Goal: Information Seeking & Learning: Check status

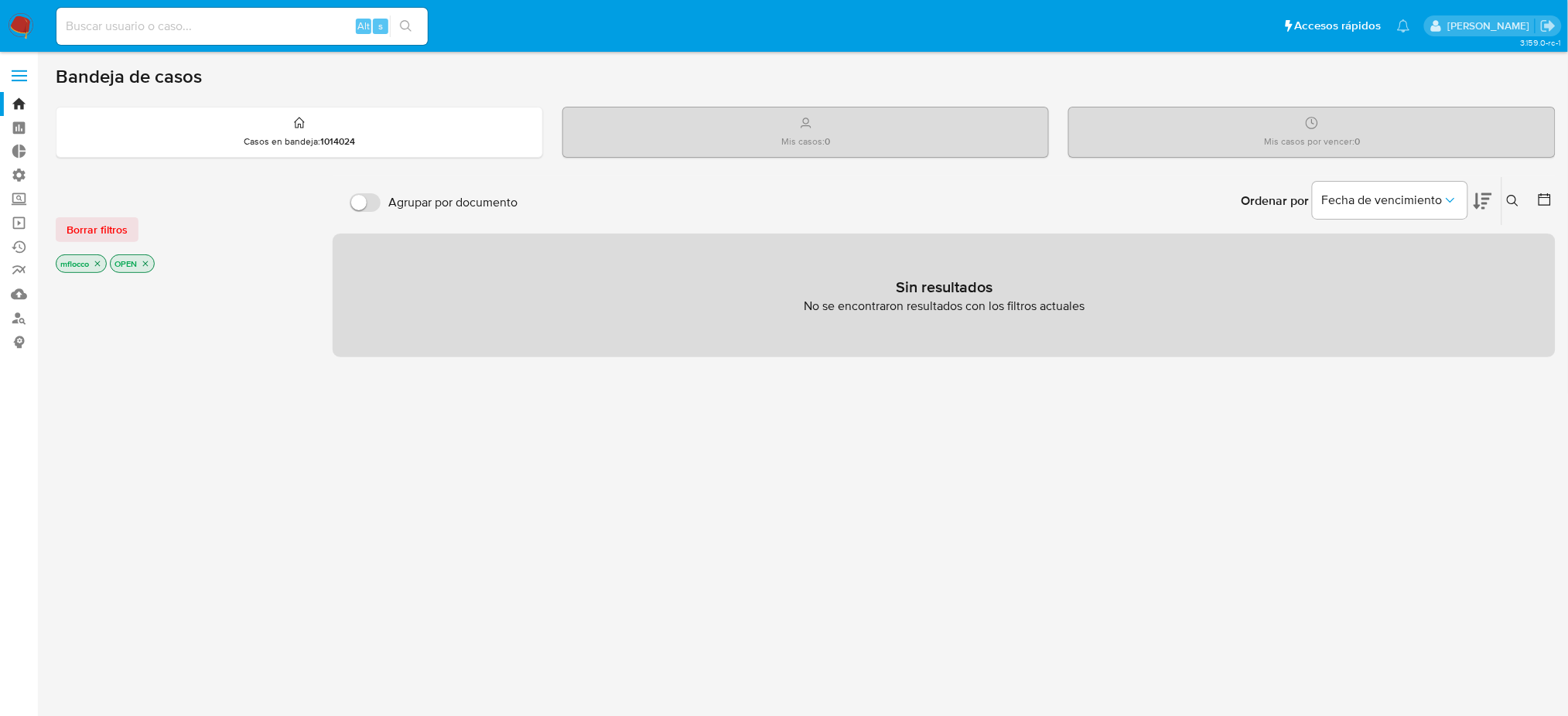
click at [336, 24] on input at bounding box center [242, 26] width 371 height 20
paste input "86724165"
type input "86724165"
click at [404, 20] on icon "search-icon" at bounding box center [406, 25] width 12 height 12
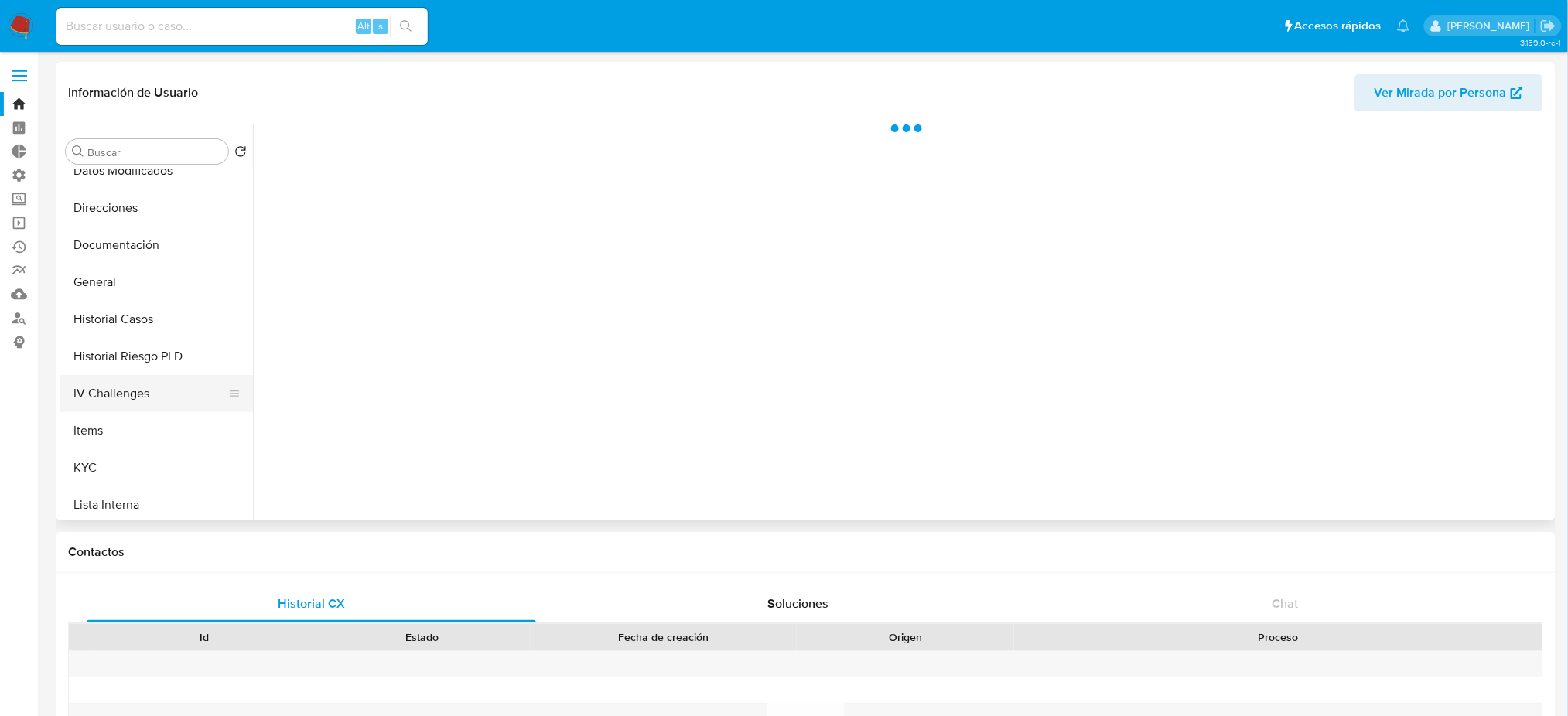
scroll to position [206, 0]
select select "10"
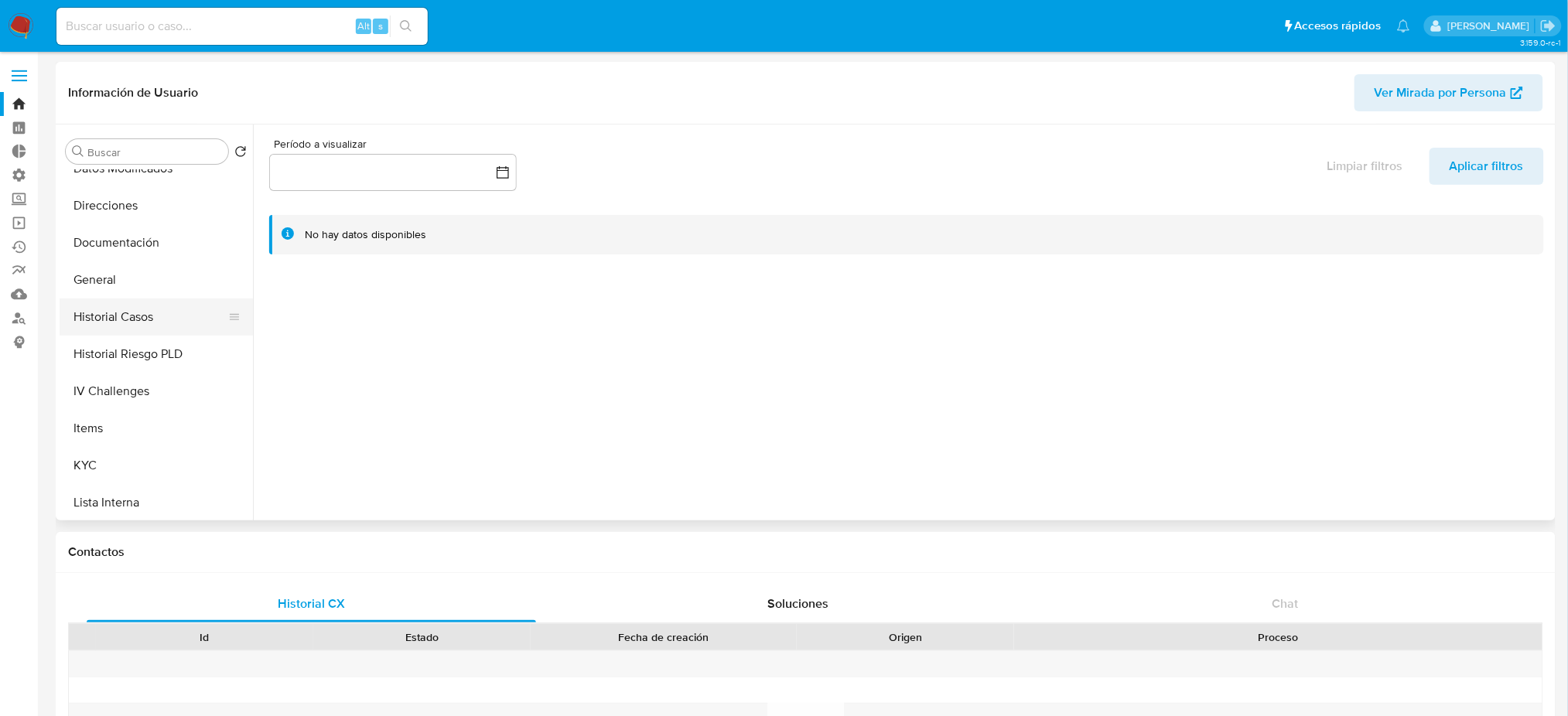
click at [175, 321] on button "Historial Casos" at bounding box center [150, 316] width 181 height 37
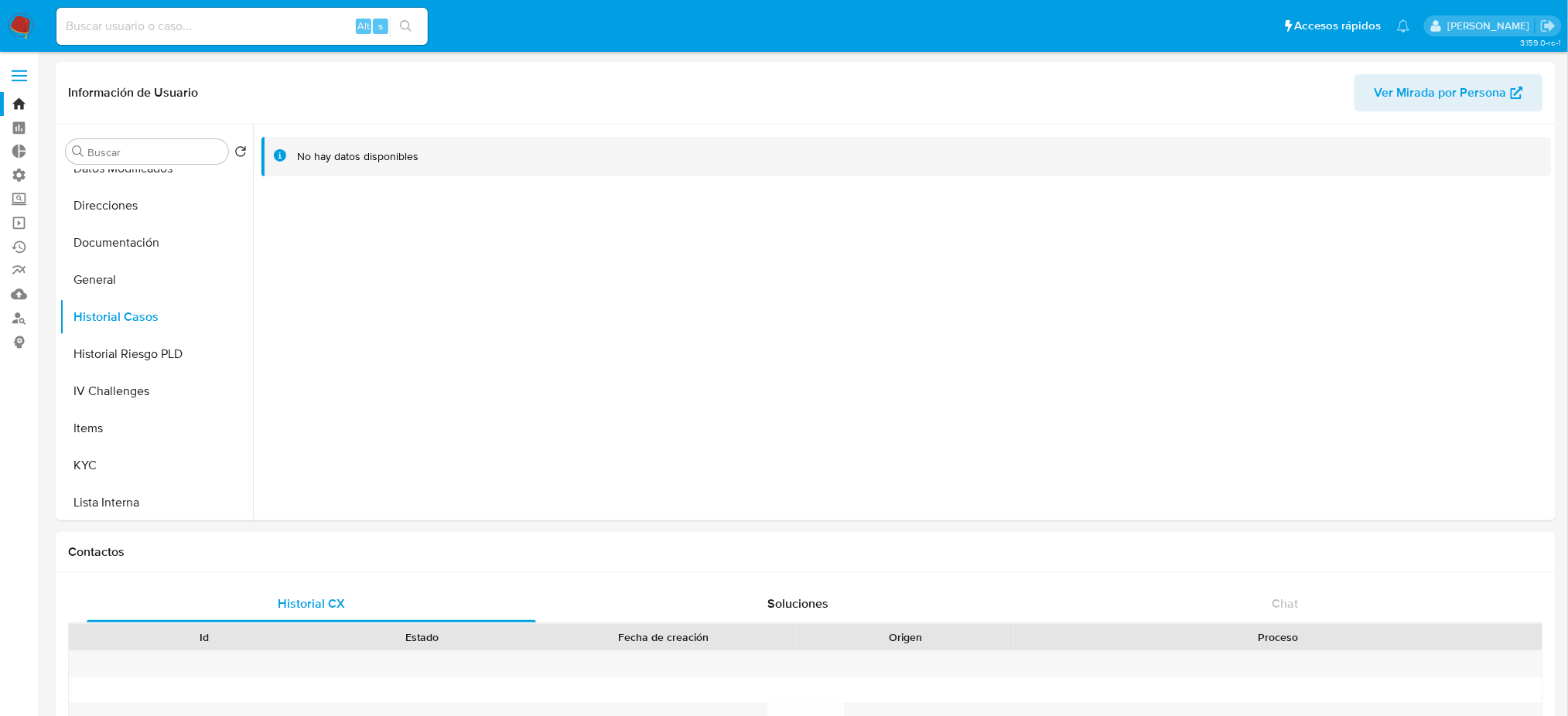
click at [274, 40] on div "Alt s" at bounding box center [242, 25] width 371 height 37
click at [297, 29] on input at bounding box center [242, 26] width 371 height 20
paste input "168065041"
type input "168065041"
click at [413, 26] on button "search-icon" at bounding box center [405, 26] width 32 height 21
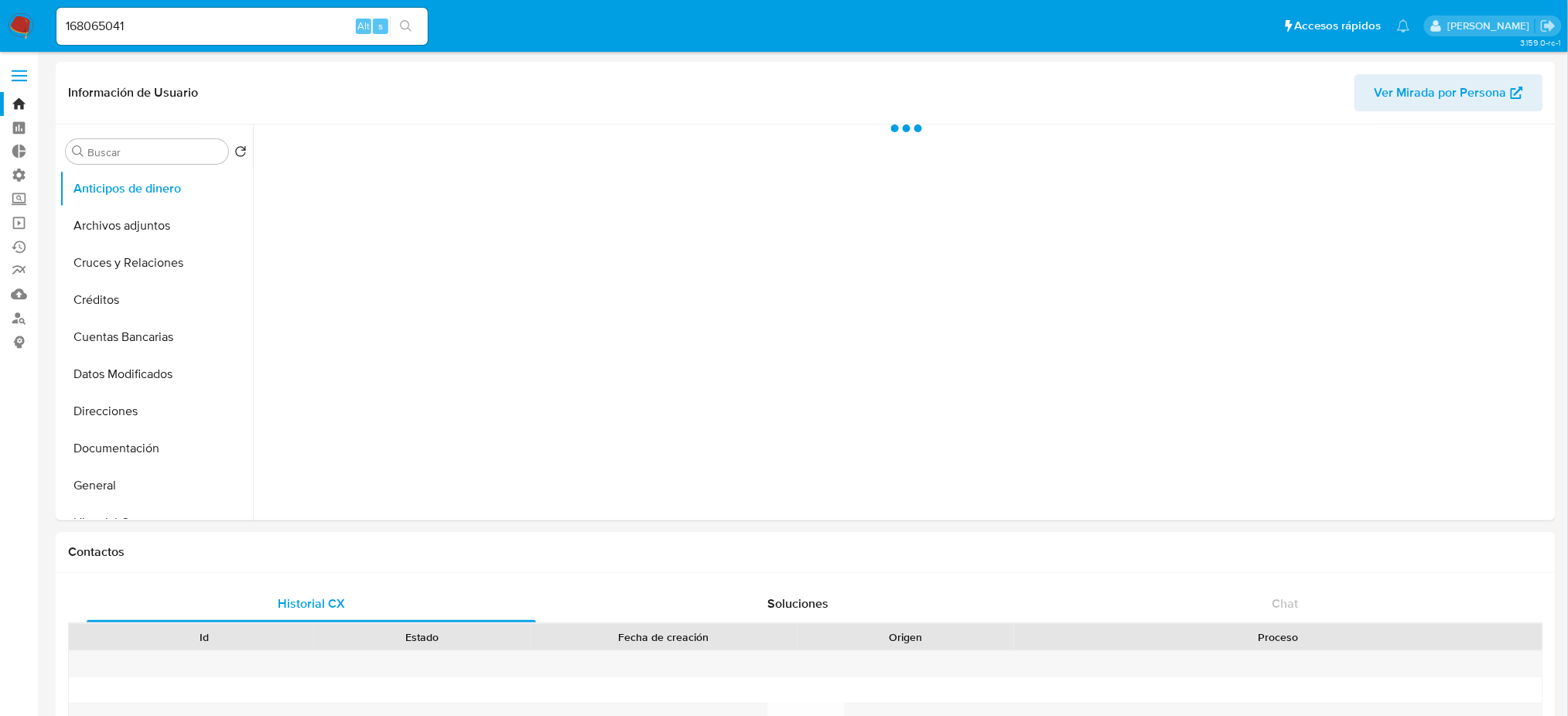
select select "10"
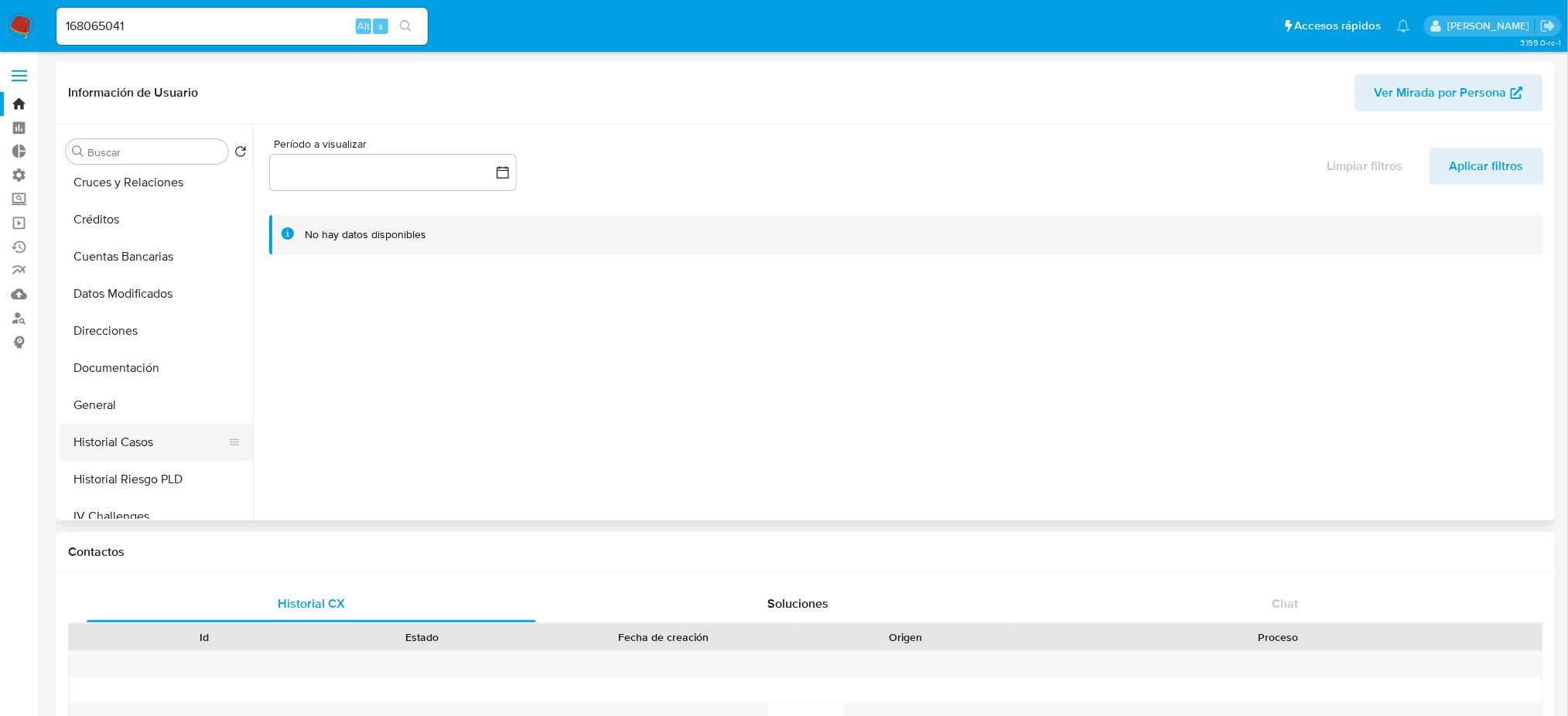
scroll to position [206, 0]
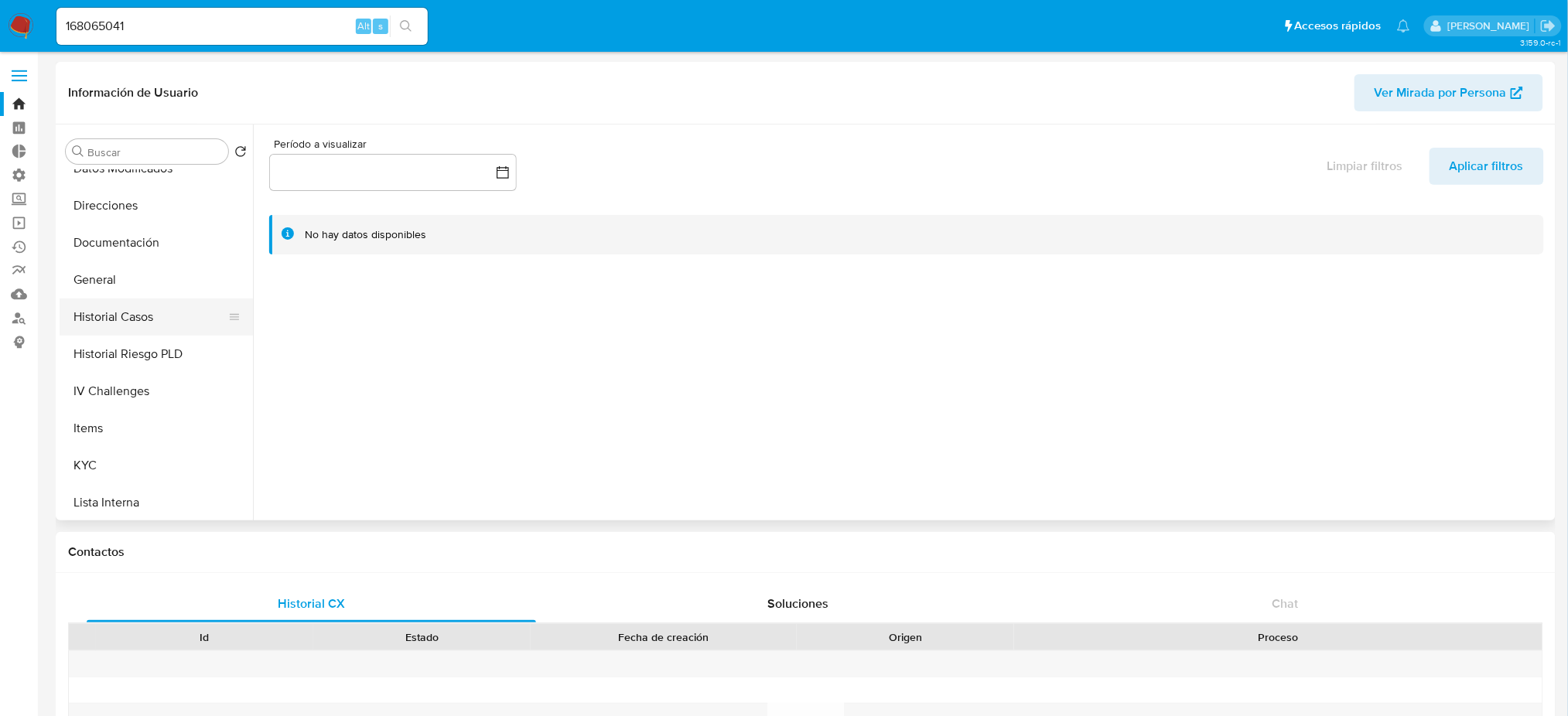
click at [164, 325] on button "Historial Casos" at bounding box center [150, 316] width 181 height 37
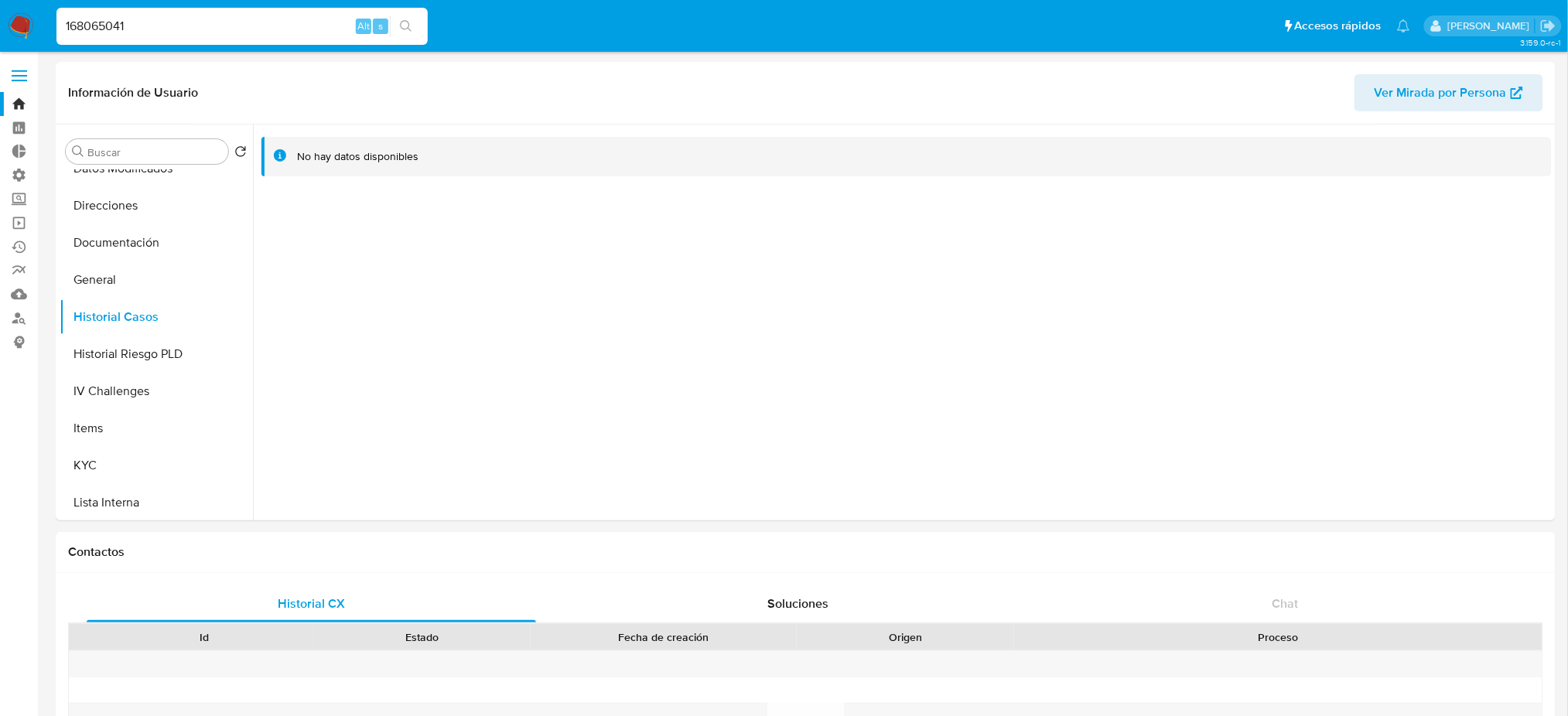
drag, startPoint x: 253, startPoint y: 32, endPoint x: 77, endPoint y: 30, distance: 176.0
click at [77, 30] on input "168065041" at bounding box center [242, 26] width 371 height 20
paste input "566077275"
drag, startPoint x: 261, startPoint y: 25, endPoint x: 77, endPoint y: 21, distance: 184.0
click at [38, 20] on nav "Pausado Ver notificaciones 16566077275 Alt s Accesos rápidos Presiona las sigui…" at bounding box center [784, 25] width 1568 height 52
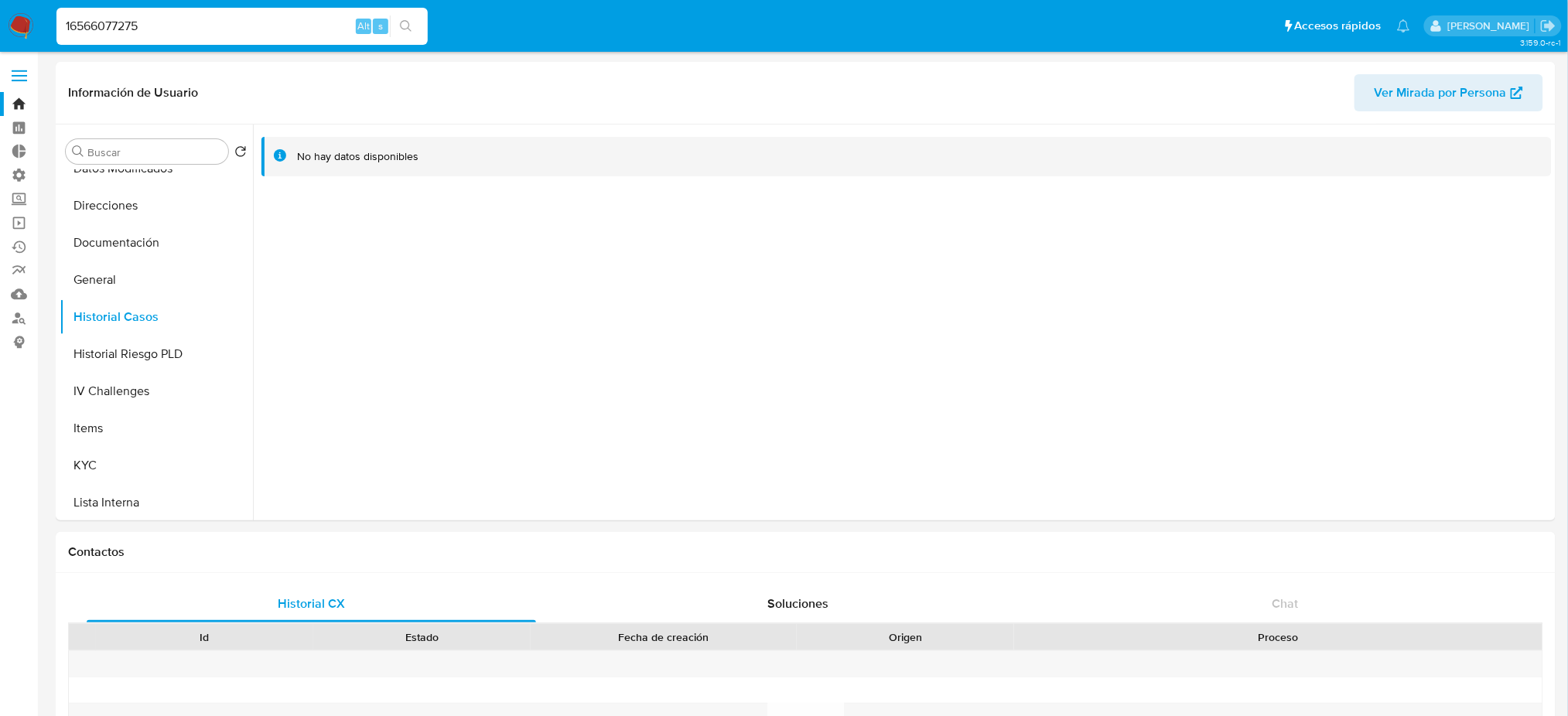
paste input
type input "566077275"
click at [408, 21] on icon "search-icon" at bounding box center [406, 25] width 12 height 12
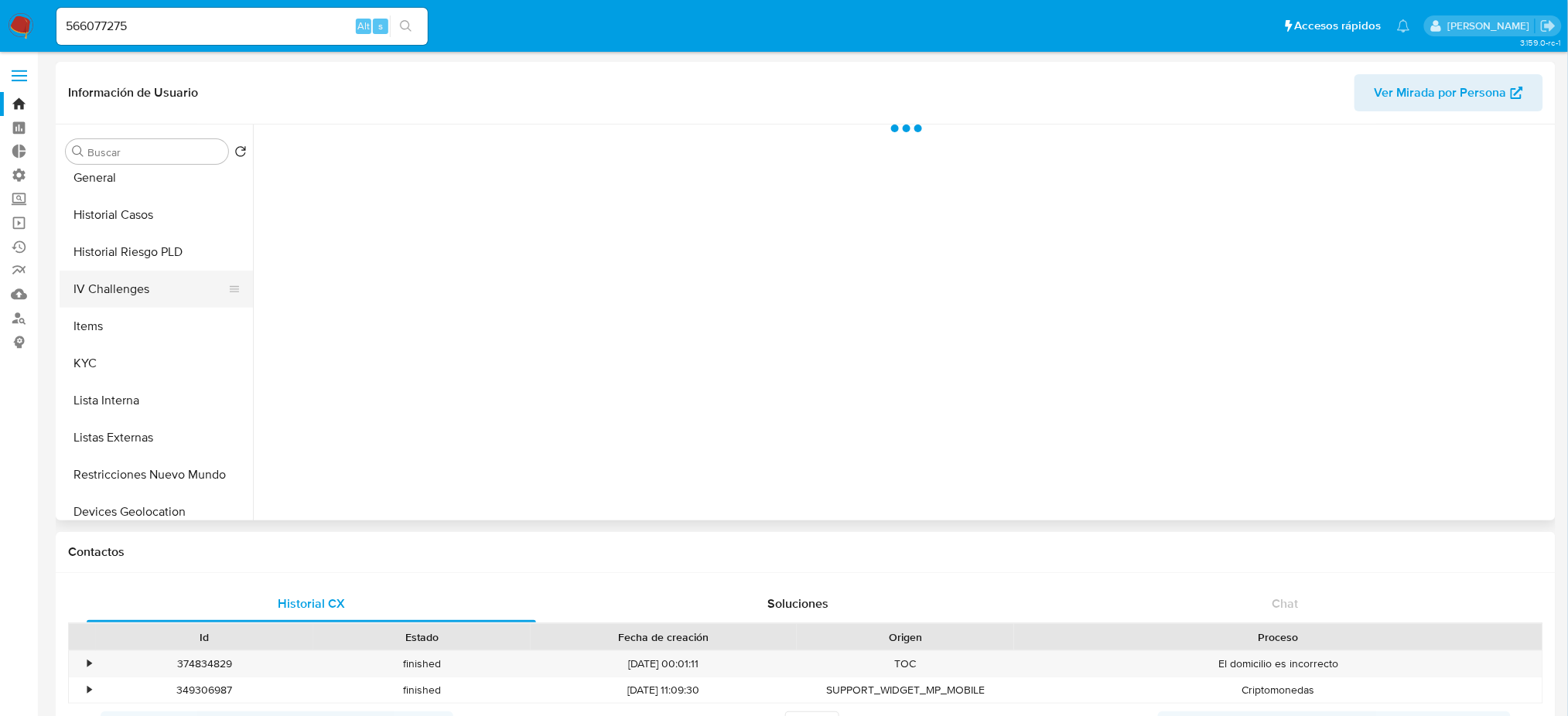
scroll to position [309, 0]
select select "10"
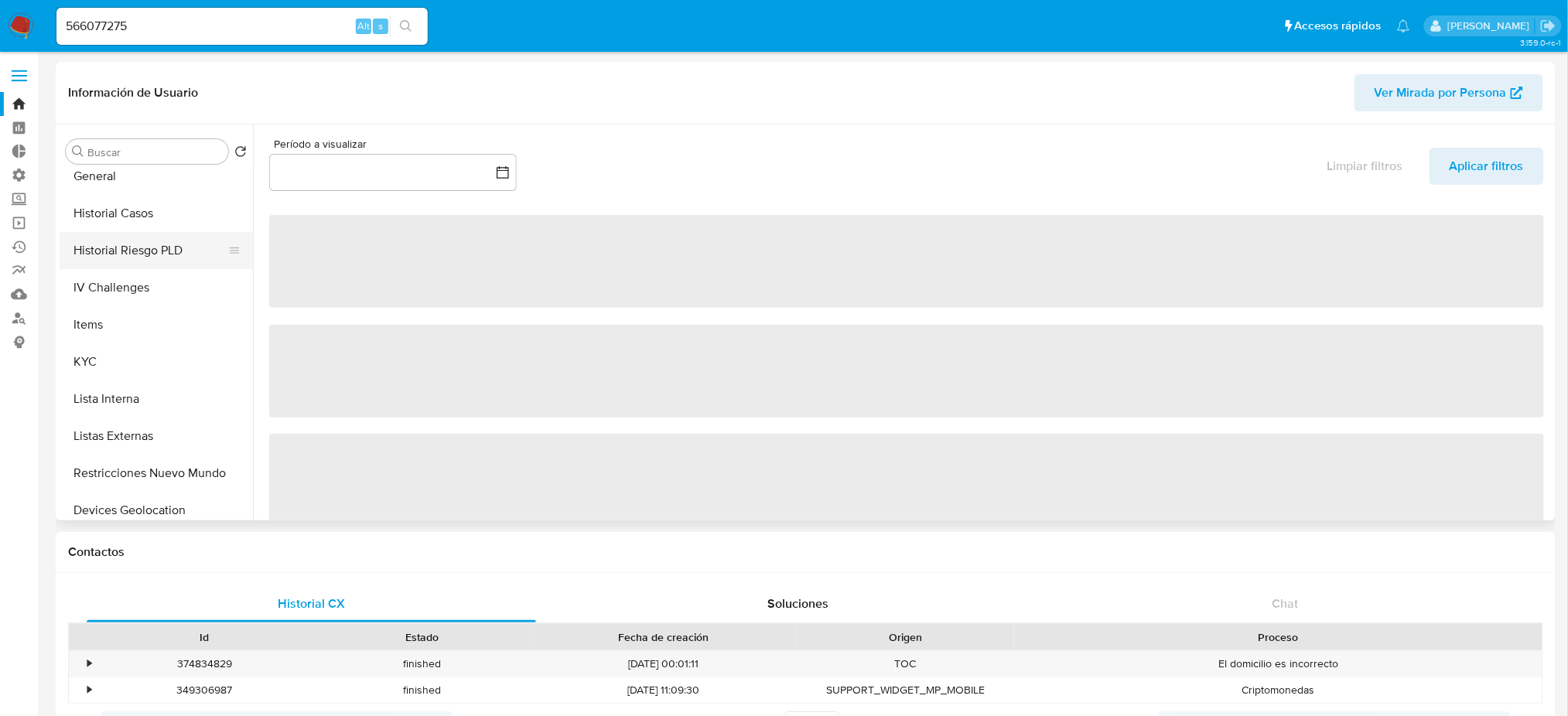
drag, startPoint x: 171, startPoint y: 227, endPoint x: 178, endPoint y: 232, distance: 8.6
click at [178, 233] on ul "Anticipos de dinero Archivos adjuntos Cruces y Relaciones Créditos Cuentas Banc…" at bounding box center [155, 344] width 193 height 349
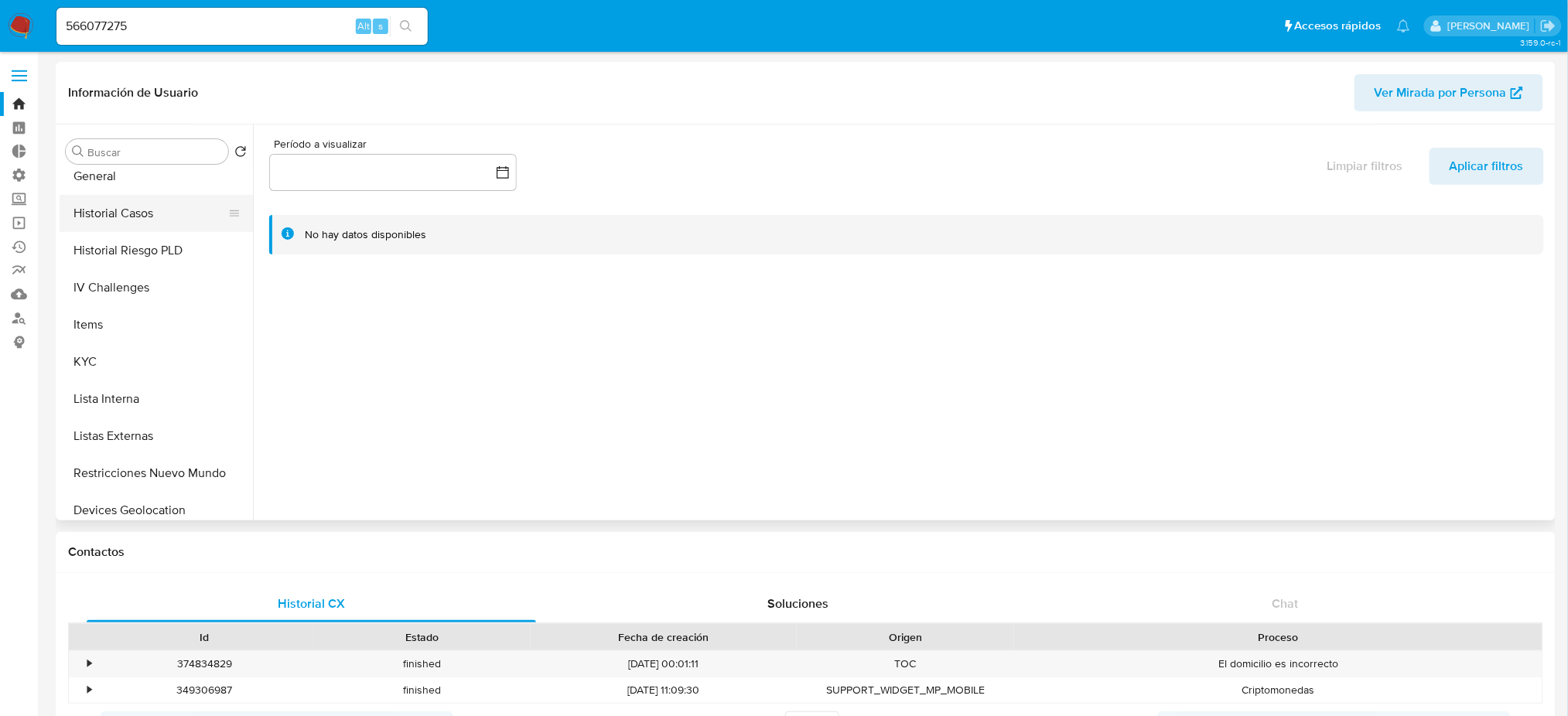
click at [169, 218] on button "Historial Casos" at bounding box center [150, 213] width 181 height 37
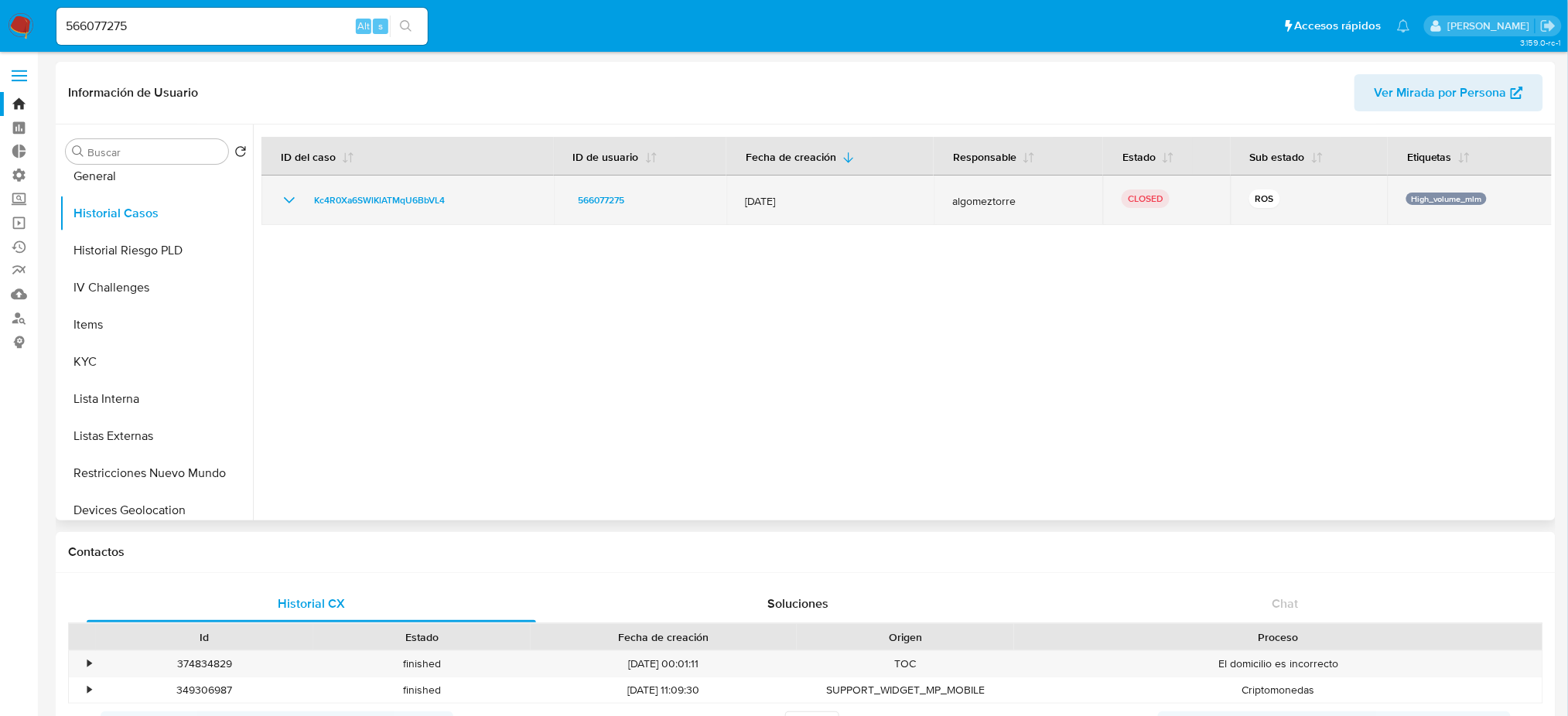
drag, startPoint x: 464, startPoint y: 203, endPoint x: 302, endPoint y: 203, distance: 162.0
click at [302, 204] on div "Kc4R0Xa6SWlKlATMqU6BbVL4" at bounding box center [408, 200] width 256 height 19
drag, startPoint x: 1241, startPoint y: 208, endPoint x: 1267, endPoint y: 206, distance: 26.1
click at [1267, 206] on td "ROS" at bounding box center [1309, 201] width 158 height 49
drag, startPoint x: 1408, startPoint y: 204, endPoint x: 1477, endPoint y: 204, distance: 69.0
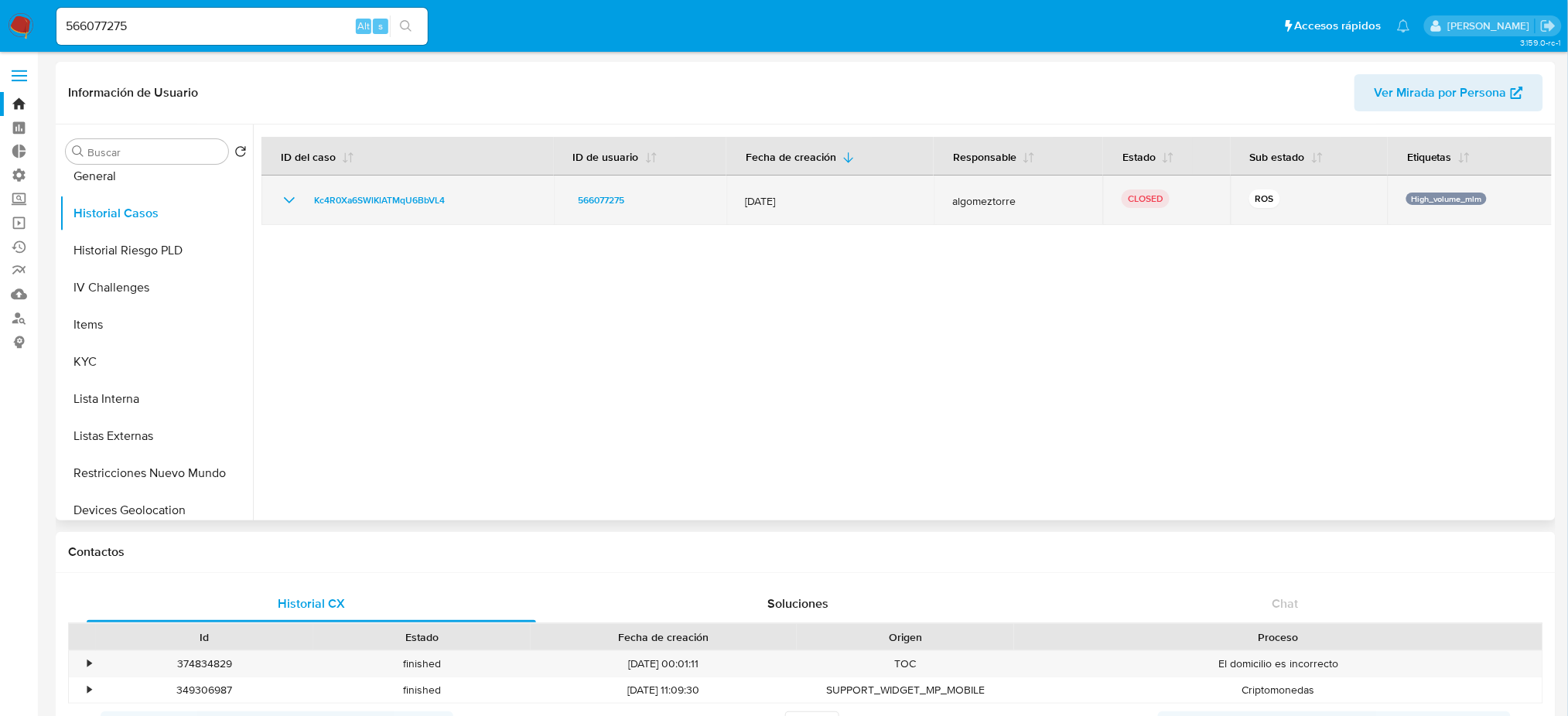
click at [1477, 204] on p "High_volume_mlm" at bounding box center [1446, 198] width 81 height 12
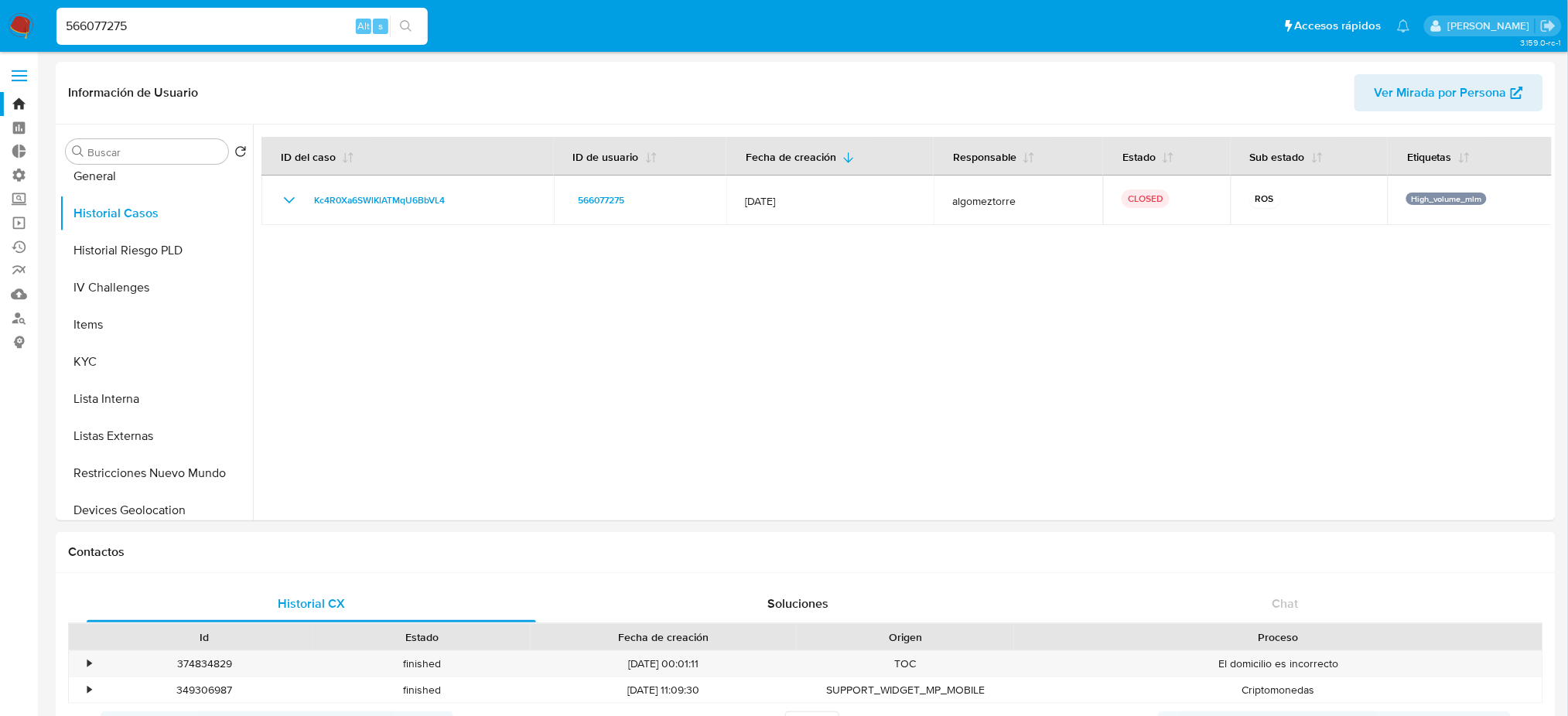
drag, startPoint x: 232, startPoint y: 19, endPoint x: 22, endPoint y: 14, distance: 210.1
click at [22, 14] on nav "Pausado Ver notificaciones 566077275 Alt s Accesos rápidos Presiona las siguien…" at bounding box center [784, 25] width 1568 height 52
click at [233, 33] on input "566077275" at bounding box center [242, 26] width 371 height 20
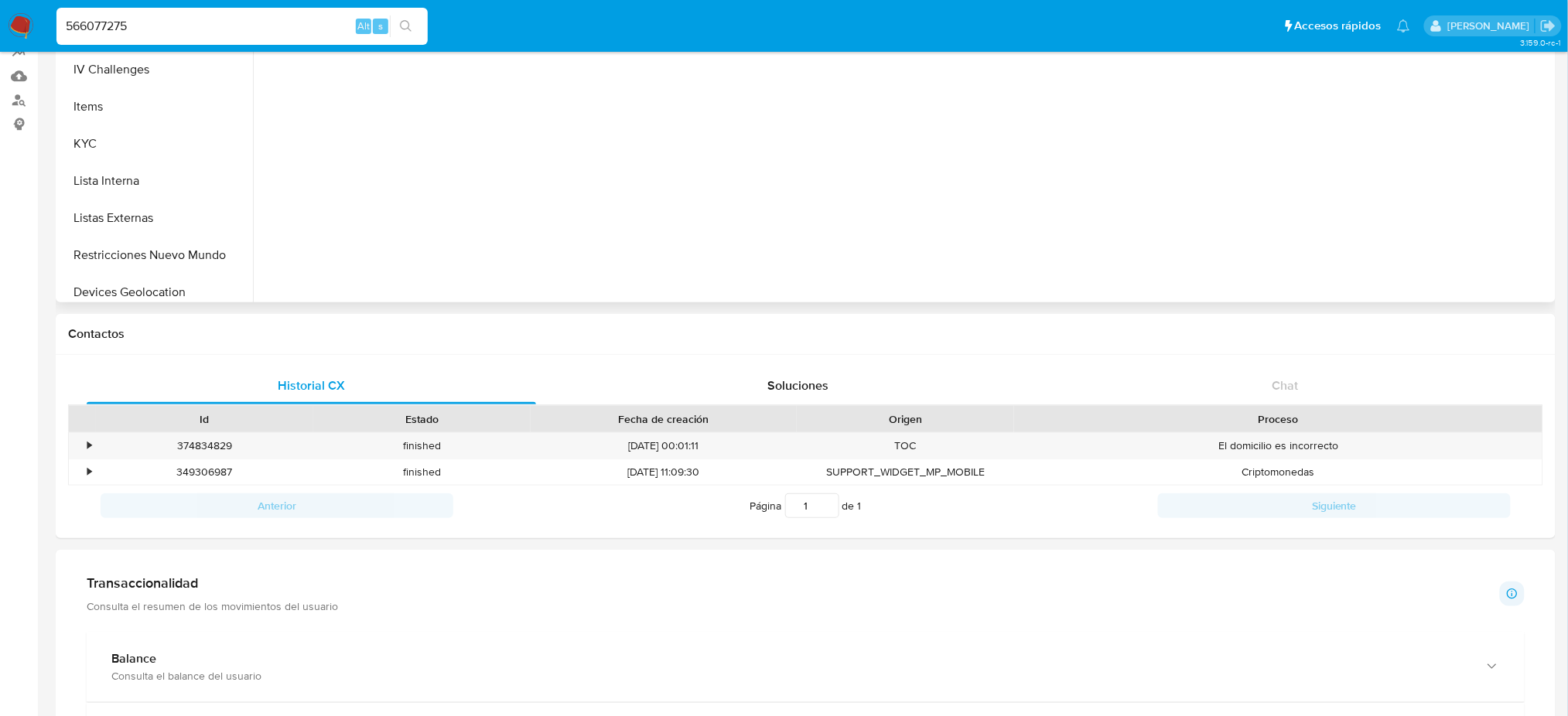
scroll to position [0, 0]
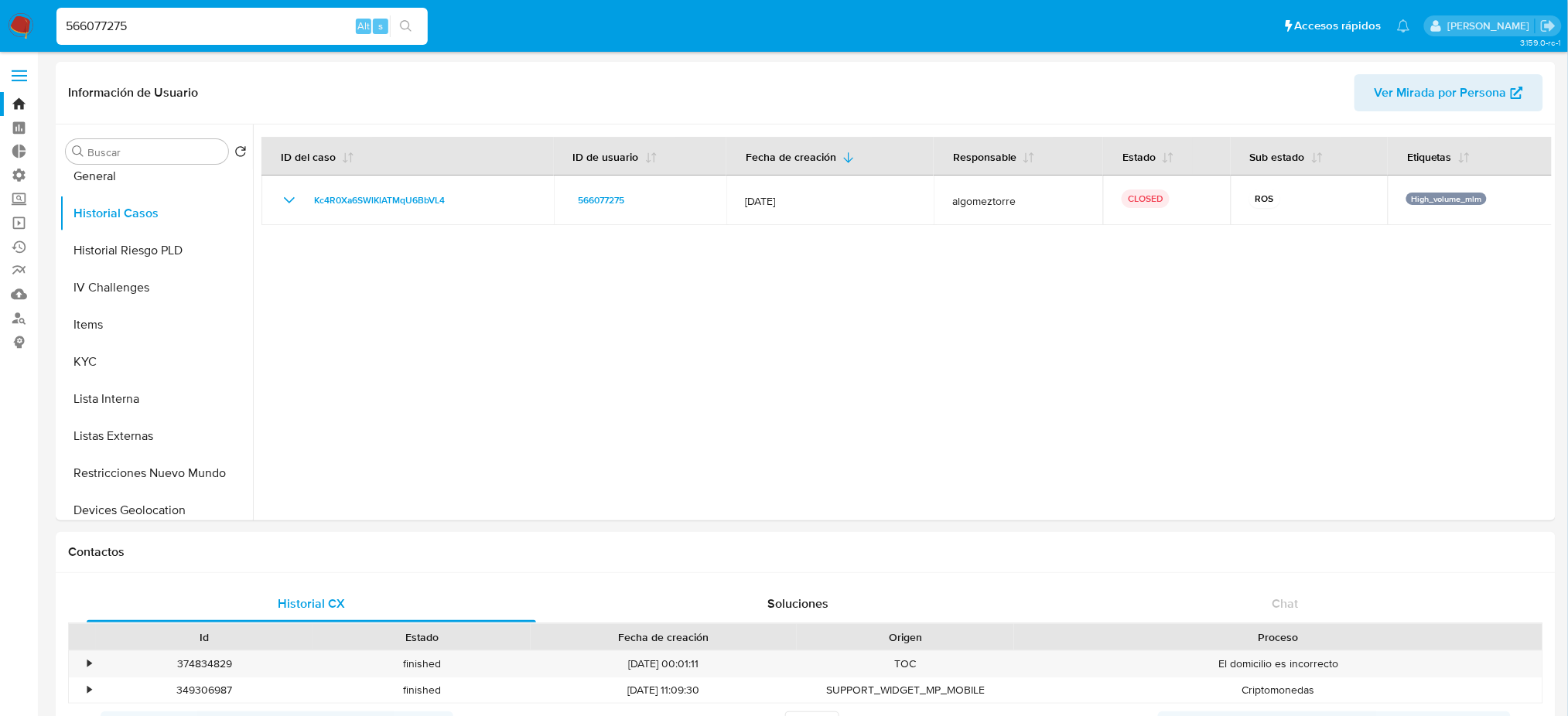
click at [230, 8] on div "566077275 Alt s" at bounding box center [242, 25] width 371 height 37
drag, startPoint x: 220, startPoint y: 23, endPoint x: 0, endPoint y: -50, distance: 231.8
paste input "627925923"
type input "627925923"
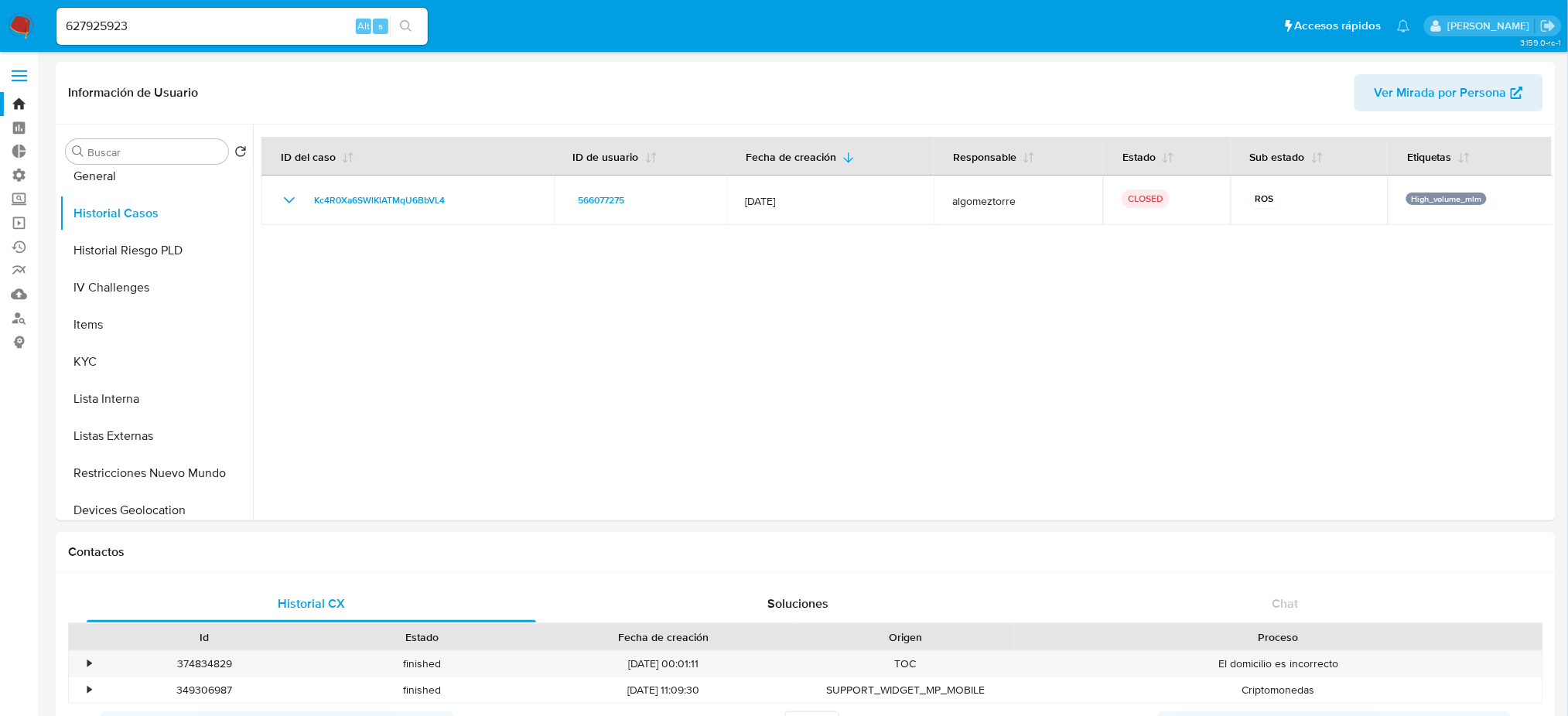
click at [407, 30] on icon "search-icon" at bounding box center [406, 25] width 12 height 12
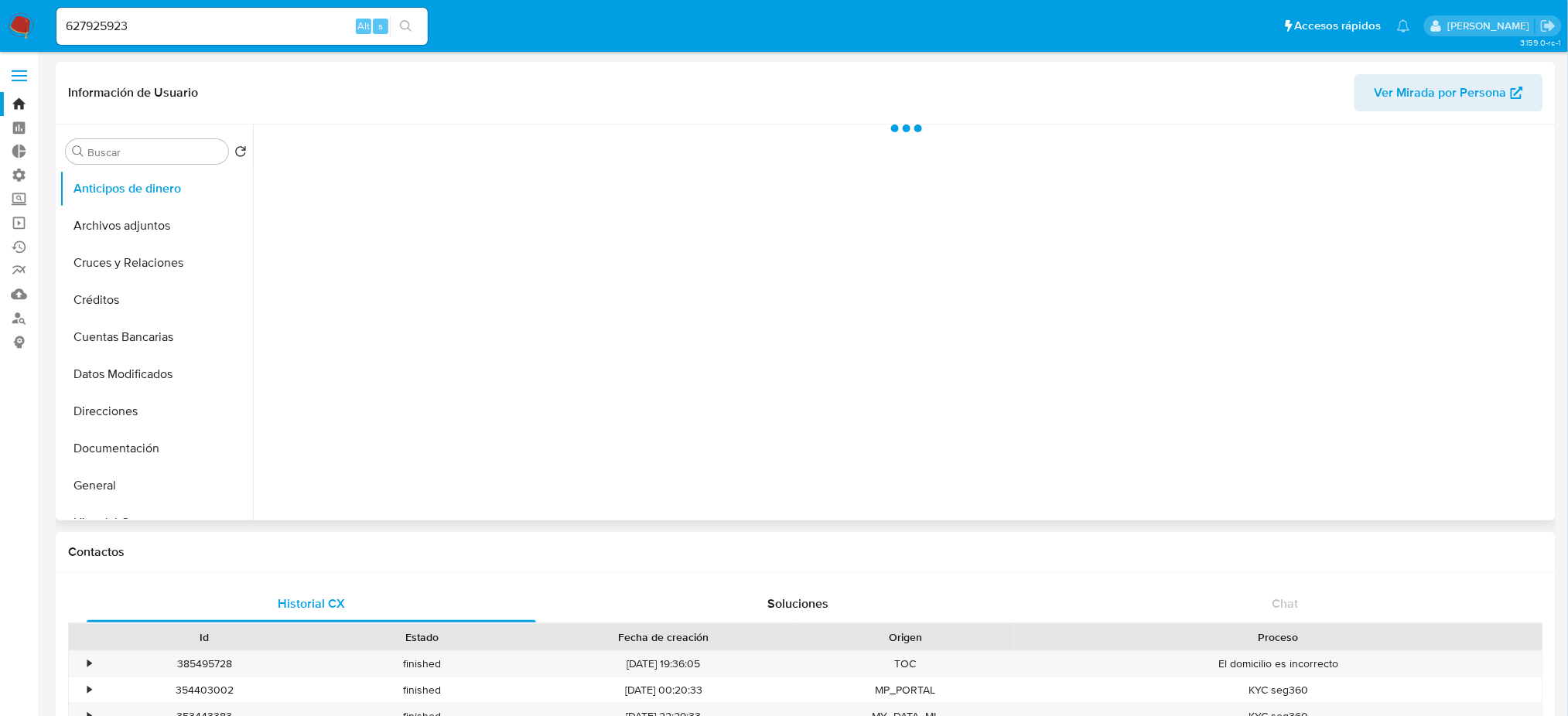
select select "10"
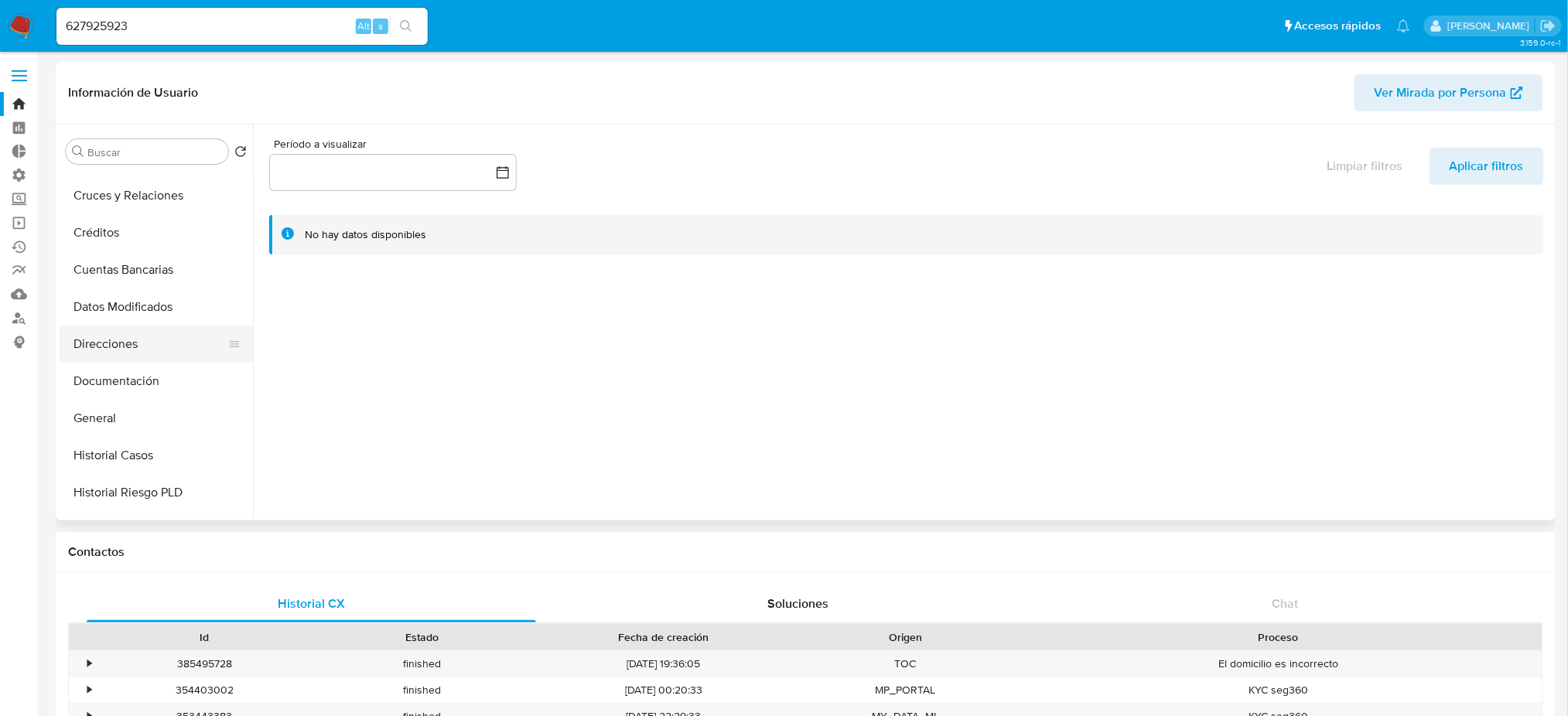
scroll to position [103, 0]
click at [153, 427] on button "Historial Casos" at bounding box center [150, 419] width 181 height 37
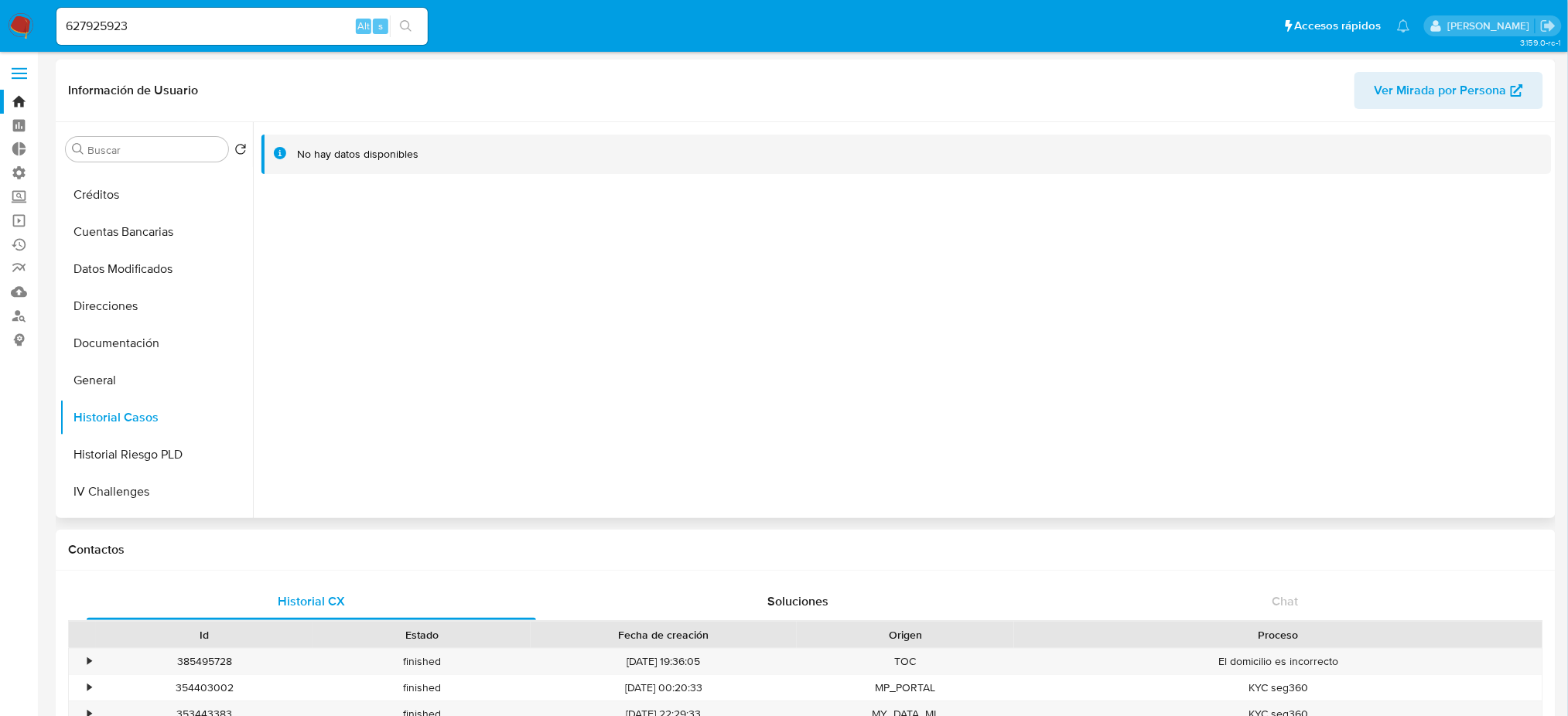
scroll to position [0, 0]
drag, startPoint x: 239, startPoint y: 19, endPoint x: 0, endPoint y: -13, distance: 241.1
paste input "68304848"
type input "668304848"
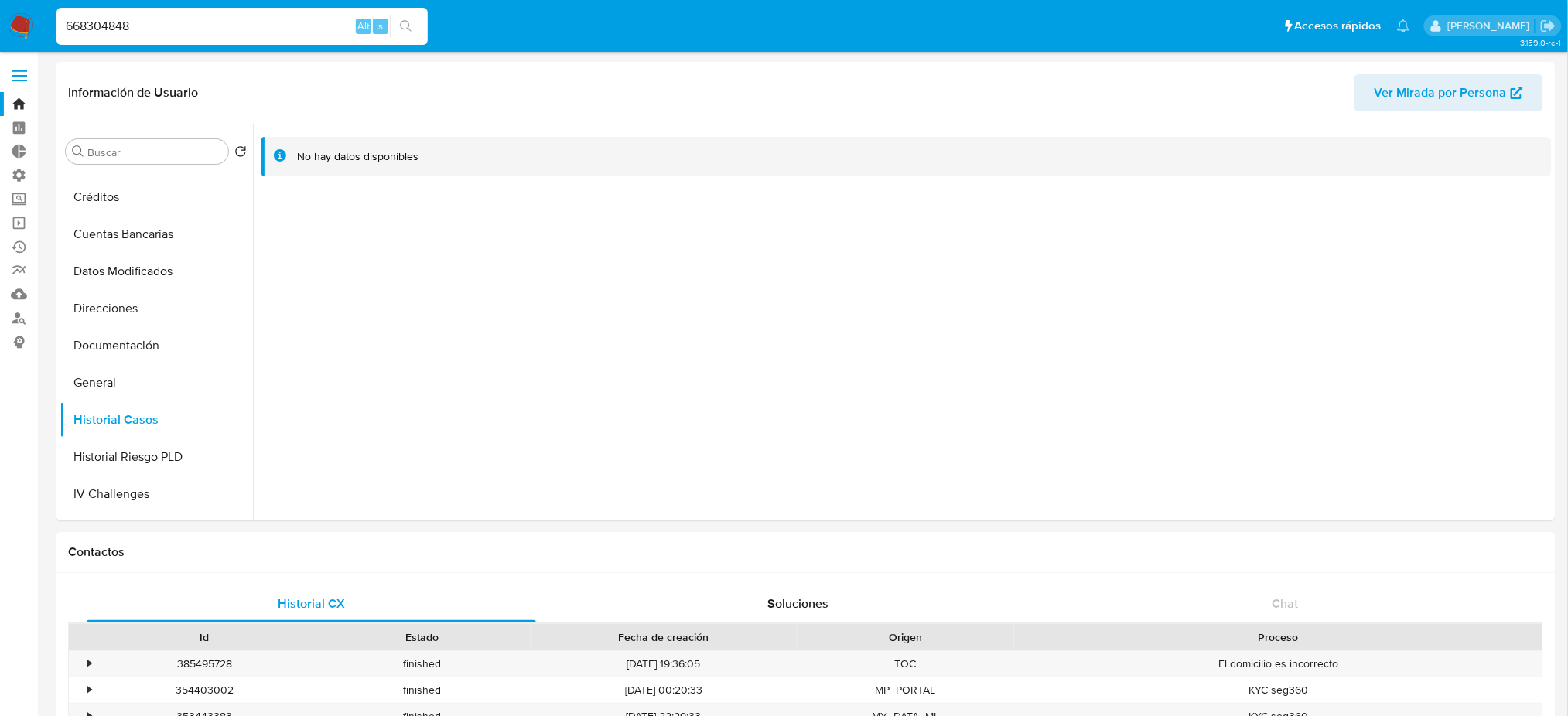
click at [410, 22] on icon "search-icon" at bounding box center [406, 25] width 12 height 12
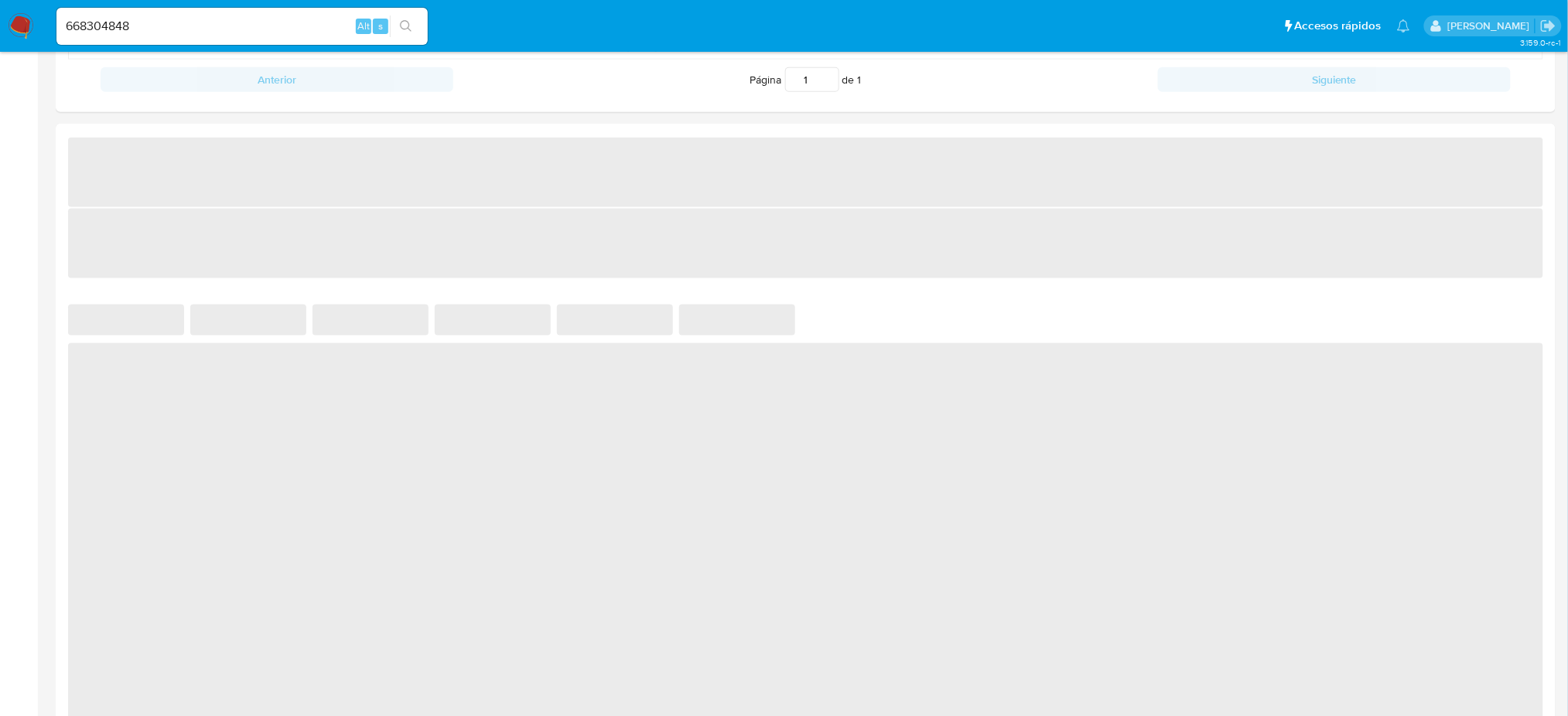
scroll to position [1031, 0]
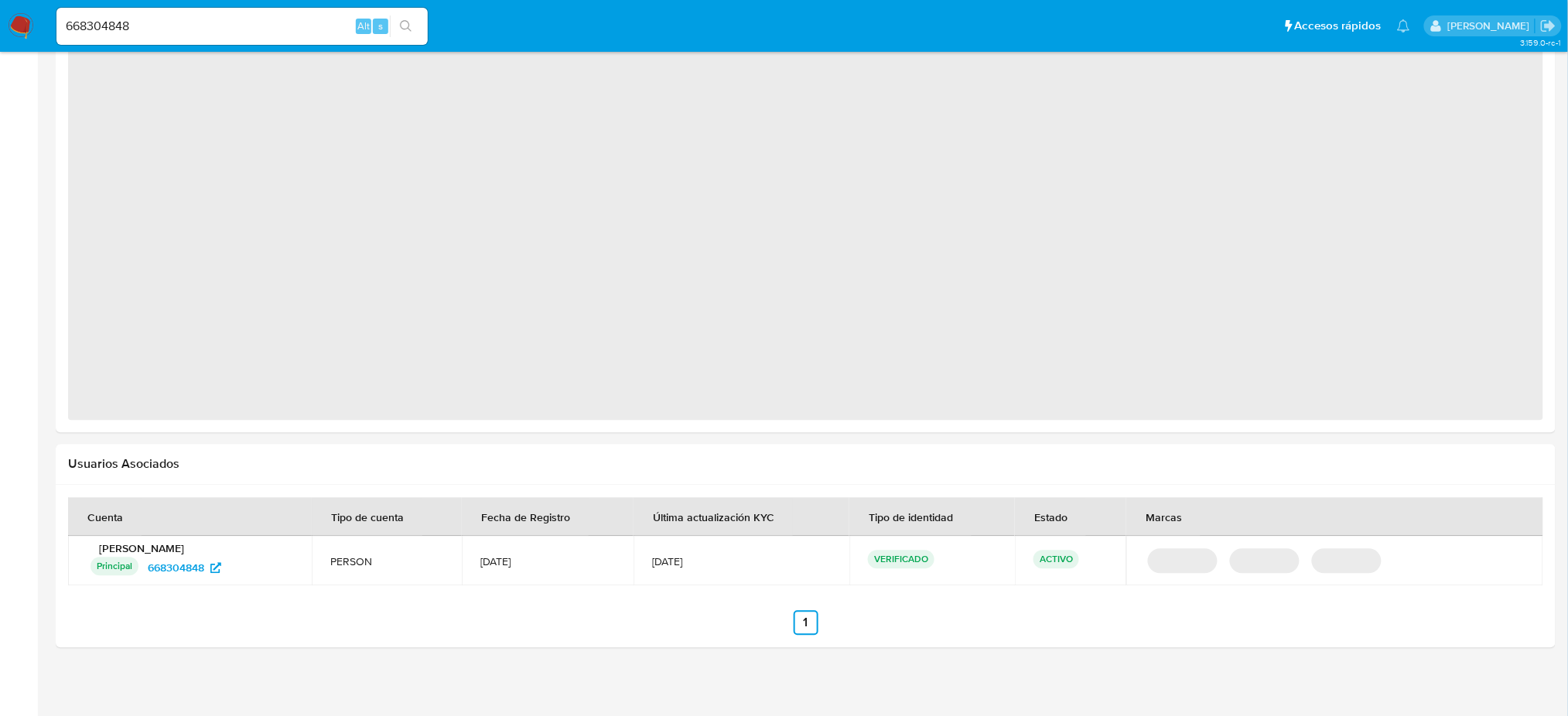
select select "10"
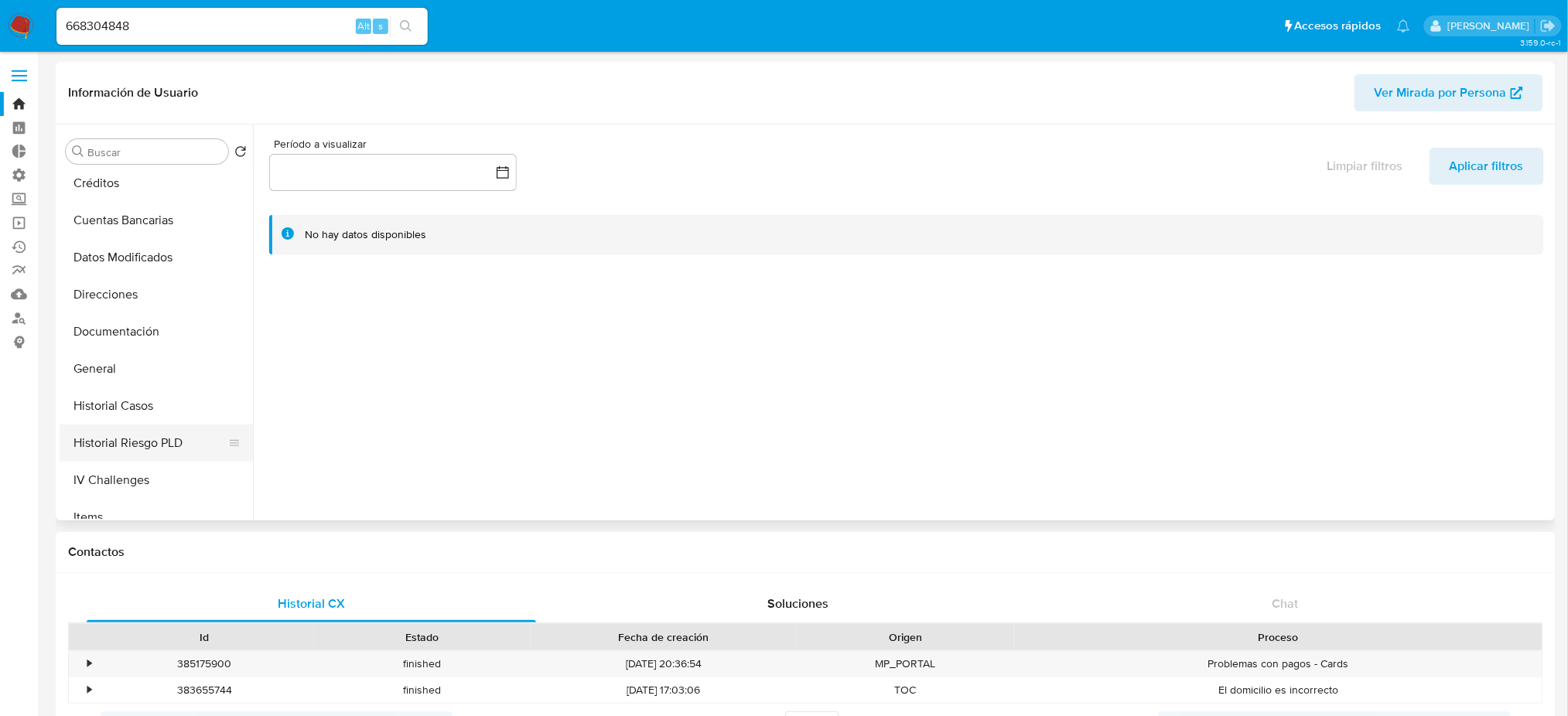
scroll to position [206, 0]
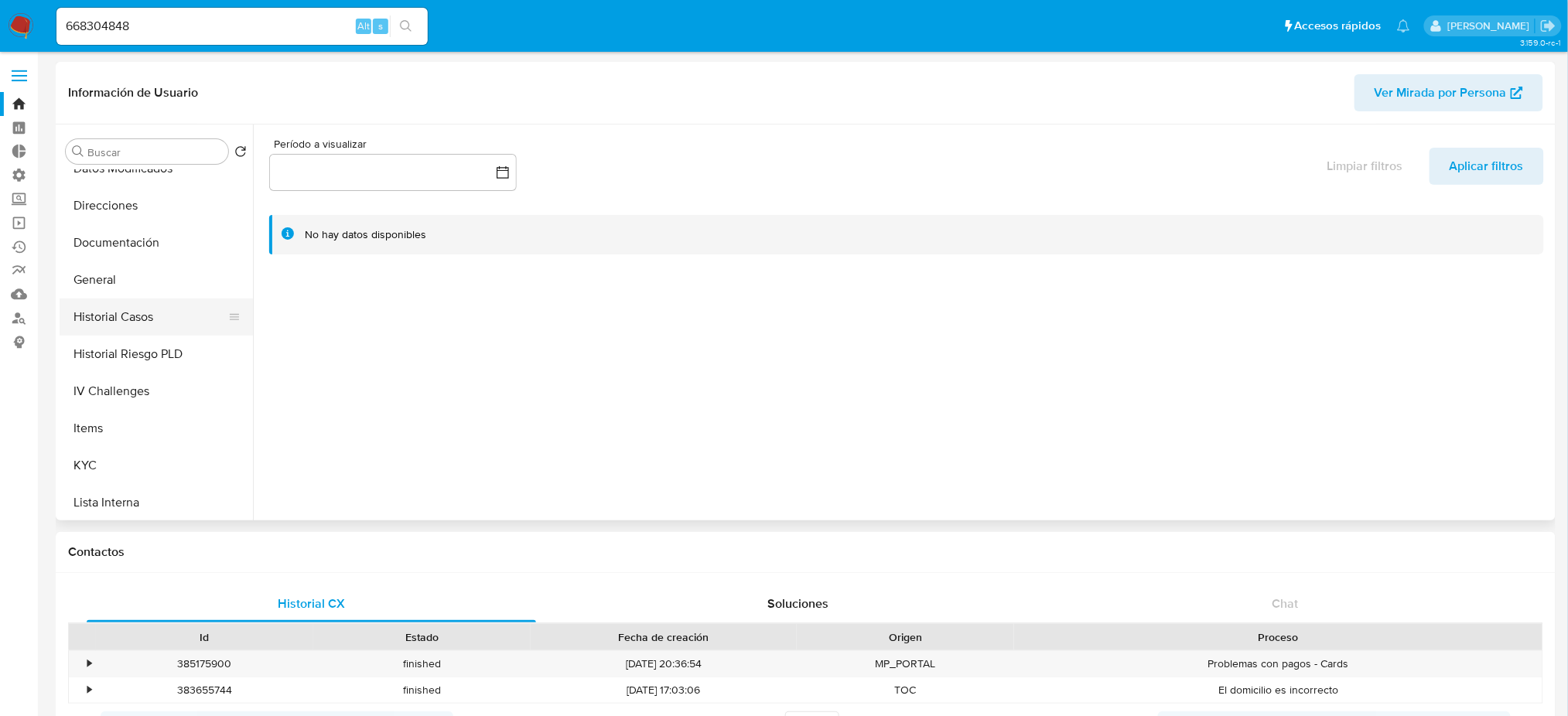
click at [173, 318] on button "Historial Casos" at bounding box center [150, 316] width 181 height 37
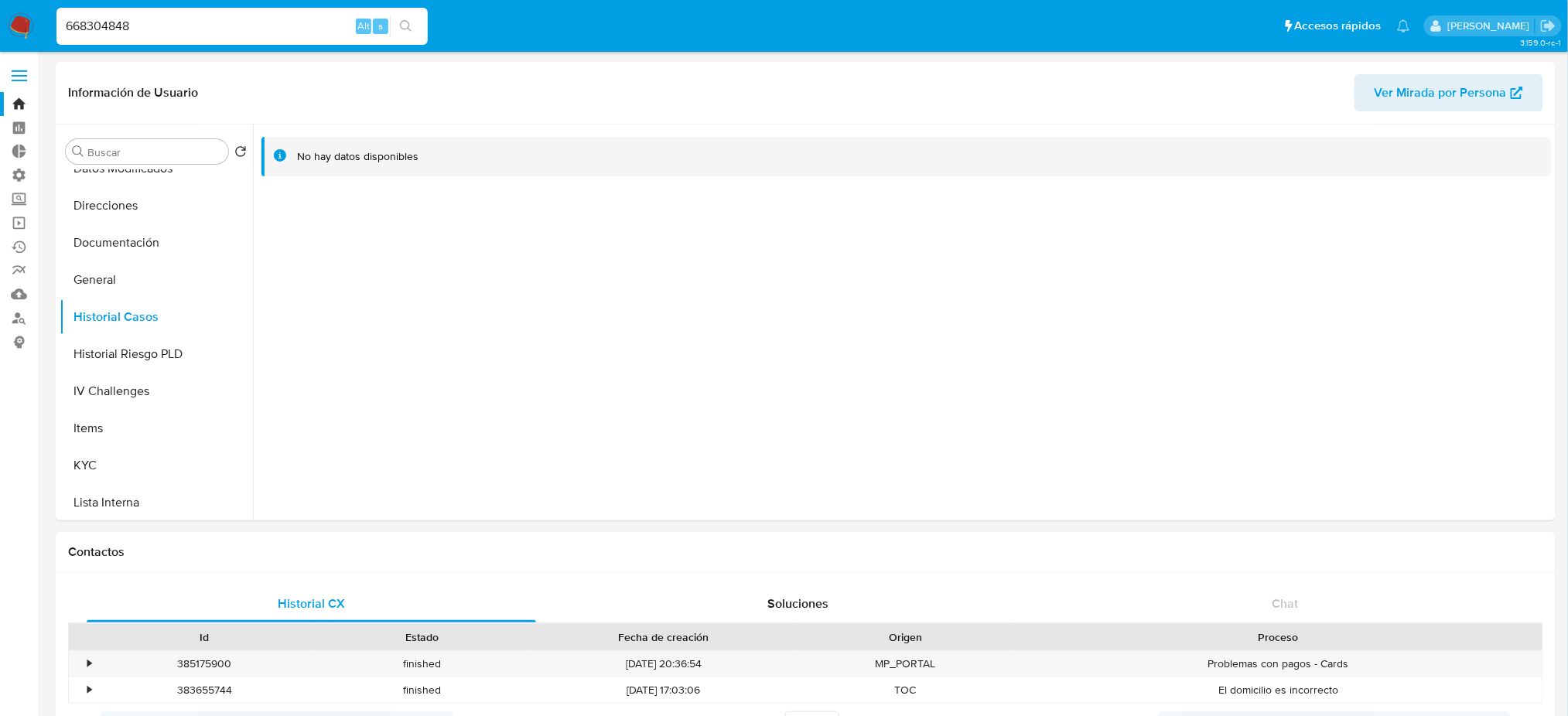
drag, startPoint x: 150, startPoint y: 29, endPoint x: 2, endPoint y: 26, distance: 148.0
click at [0, 25] on nav "Pausado Ver notificaciones 668304848 Alt s Accesos rápidos Presiona las siguien…" at bounding box center [784, 25] width 1568 height 52
paste input "821792660"
type input "821792660"
click at [405, 20] on icon "search-icon" at bounding box center [406, 25] width 12 height 12
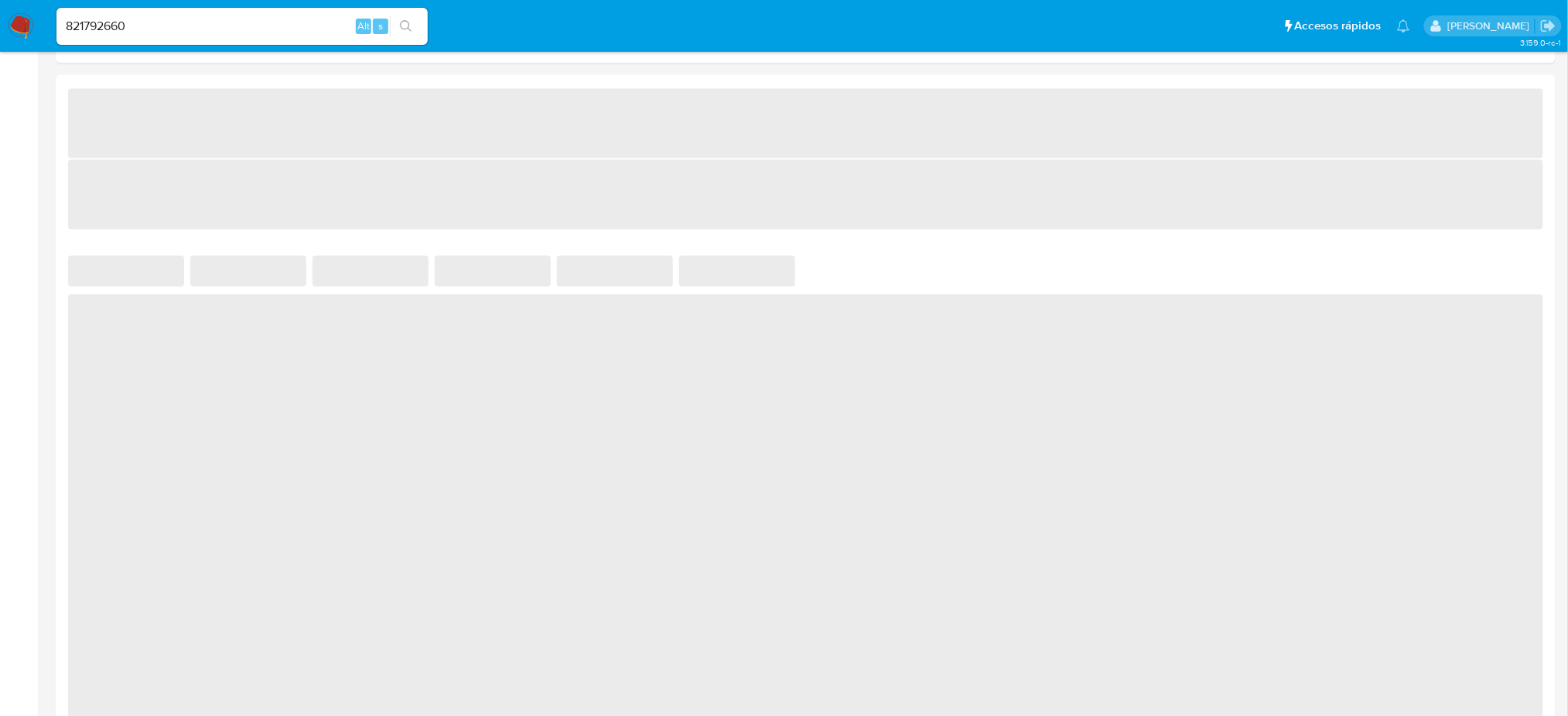
scroll to position [1120, 0]
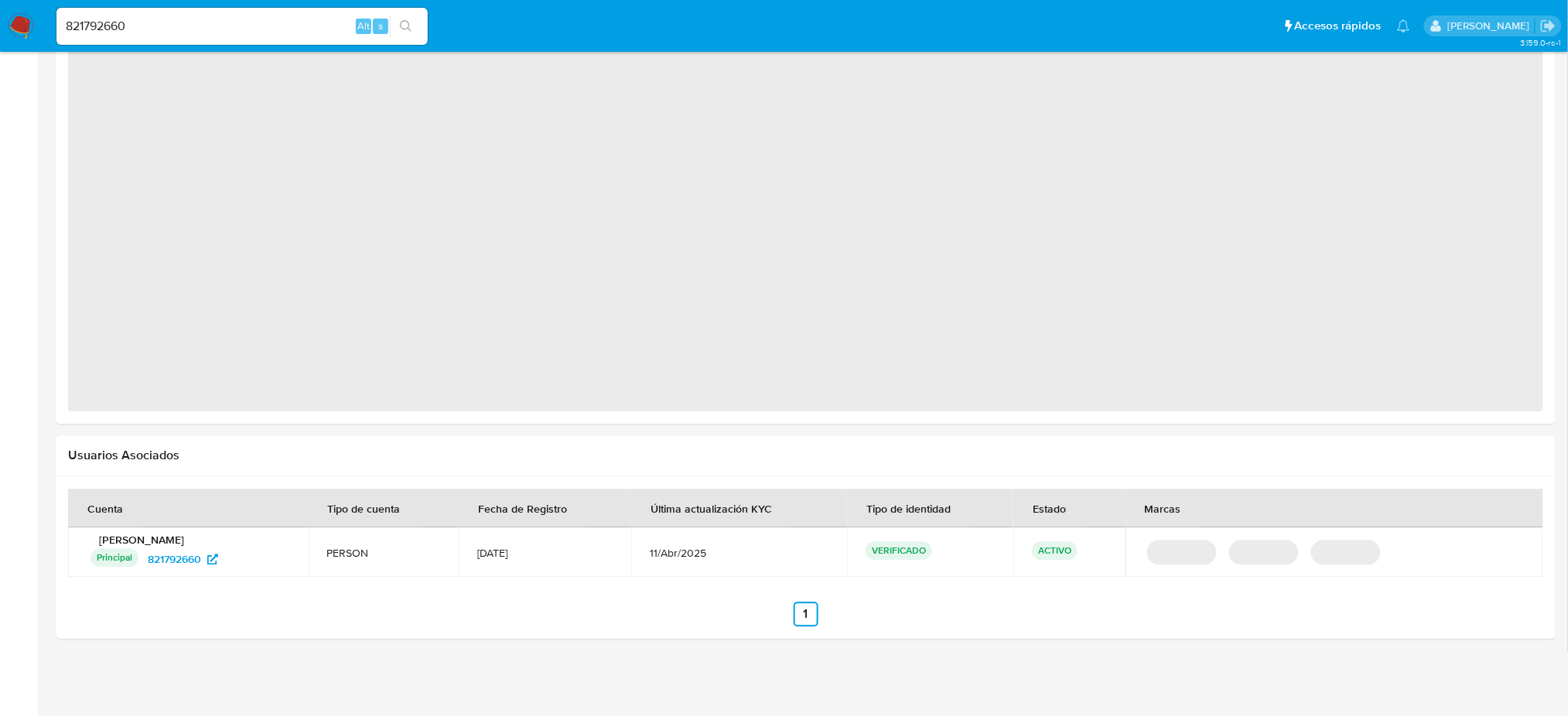
select select "10"
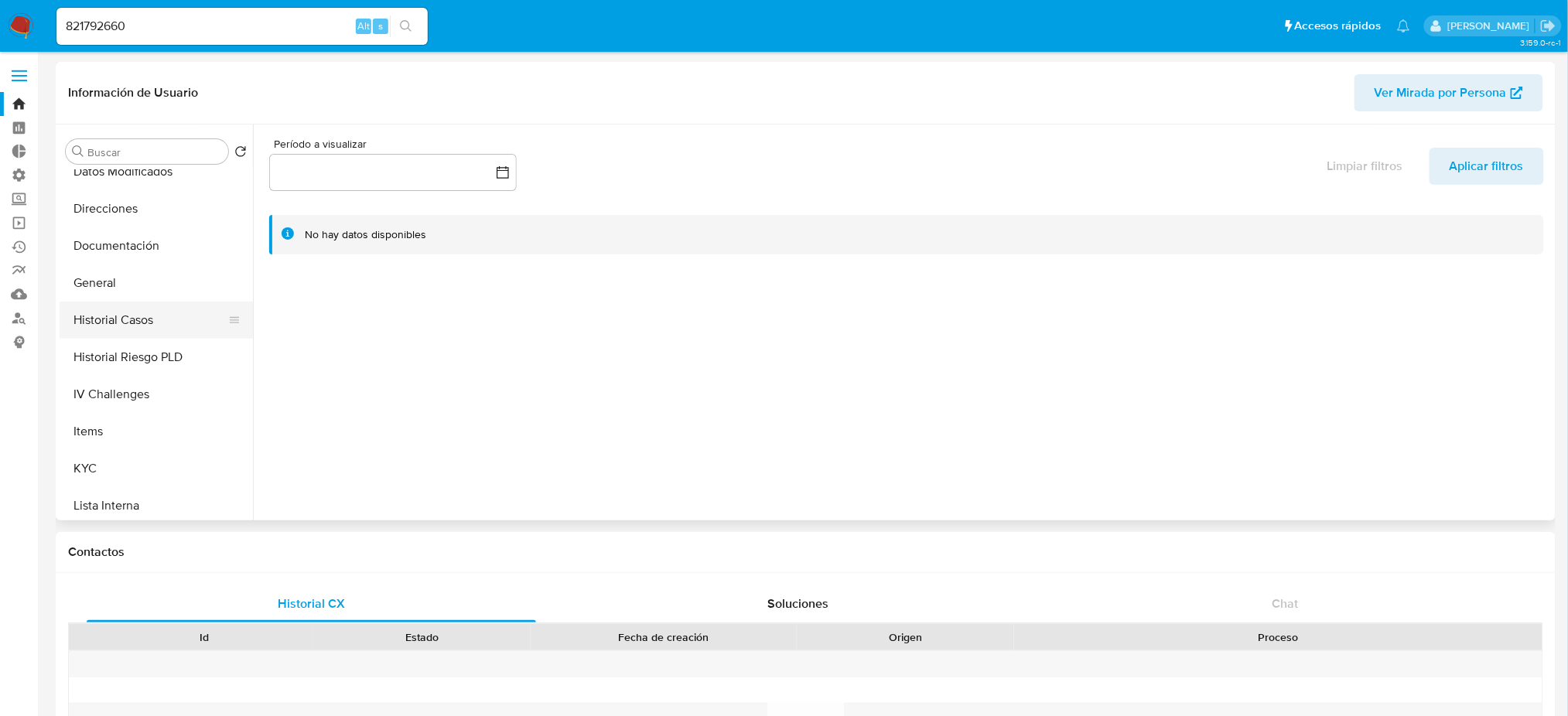
scroll to position [206, 0]
click at [167, 331] on button "Historial Casos" at bounding box center [150, 316] width 181 height 37
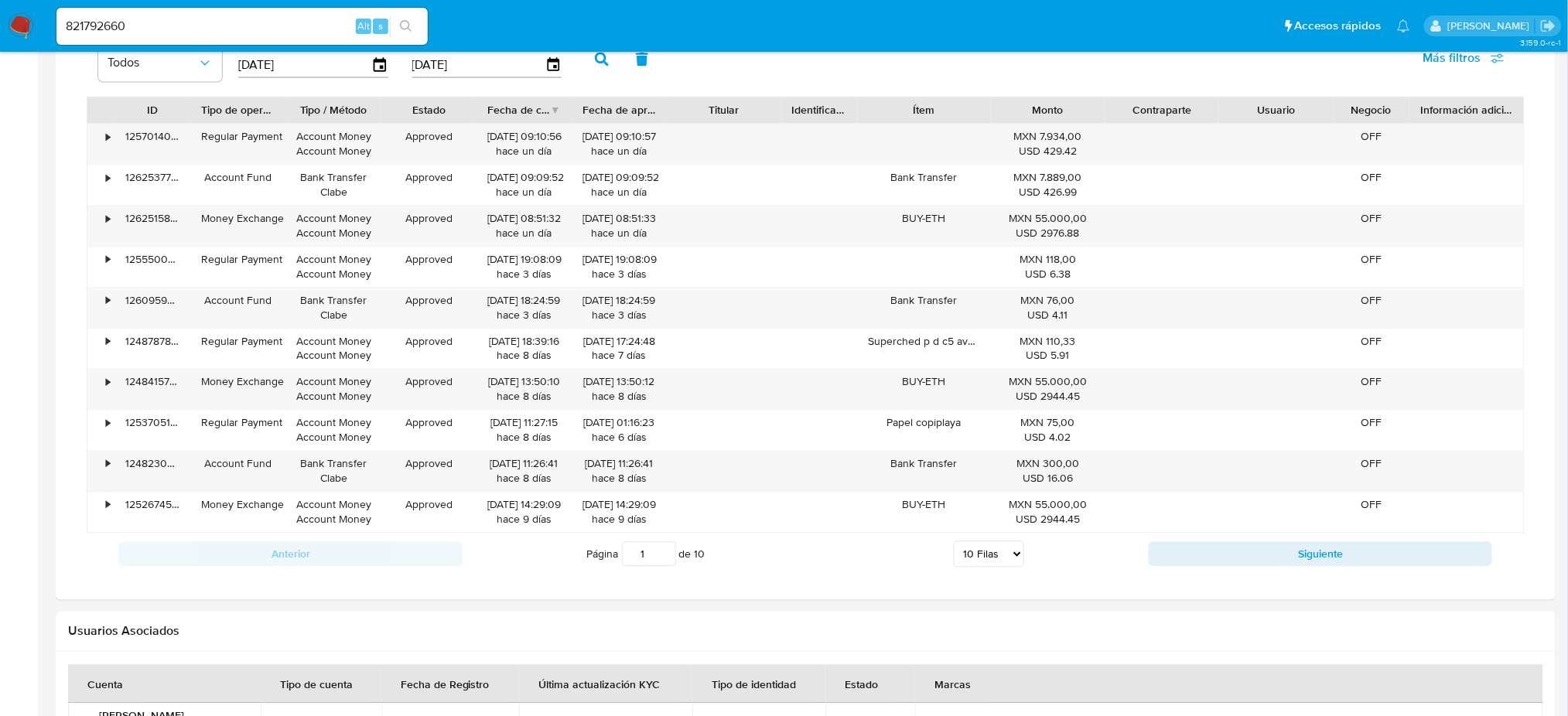
scroll to position [1297, 0]
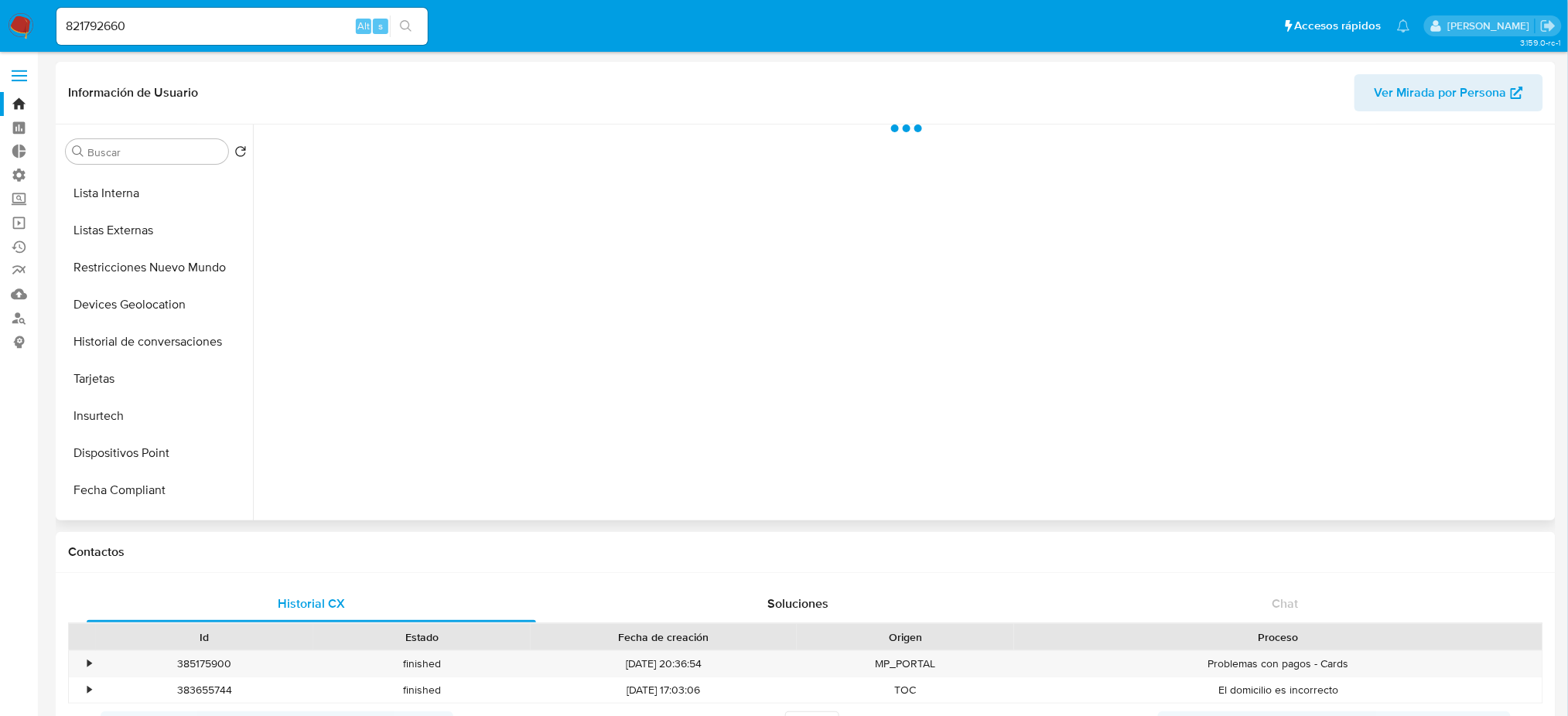
select select "10"
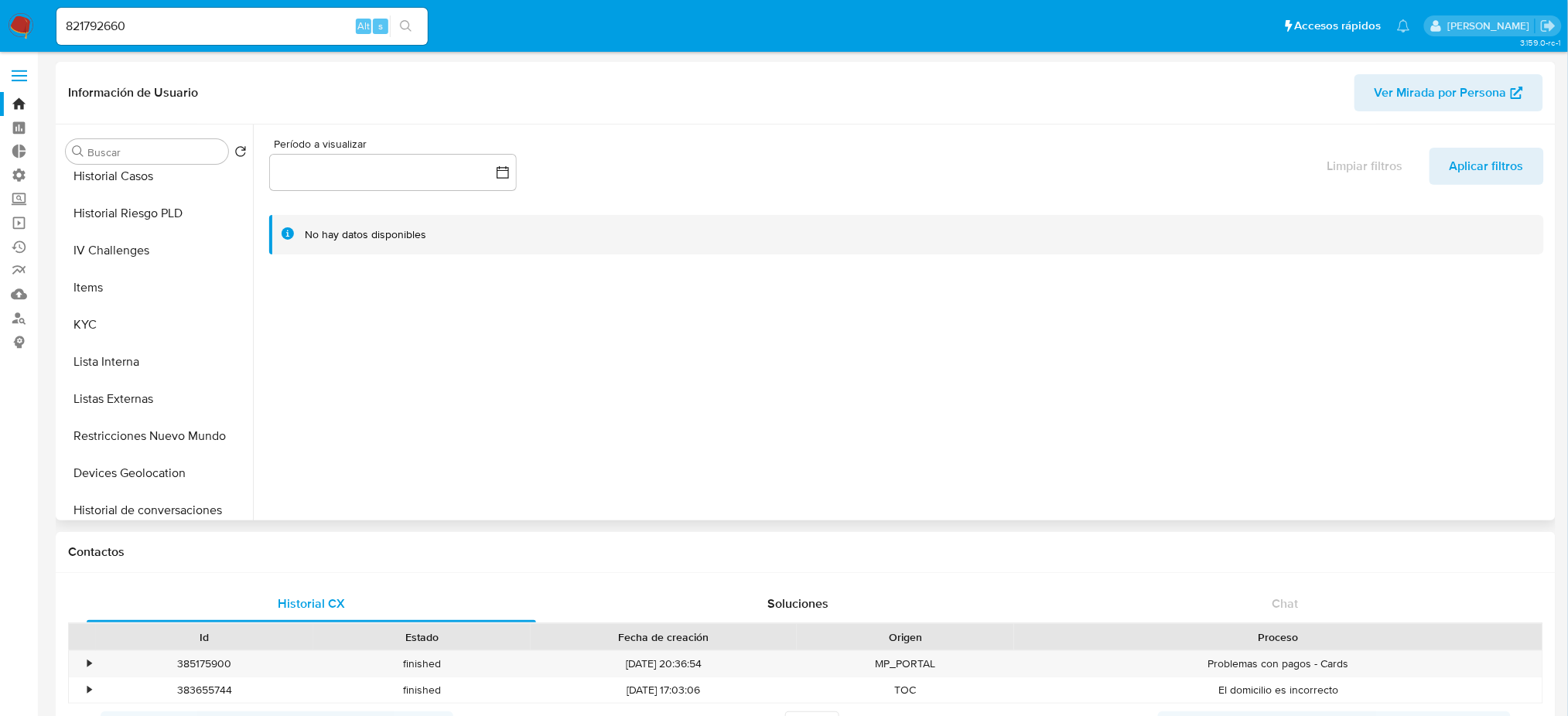
scroll to position [344, 0]
click at [155, 327] on button "KYC" at bounding box center [150, 326] width 181 height 37
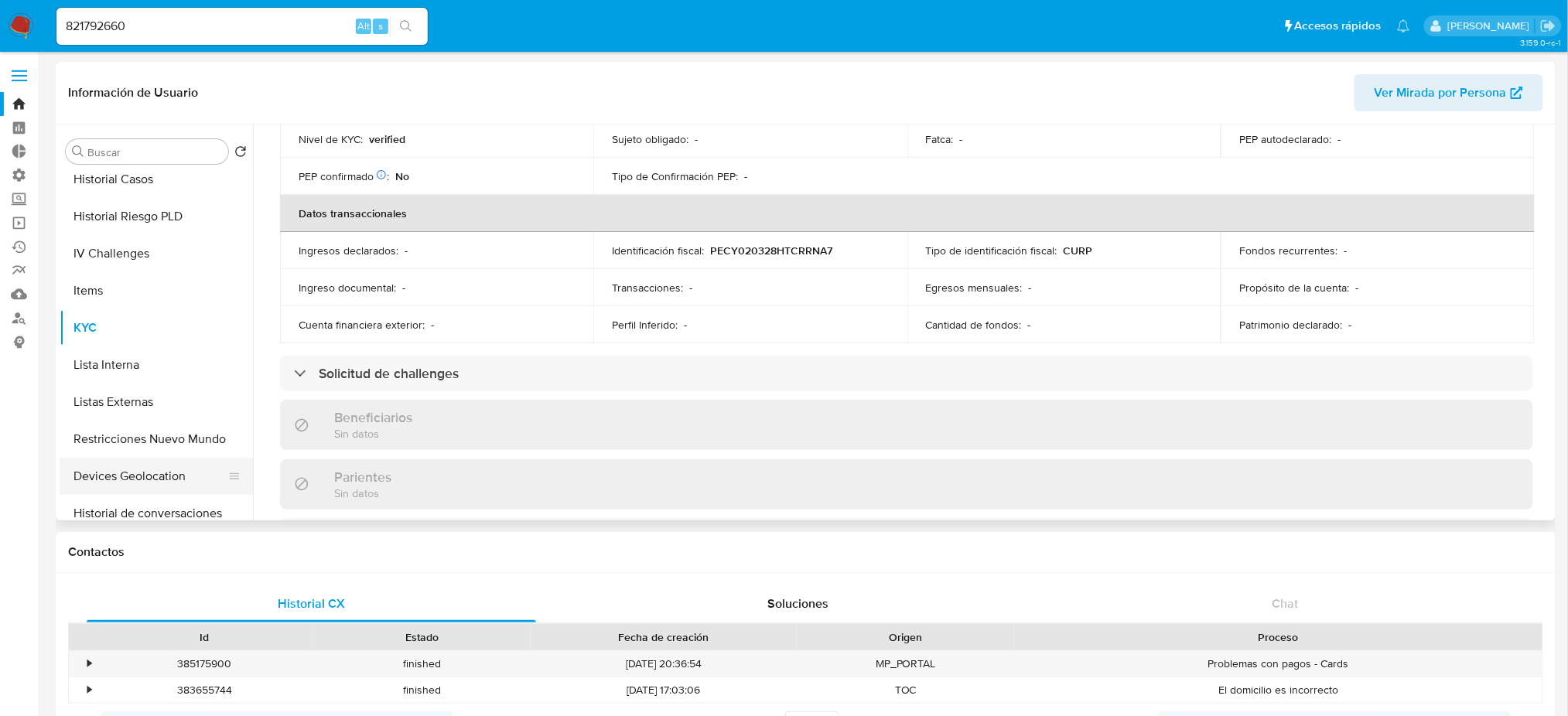
scroll to position [241, 0]
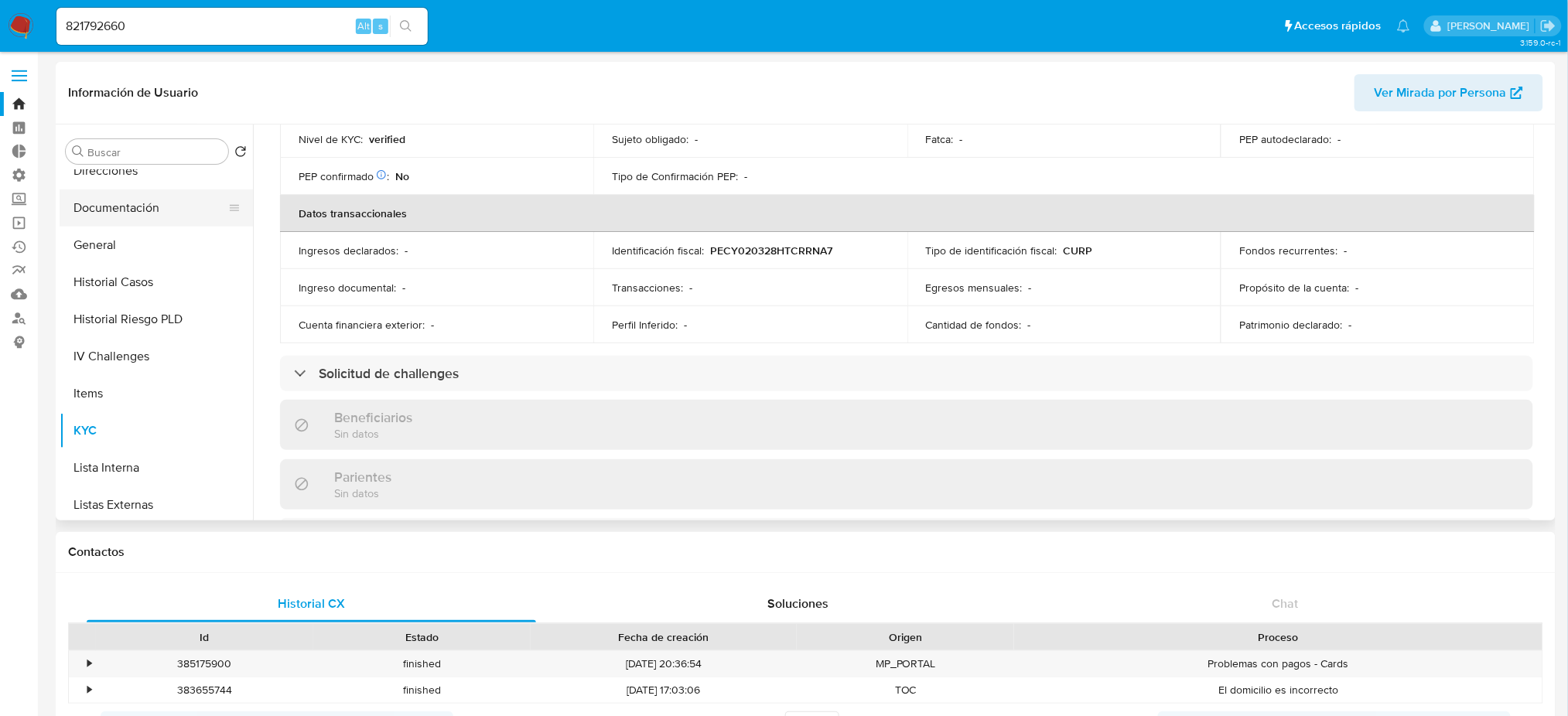
click at [162, 206] on button "Documentación" at bounding box center [150, 208] width 181 height 37
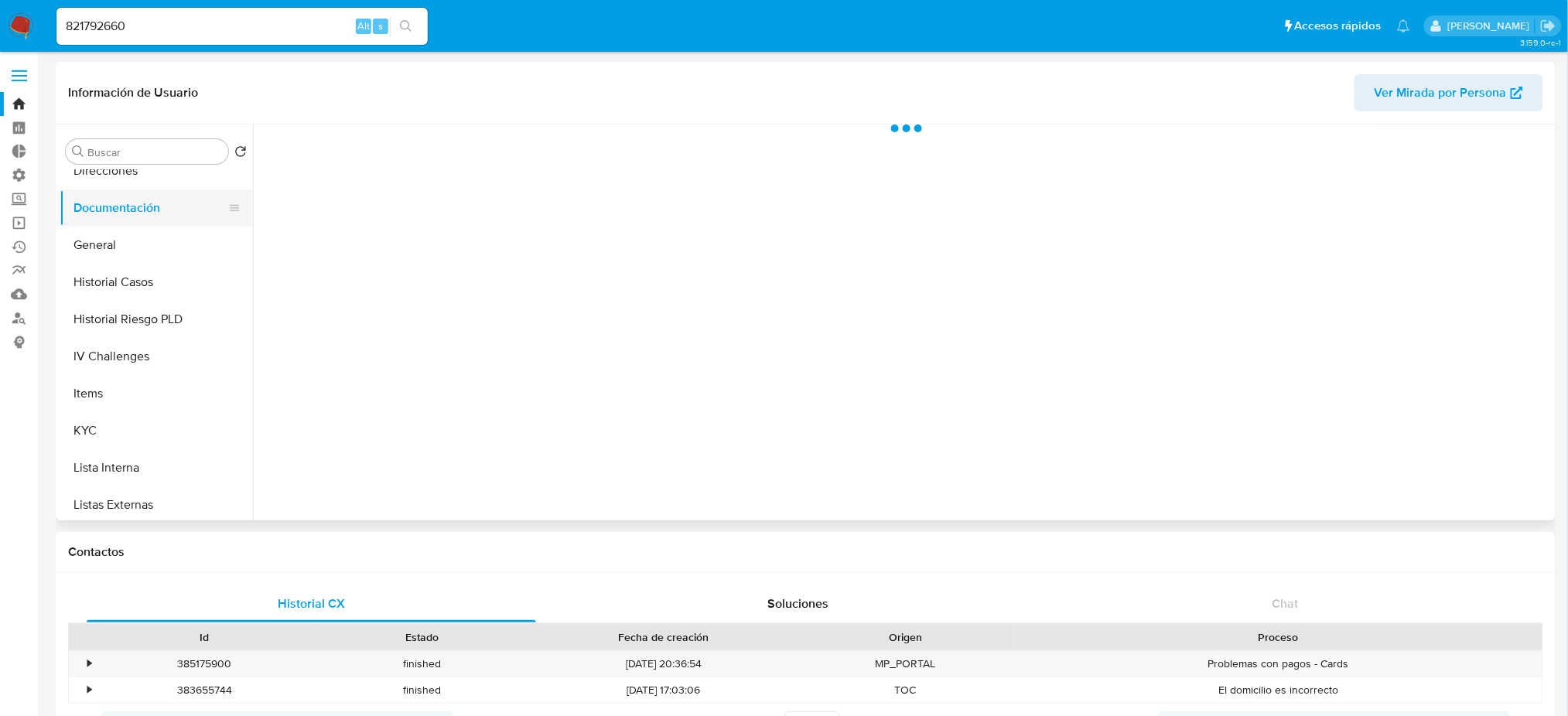
scroll to position [0, 0]
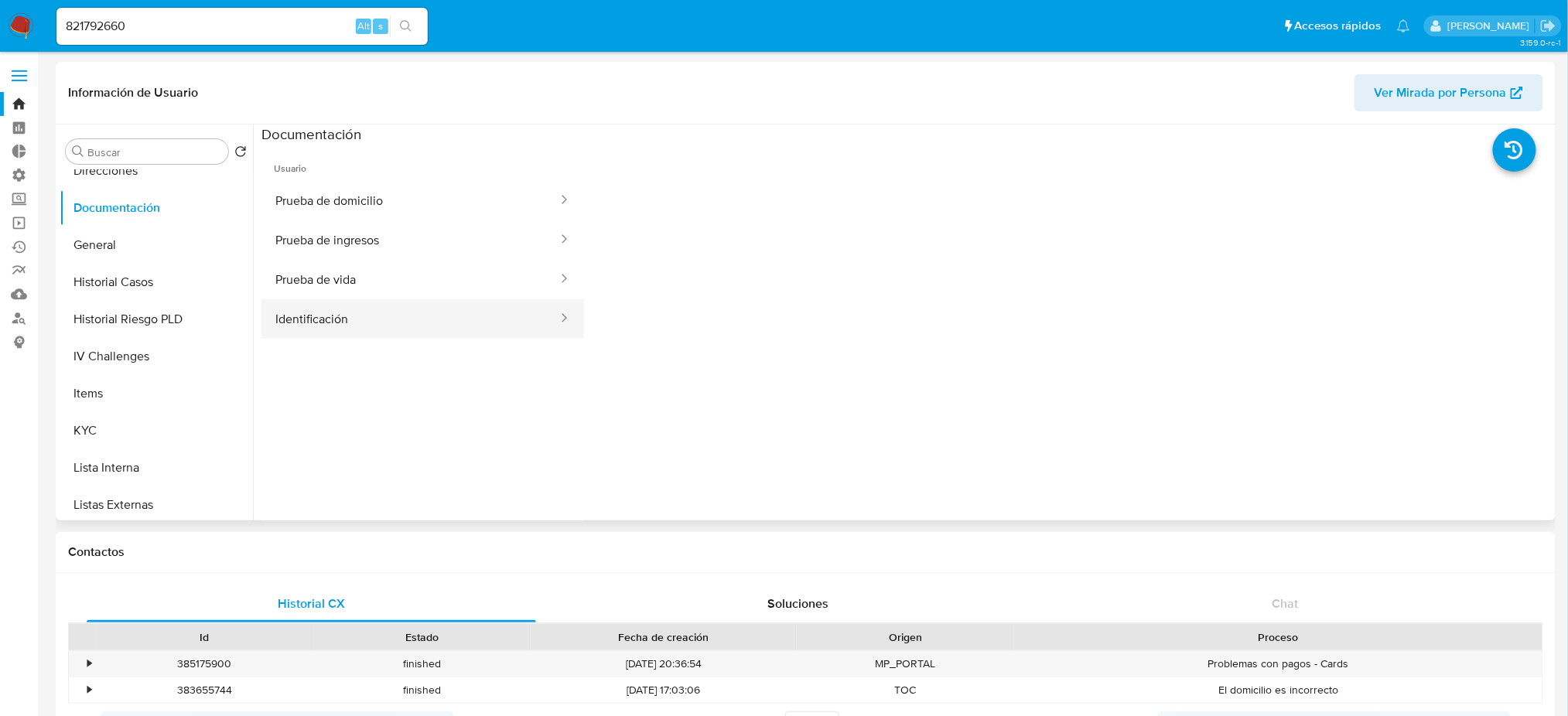
click at [398, 311] on button "Identificación" at bounding box center [410, 319] width 297 height 39
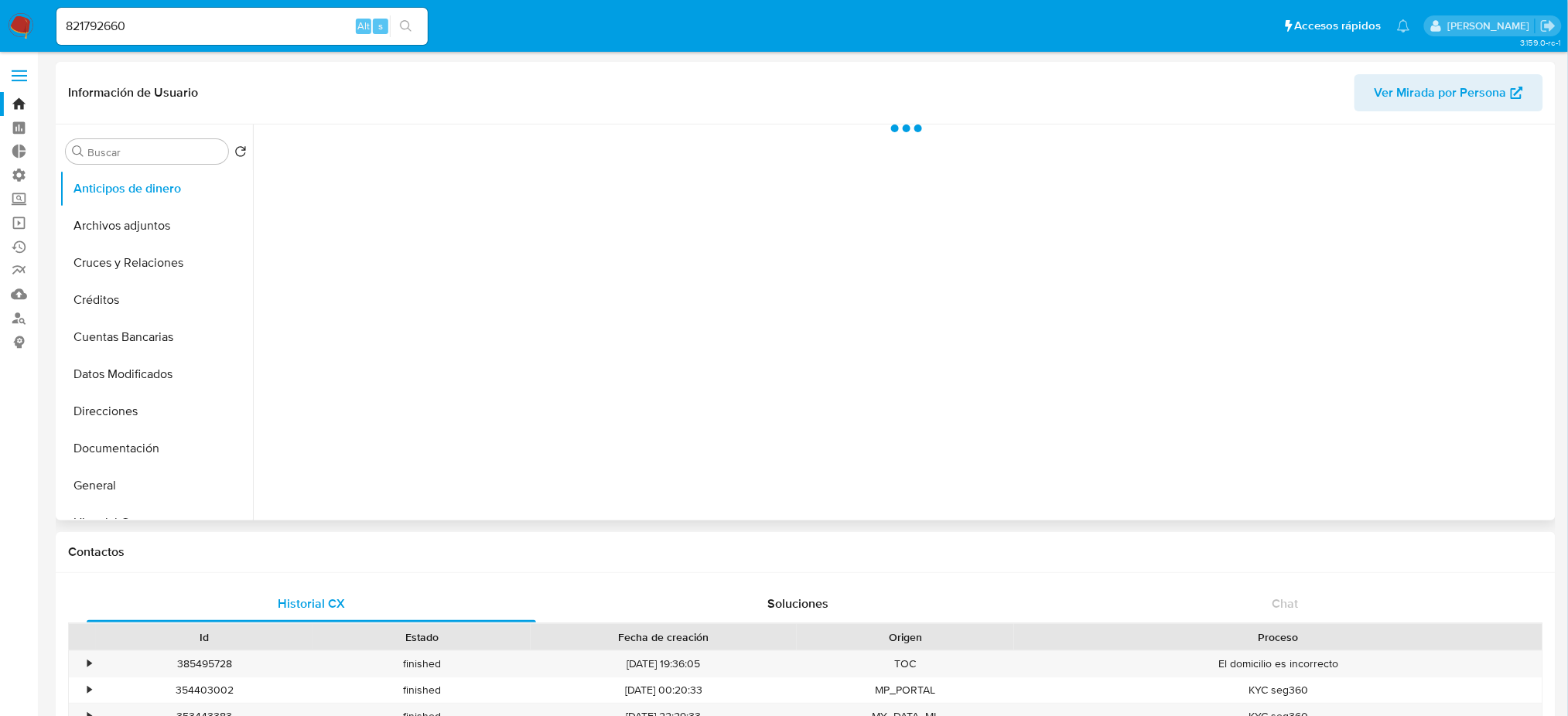
select select "10"
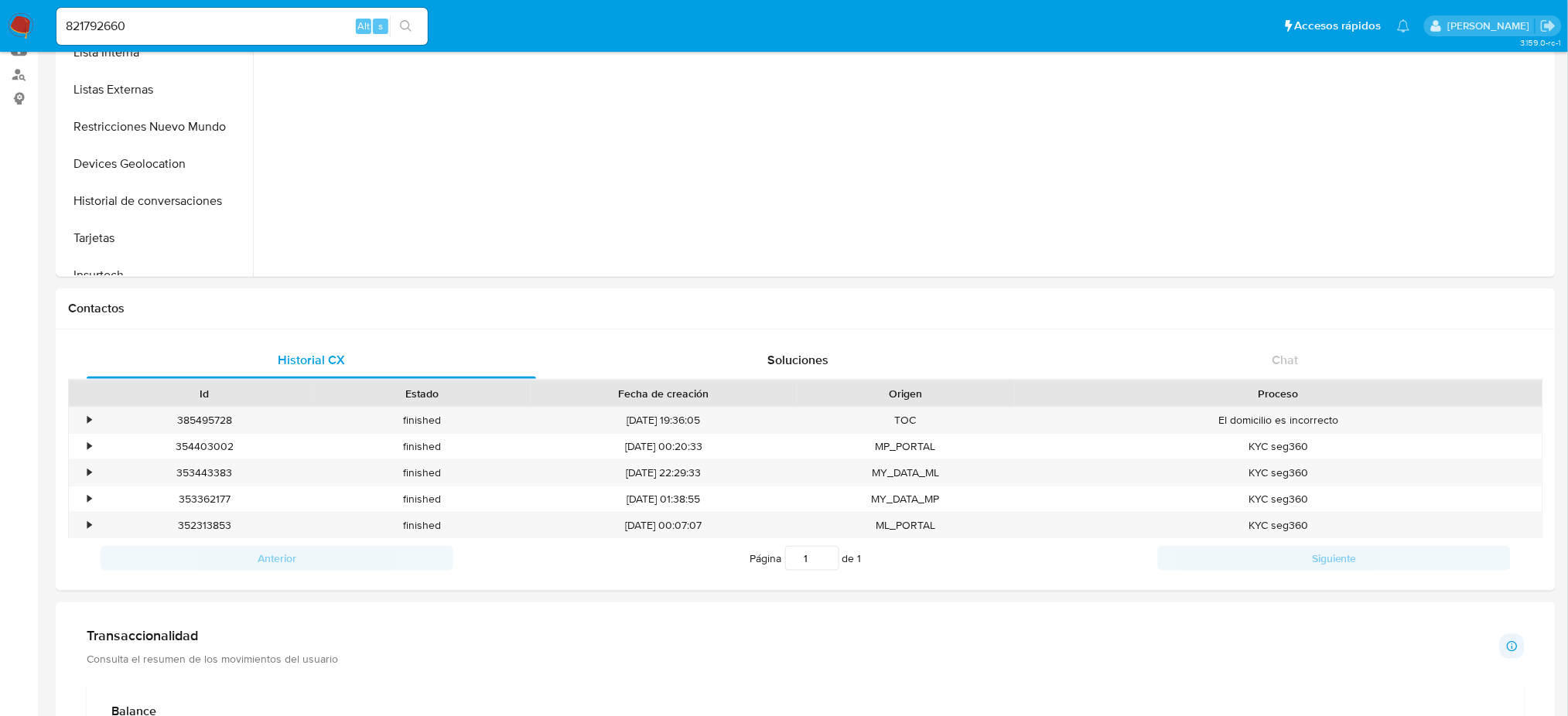
scroll to position [74, 0]
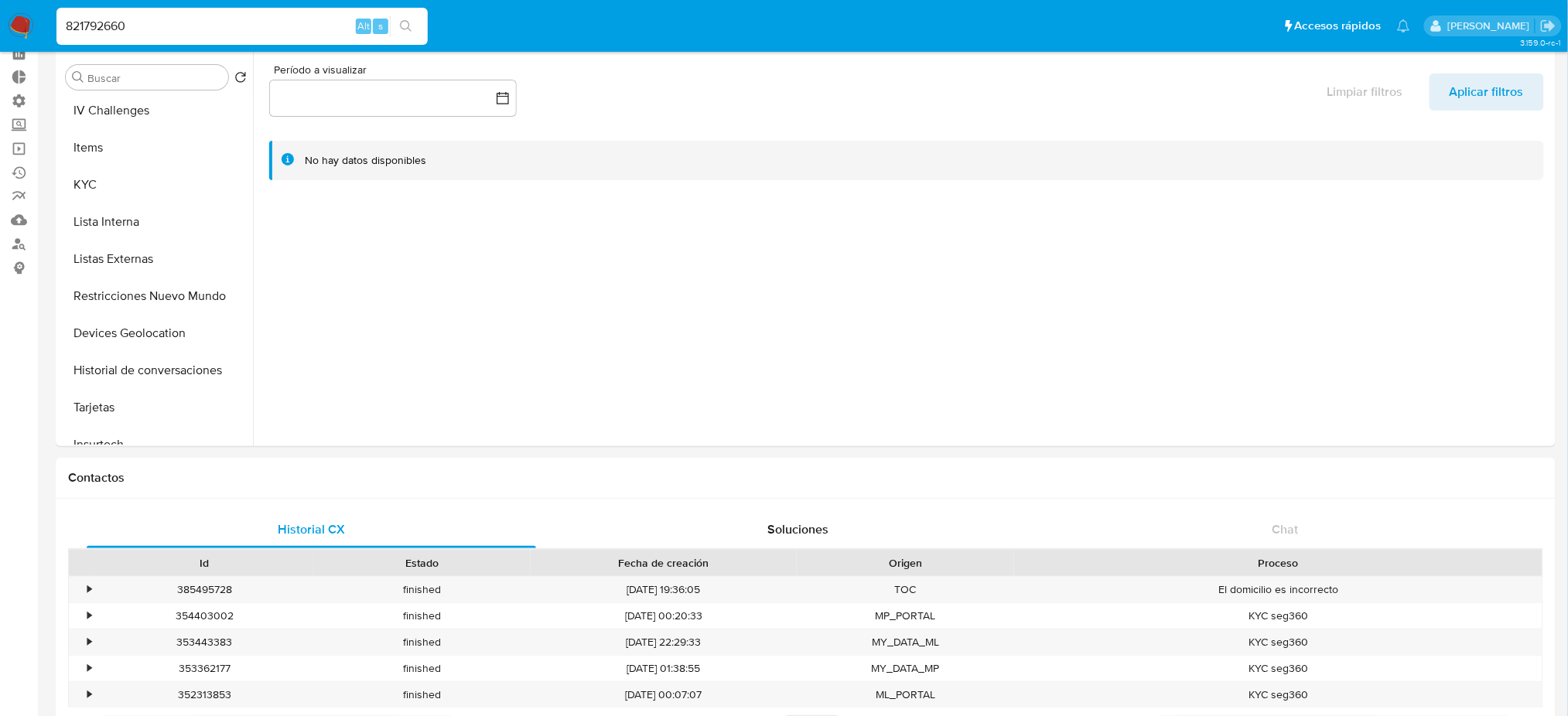
drag, startPoint x: 173, startPoint y: 30, endPoint x: 32, endPoint y: 20, distance: 141.4
click at [32, 20] on nav "Pausado Ver notificaciones 821792660 Alt s Accesos rápidos Presiona las siguien…" at bounding box center [784, 25] width 1568 height 52
drag, startPoint x: 131, startPoint y: 20, endPoint x: 91, endPoint y: 9, distance: 41.5
click at [9, 10] on nav "Pausado Ver notificaciones 821792660 Alt s Accesos rápidos Presiona las siguien…" at bounding box center [784, 25] width 1568 height 52
paste input "668304848"
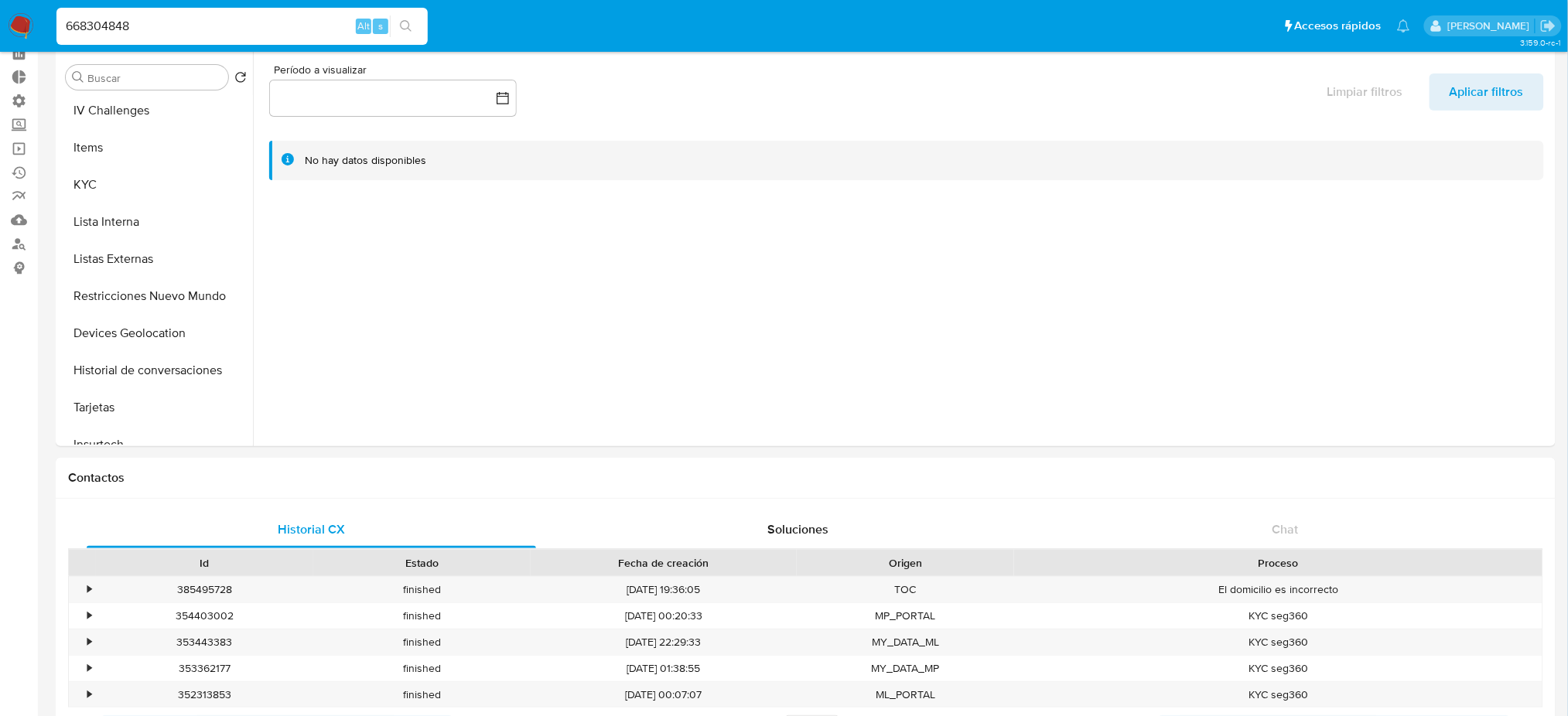
type input "668304848"
click at [404, 30] on icon "search-icon" at bounding box center [406, 25] width 12 height 12
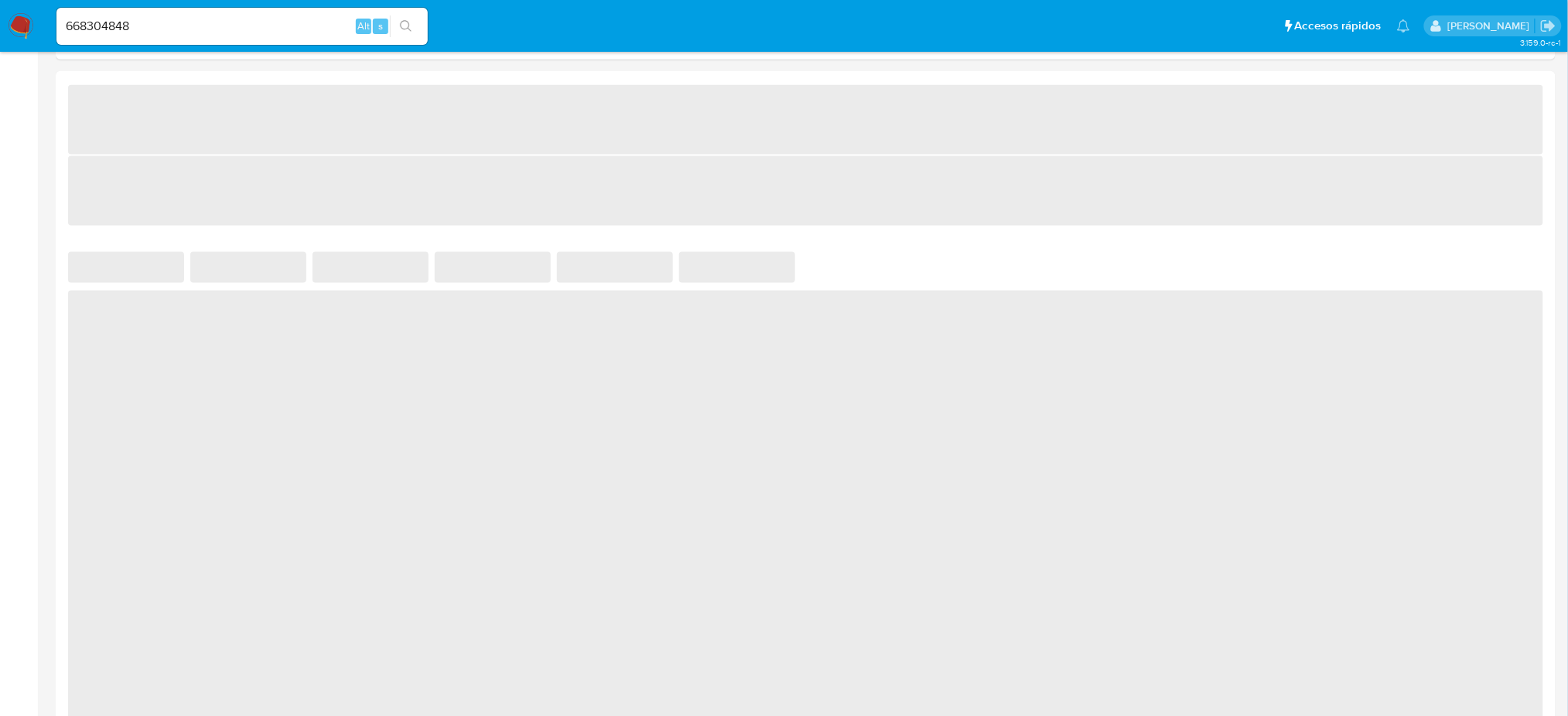
scroll to position [1031, 0]
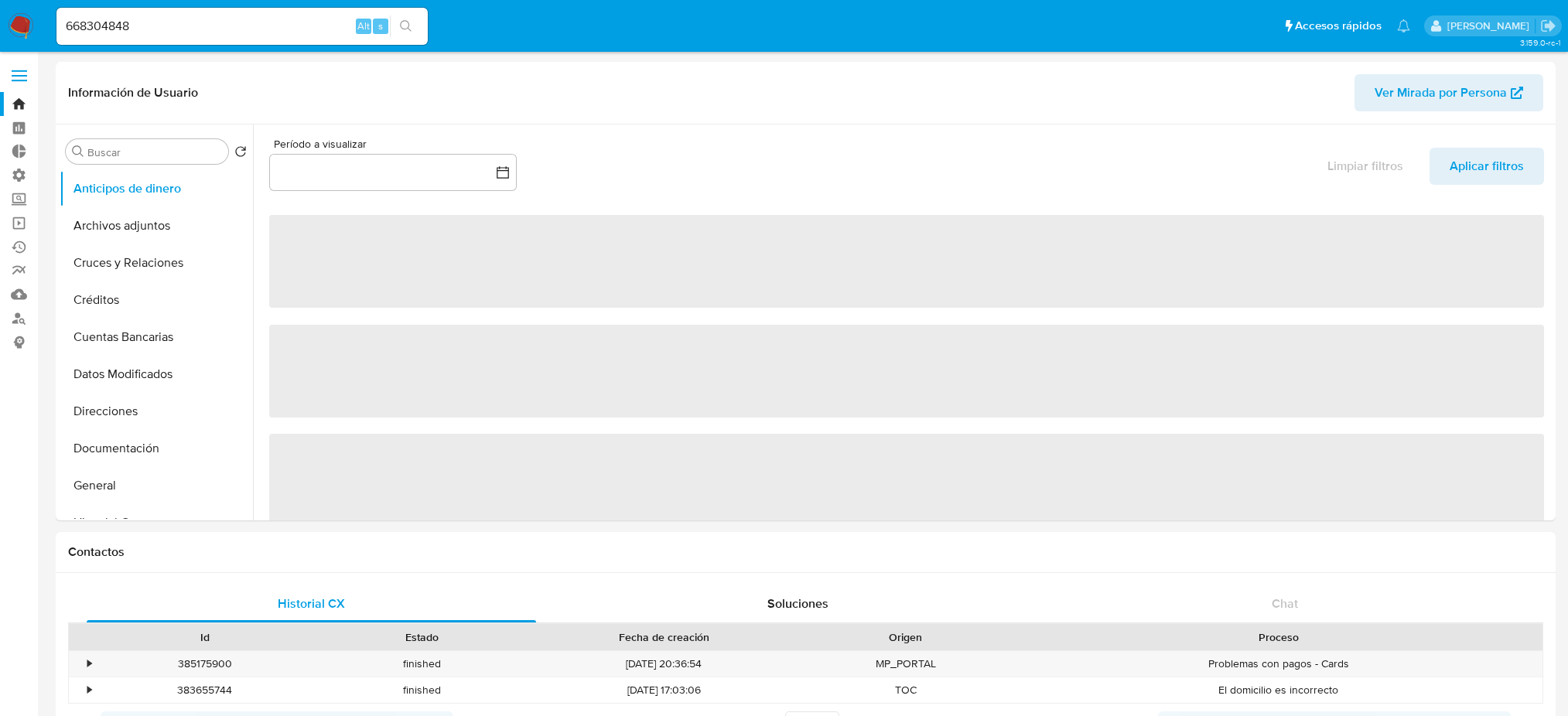
select select "10"
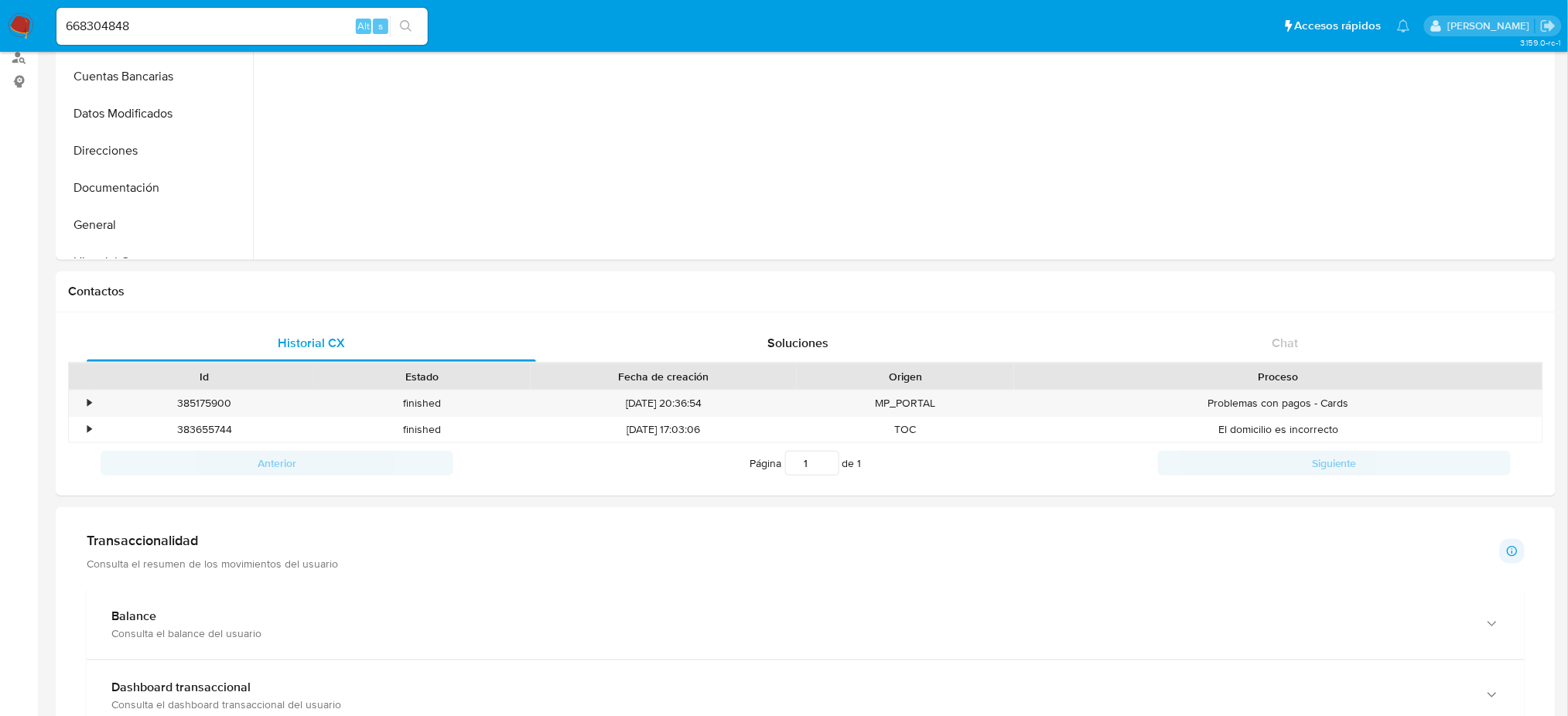
scroll to position [54, 0]
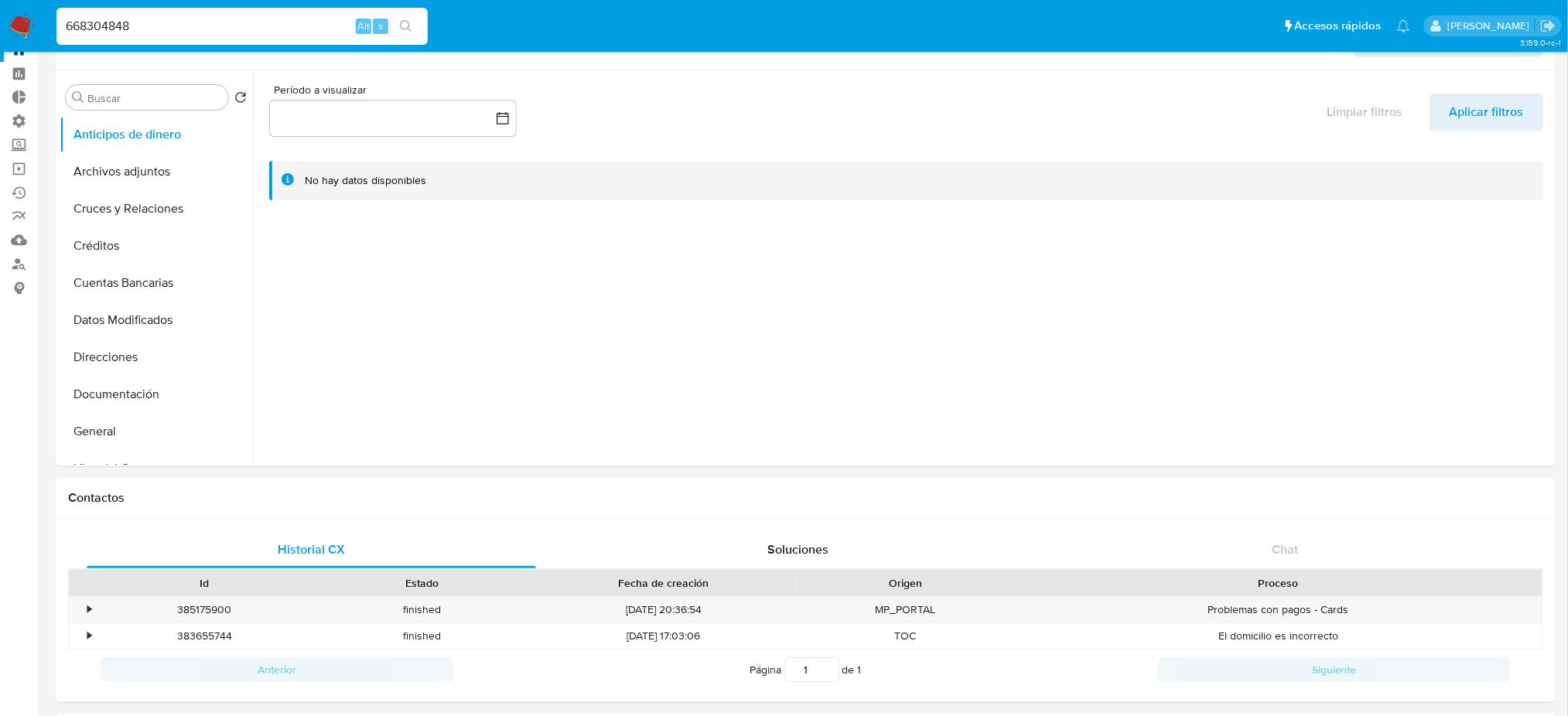
drag, startPoint x: 157, startPoint y: 7, endPoint x: 1, endPoint y: -7, distance: 156.6
paste input "1288284341"
type input "1288284341"
click at [405, 21] on icon "search-icon" at bounding box center [406, 25] width 12 height 12
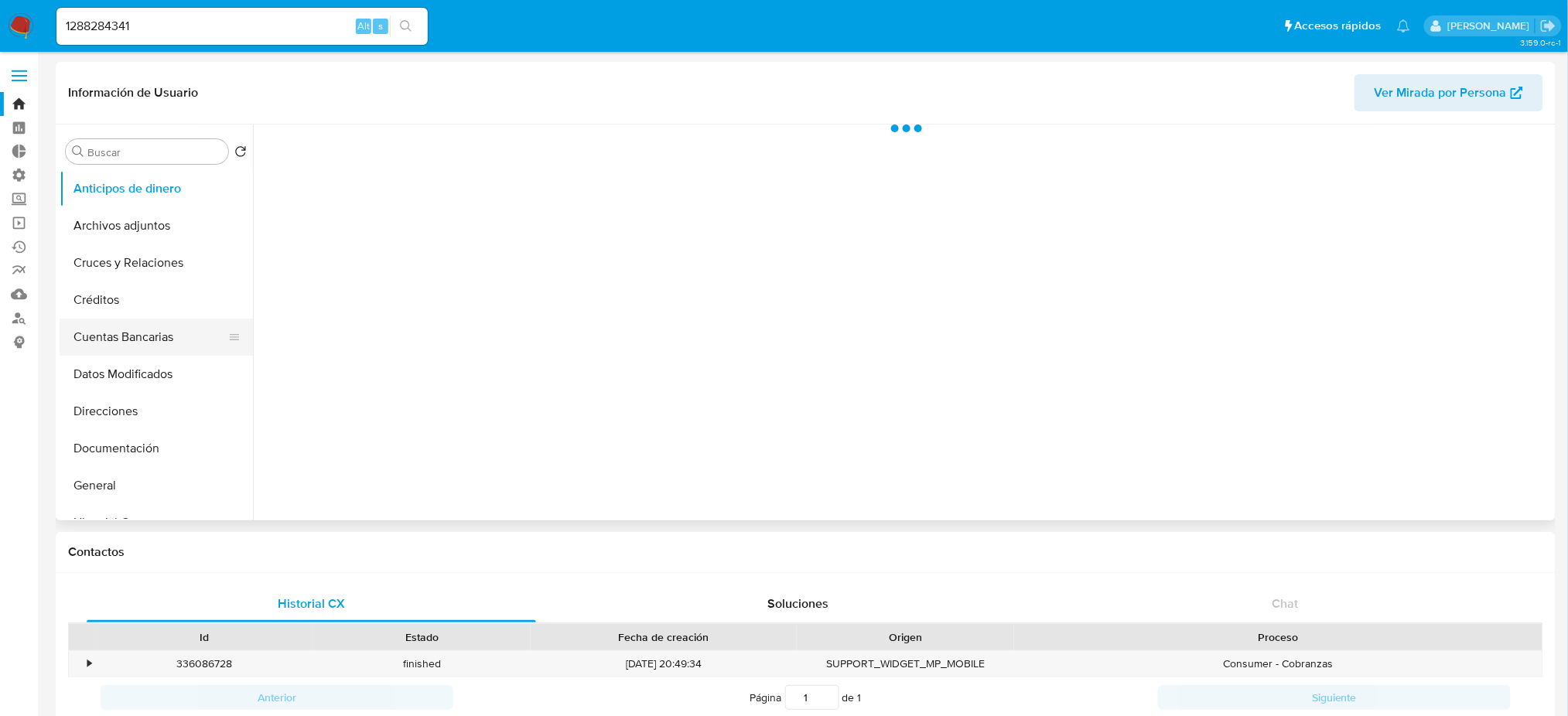
select select "10"
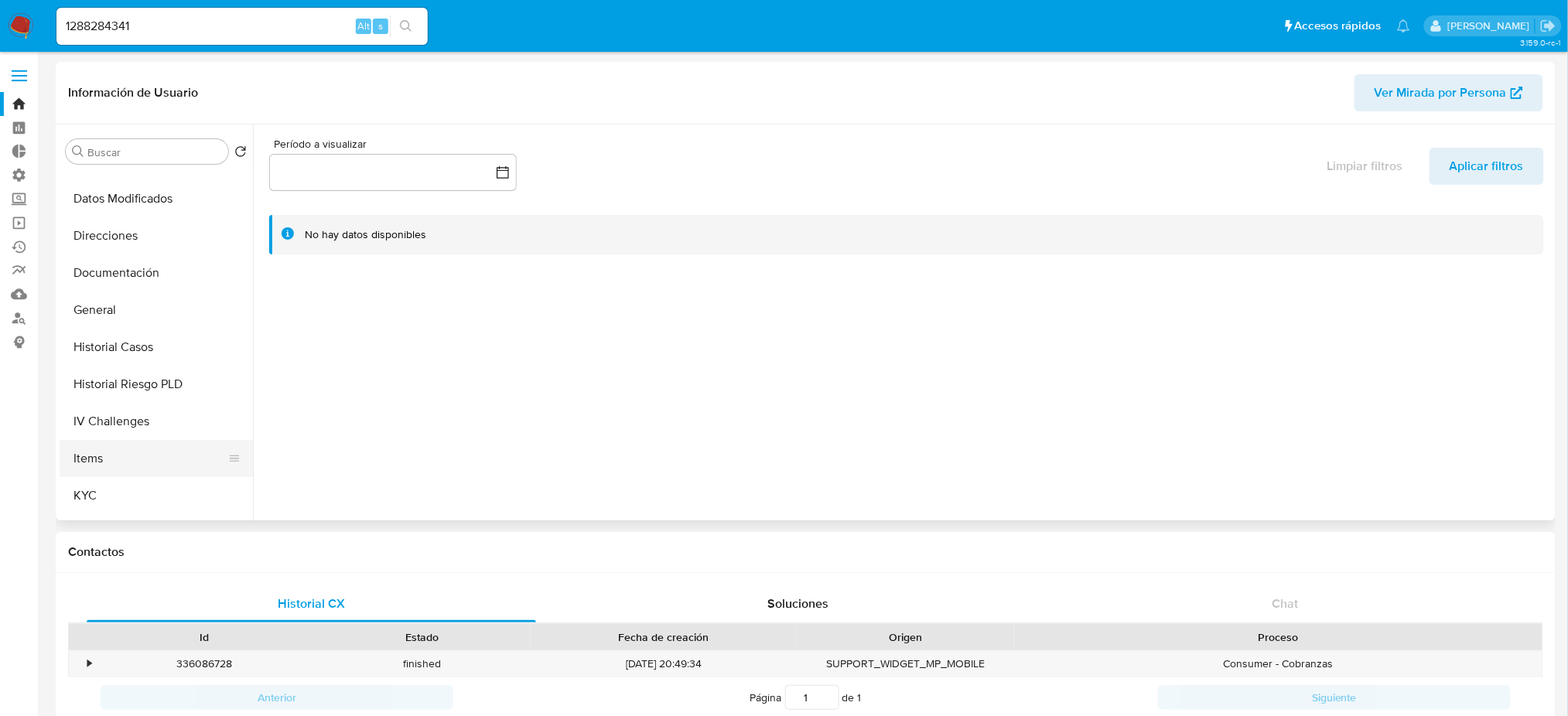
scroll to position [413, 0]
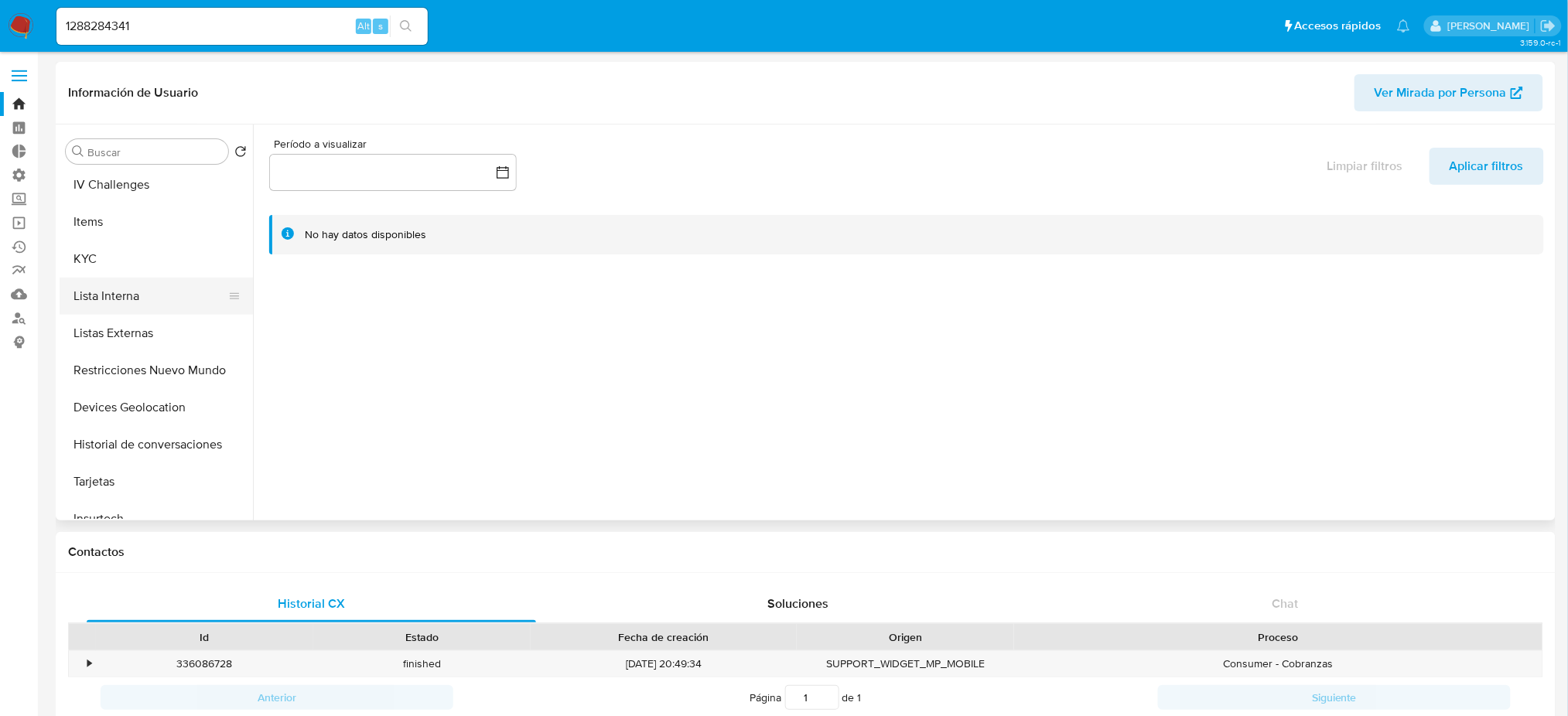
click at [172, 304] on button "Lista Interna" at bounding box center [150, 296] width 181 height 37
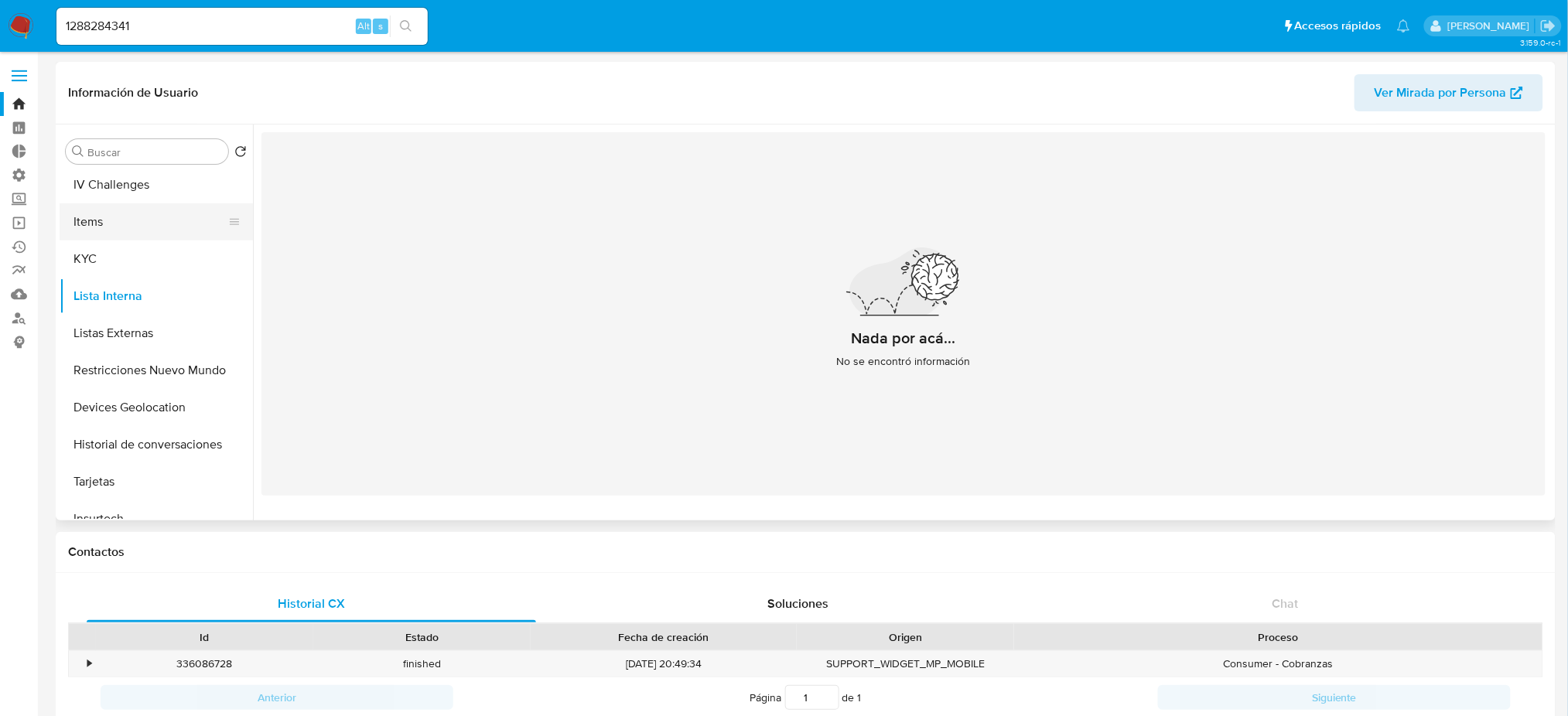
click at [159, 218] on button "Items" at bounding box center [150, 222] width 181 height 37
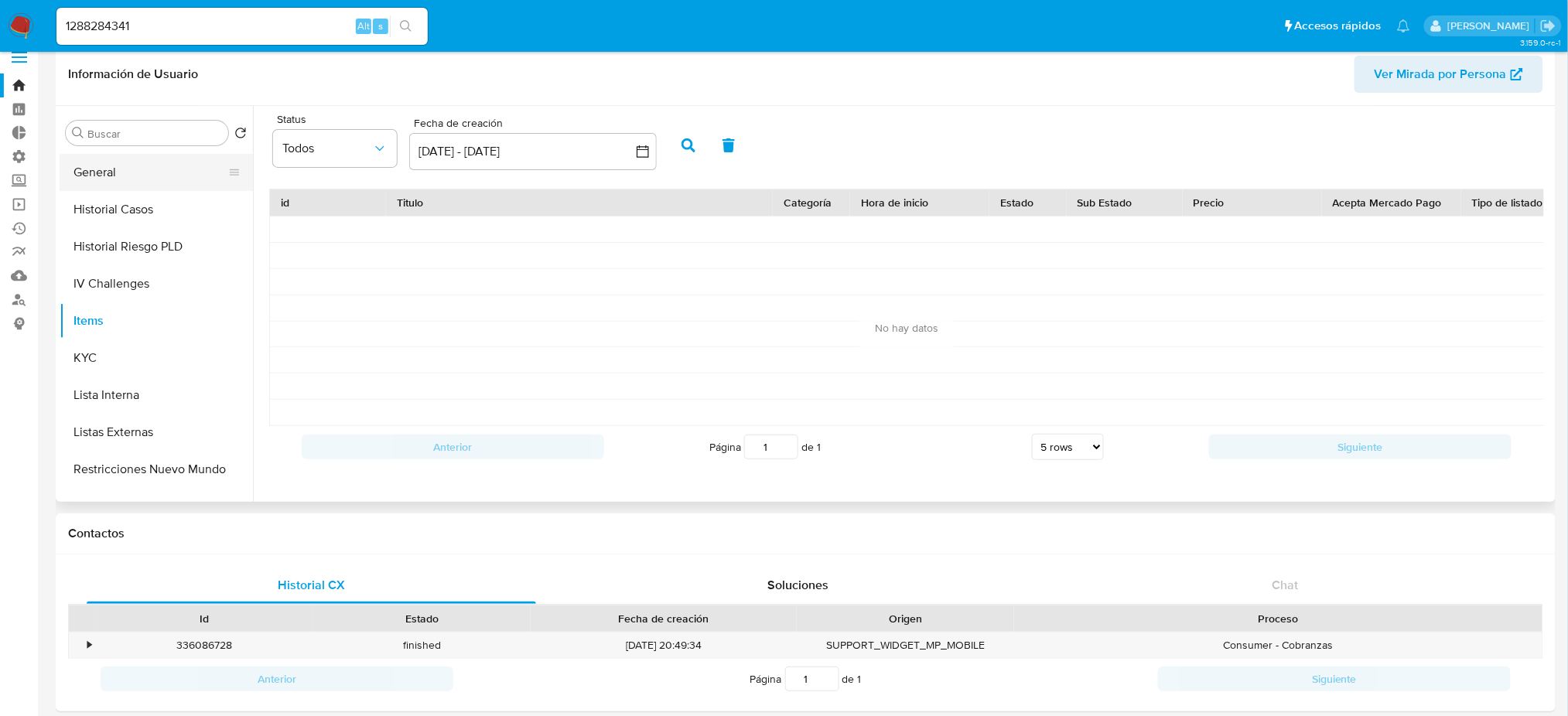
scroll to position [206, 0]
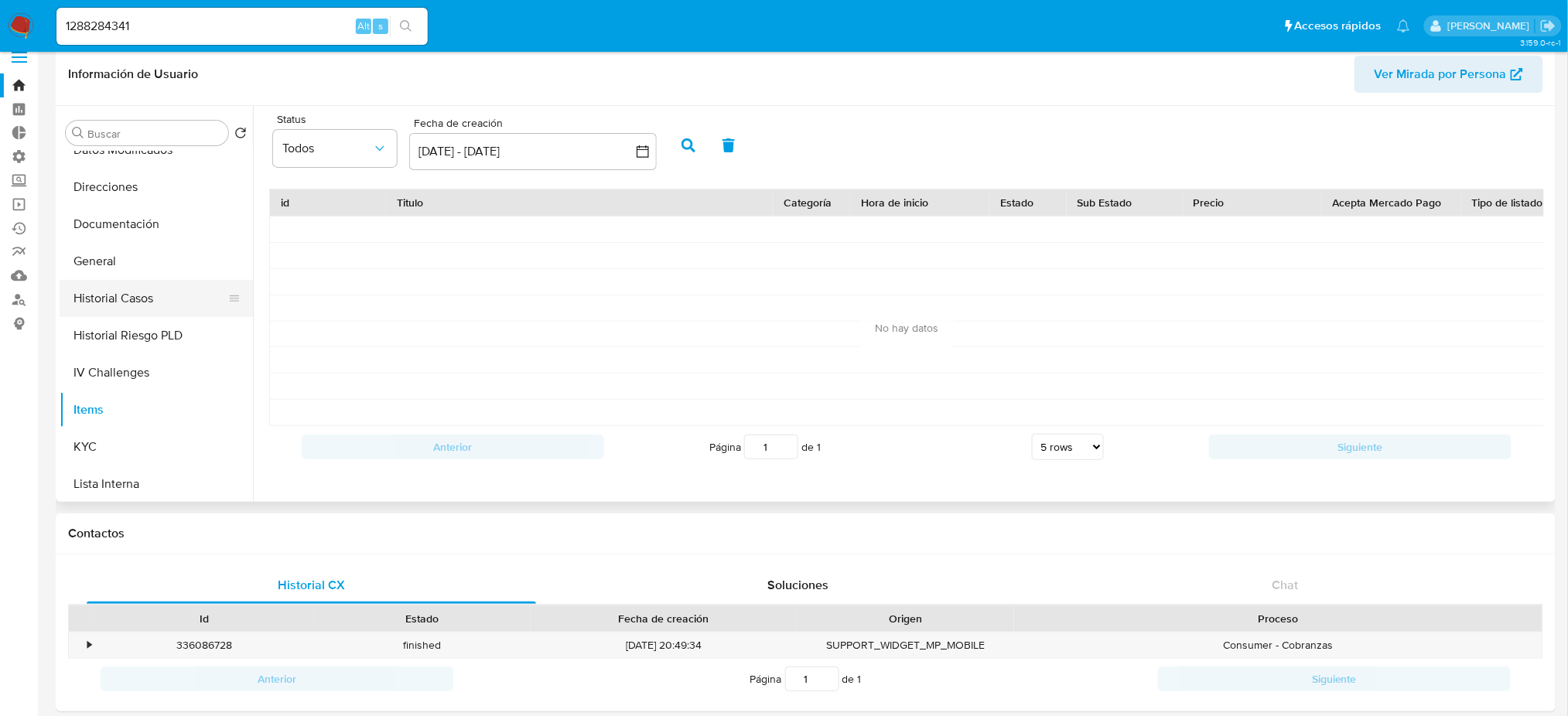
click at [178, 295] on button "Historial Casos" at bounding box center [150, 298] width 181 height 37
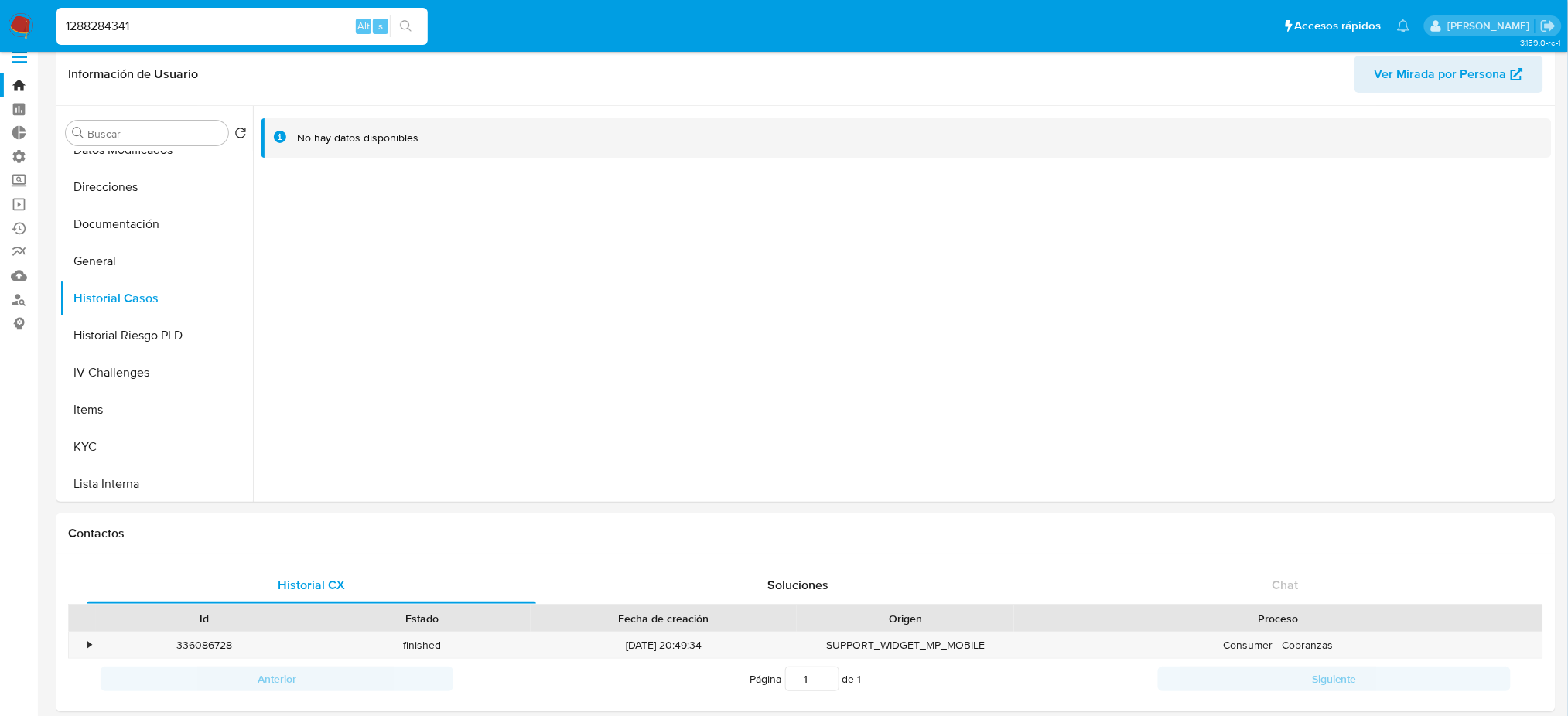
drag, startPoint x: 233, startPoint y: 28, endPoint x: 56, endPoint y: 20, distance: 177.2
click at [50, 23] on ul "Pausado Ver notificaciones 1288284341 Alt s Accesos rápidos Presiona las siguie…" at bounding box center [733, 25] width 1369 height 39
paste input "45567652"
type input "1455676521"
click at [413, 22] on button "search-icon" at bounding box center [405, 26] width 32 height 21
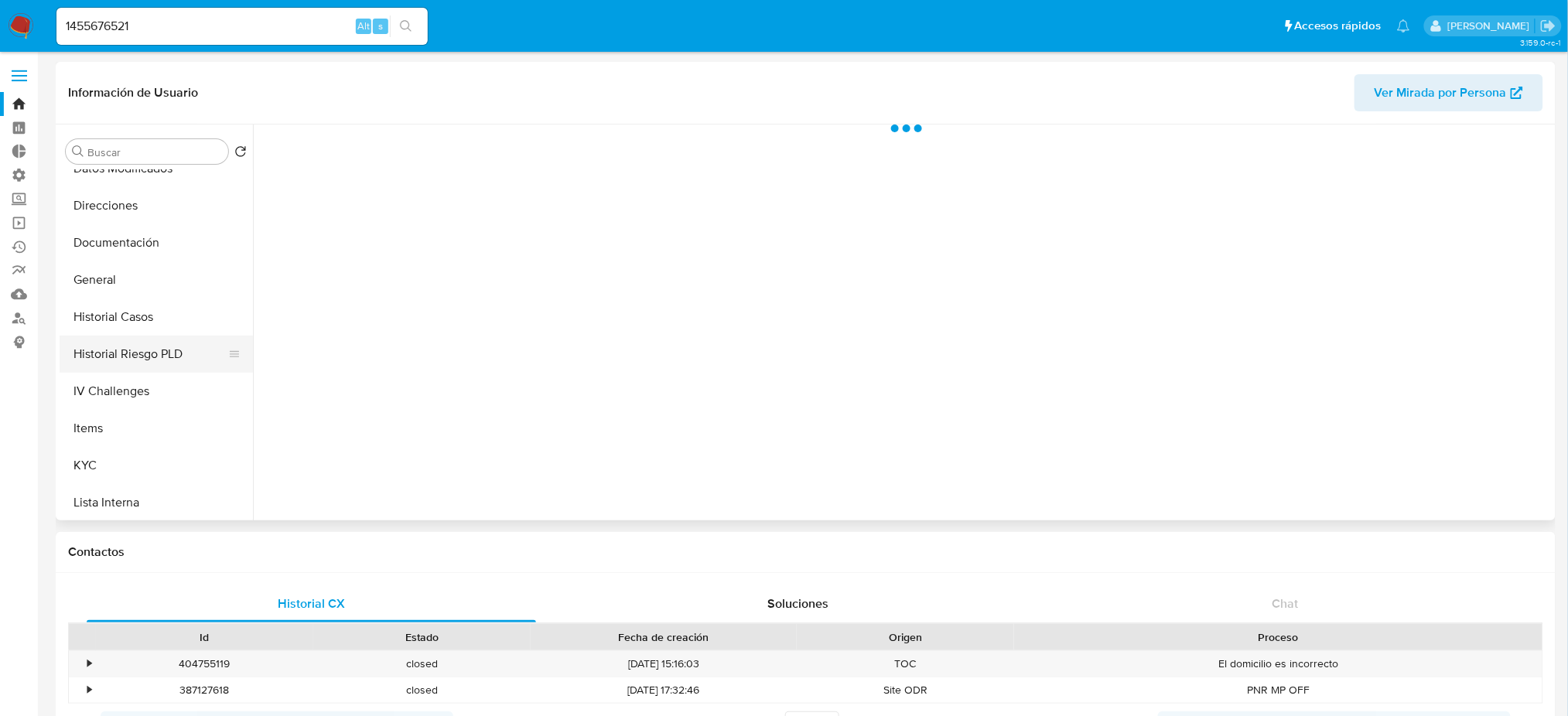
select select "10"
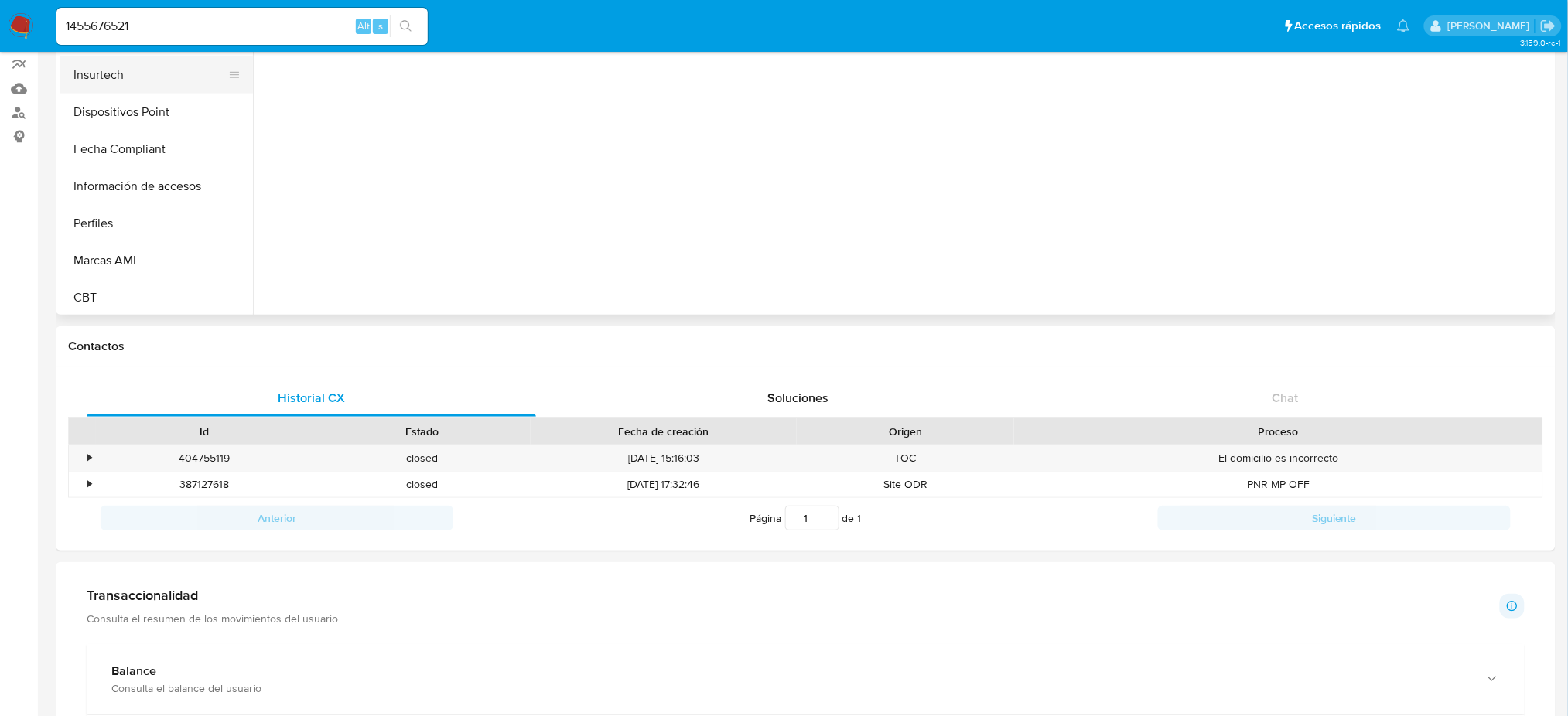
scroll to position [653, 0]
click at [150, 218] on button "Perfiles" at bounding box center [150, 221] width 181 height 37
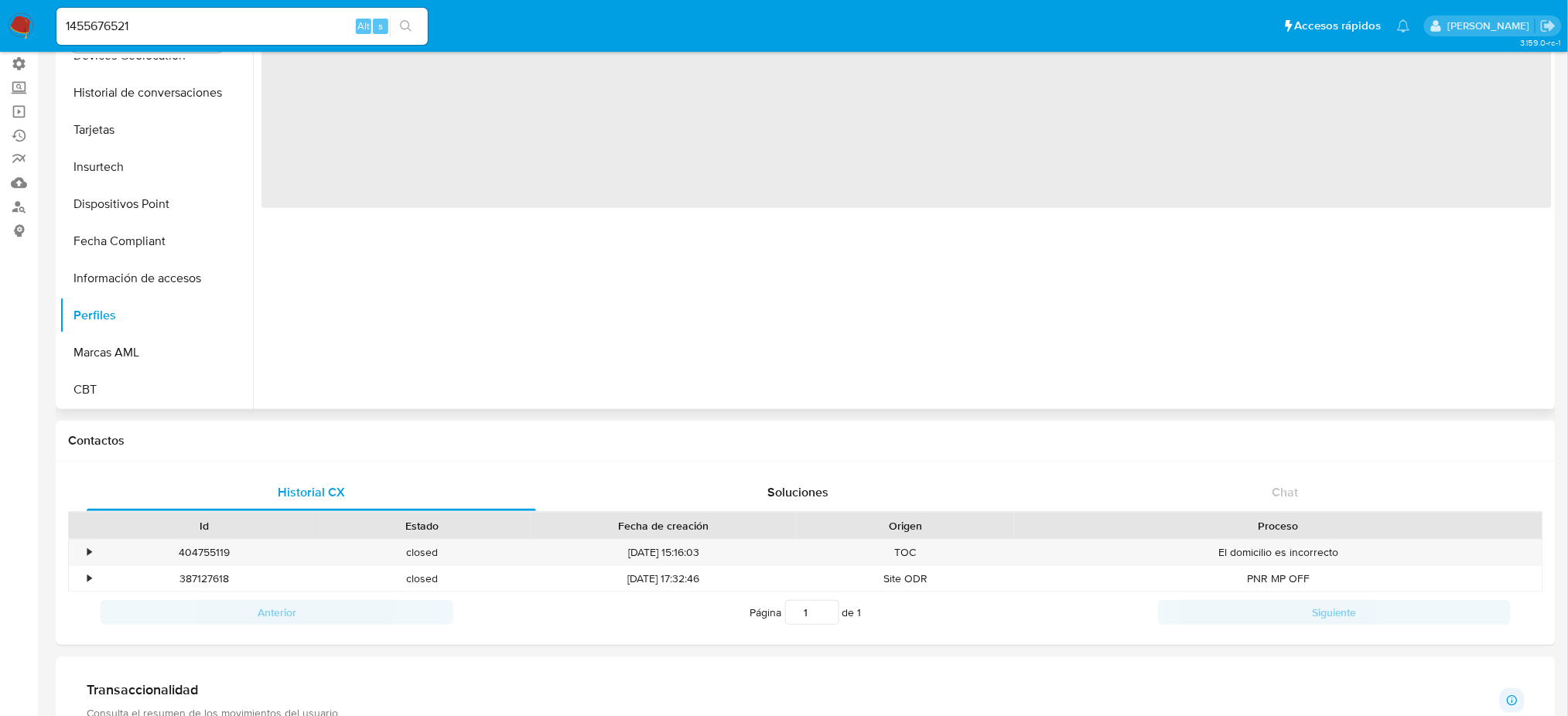
scroll to position [0, 0]
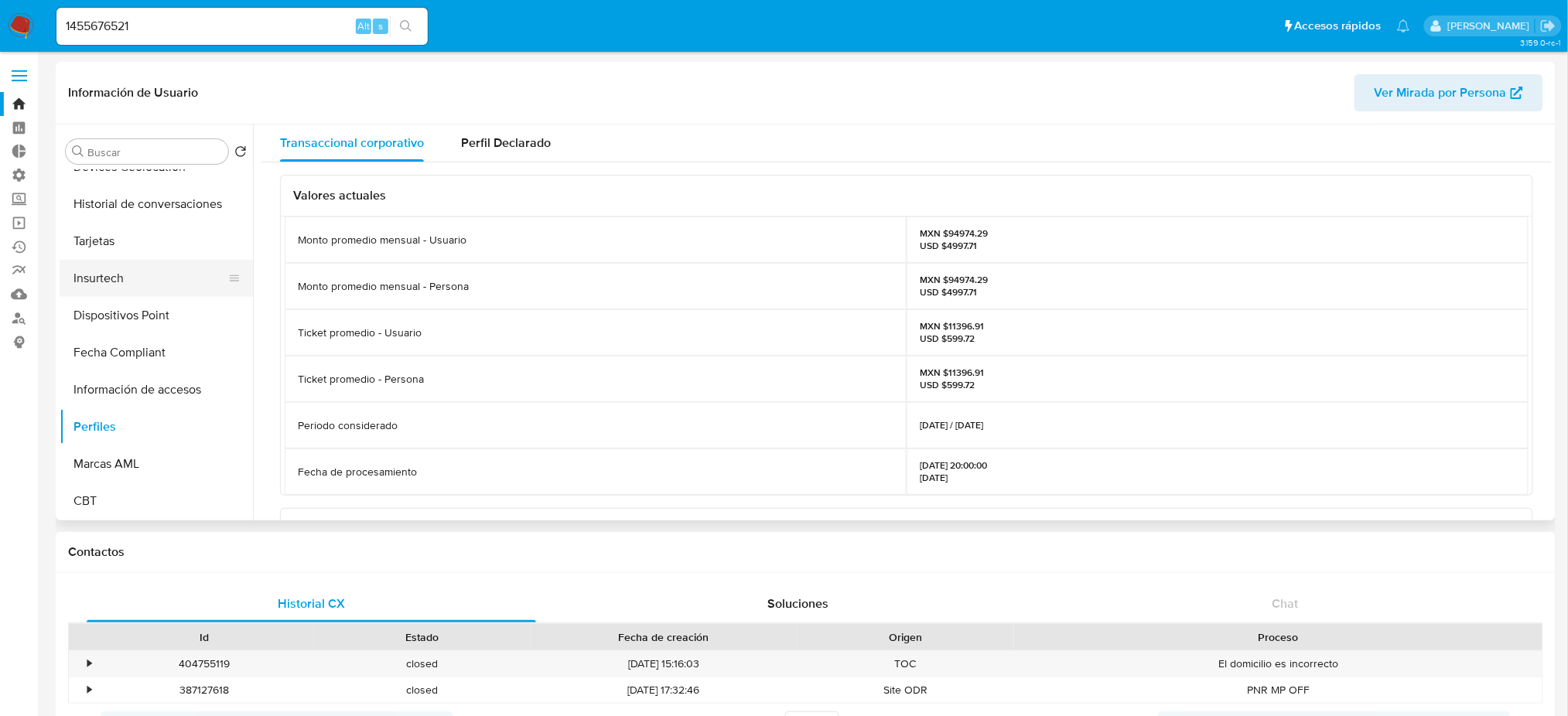
click at [168, 291] on button "Insurtech" at bounding box center [150, 278] width 181 height 37
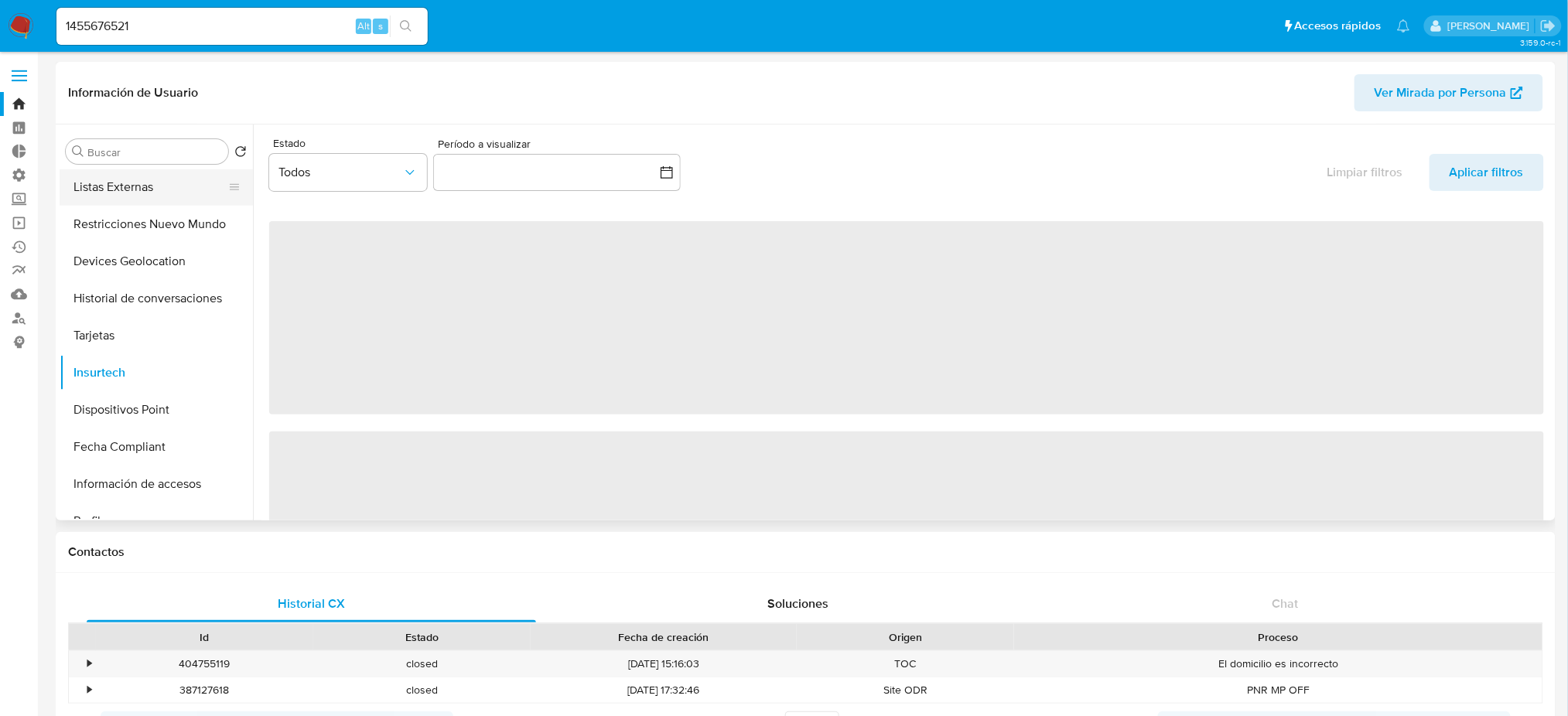
scroll to position [447, 0]
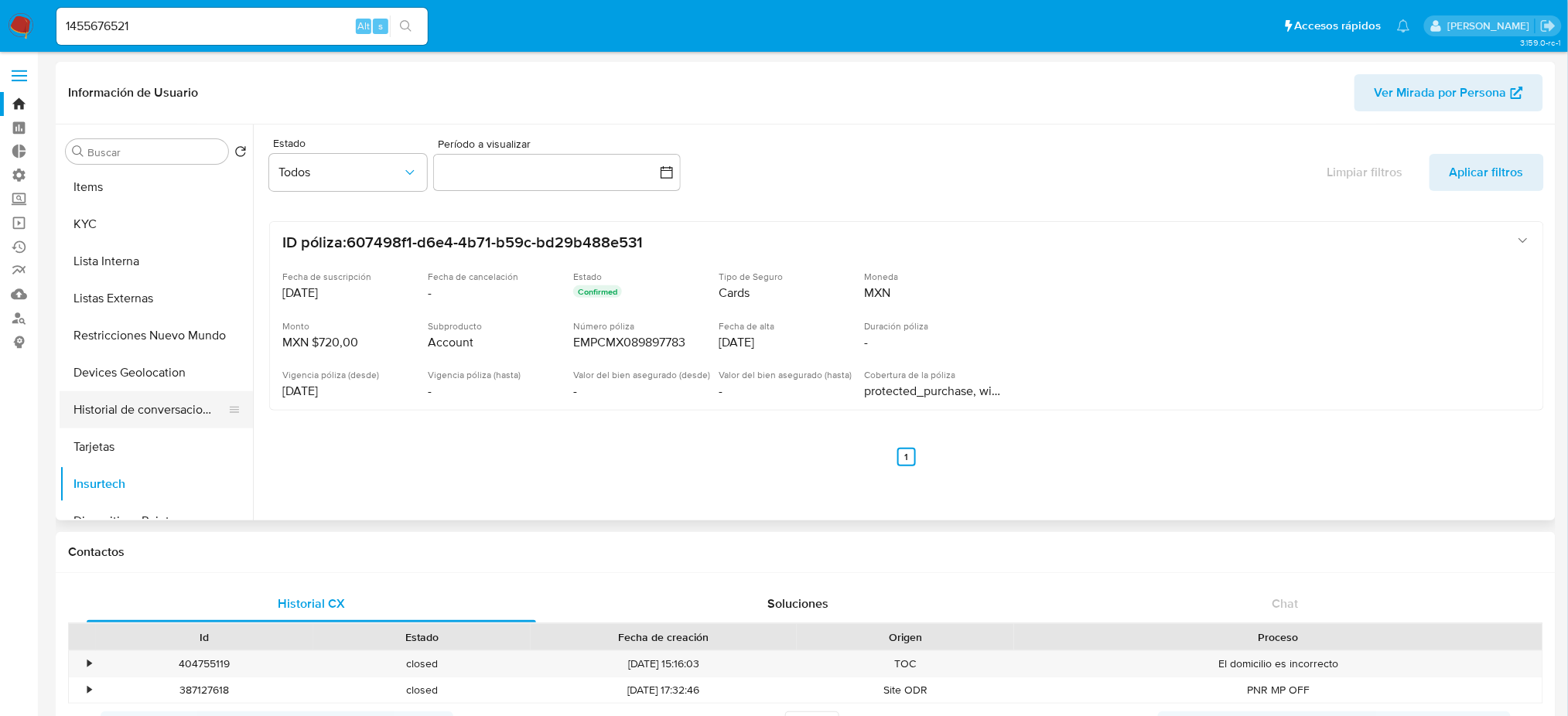
click at [191, 413] on button "Historial de conversaciones" at bounding box center [150, 409] width 181 height 37
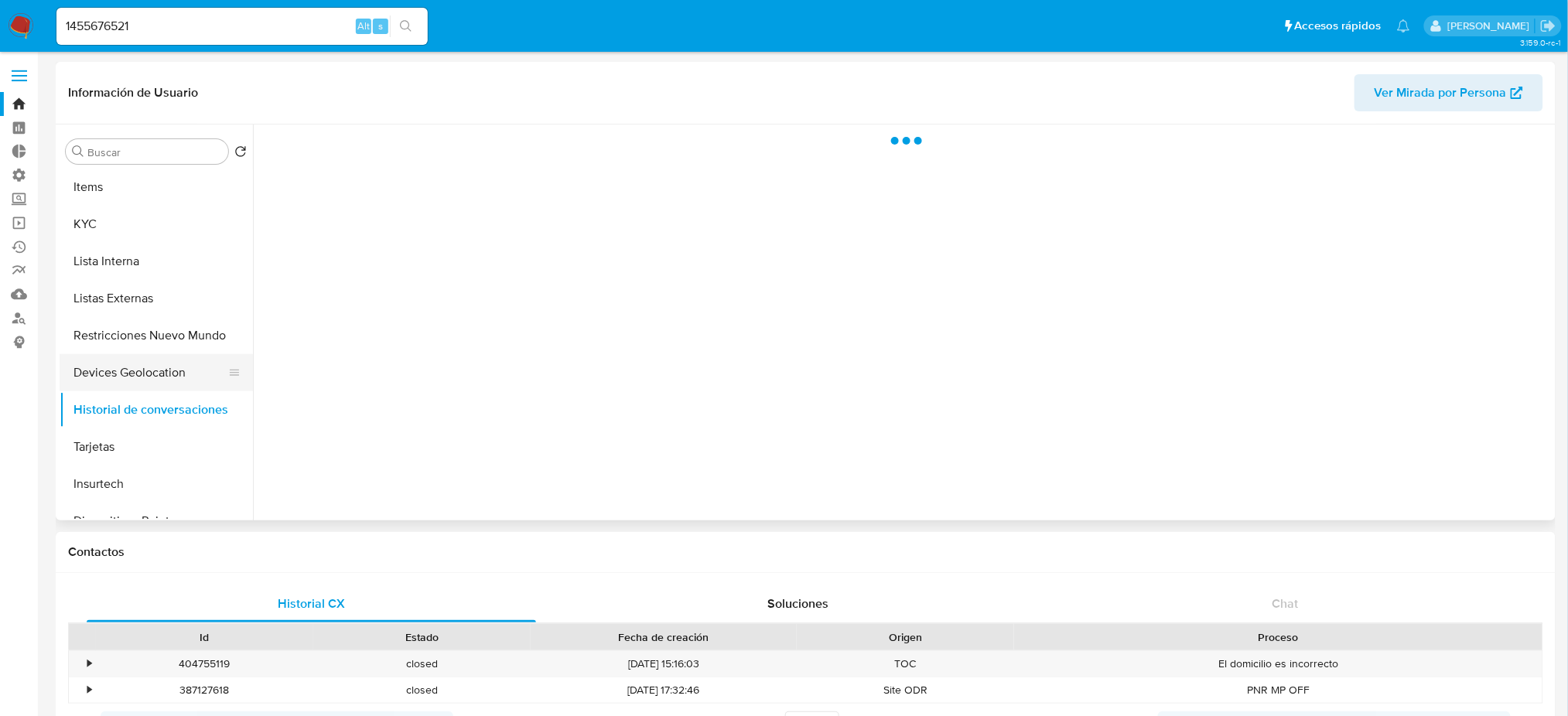
scroll to position [241, 0]
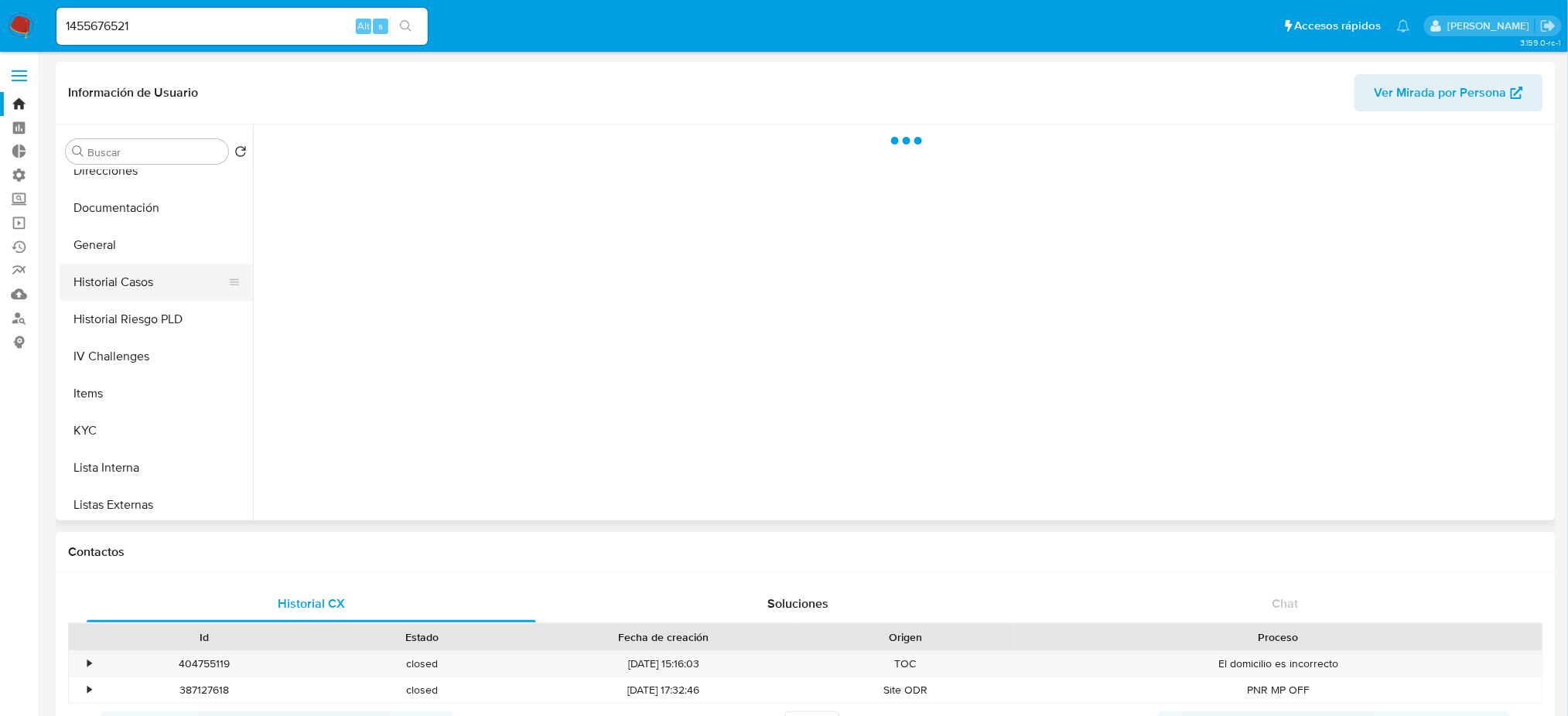
click at [164, 290] on button "Historial Casos" at bounding box center [150, 282] width 181 height 37
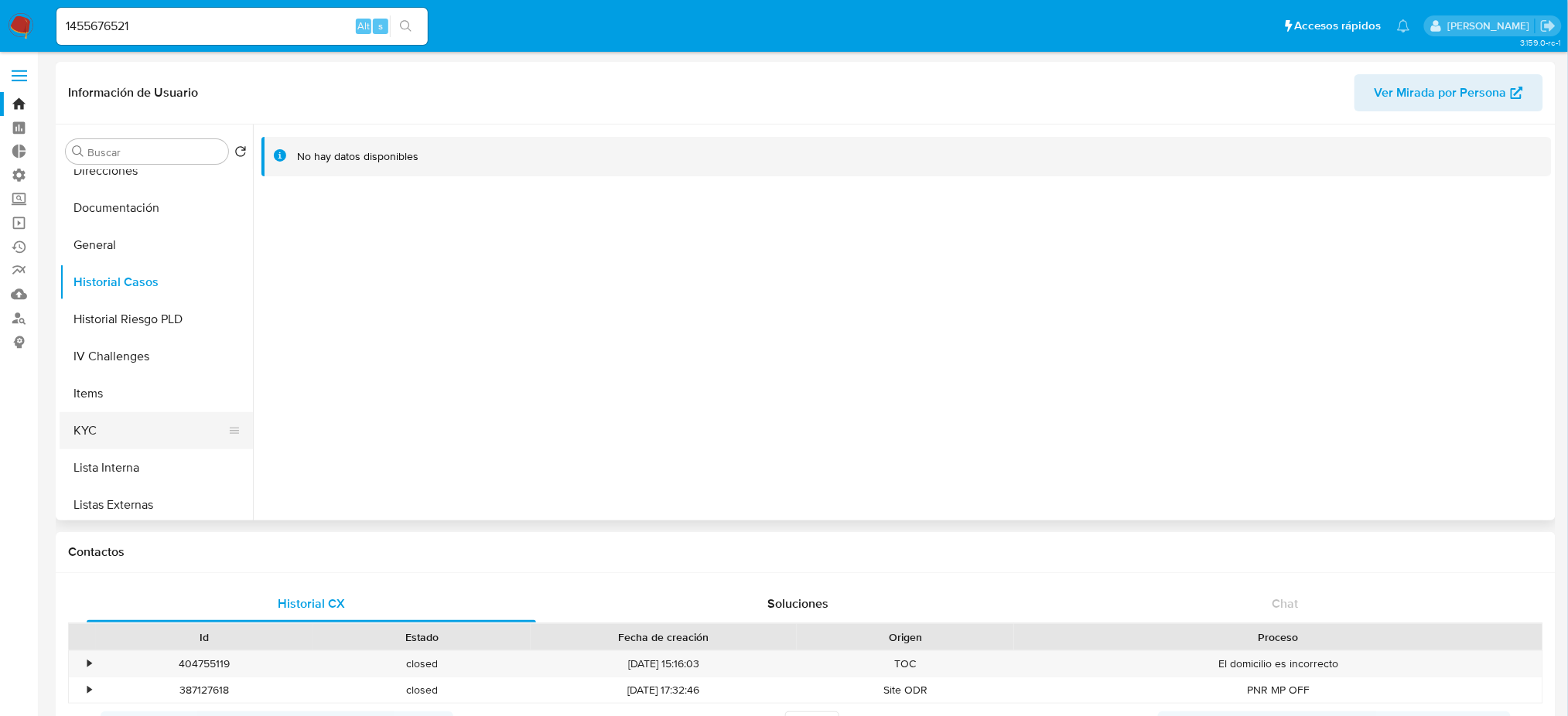
click at [165, 427] on button "KYC" at bounding box center [150, 431] width 181 height 37
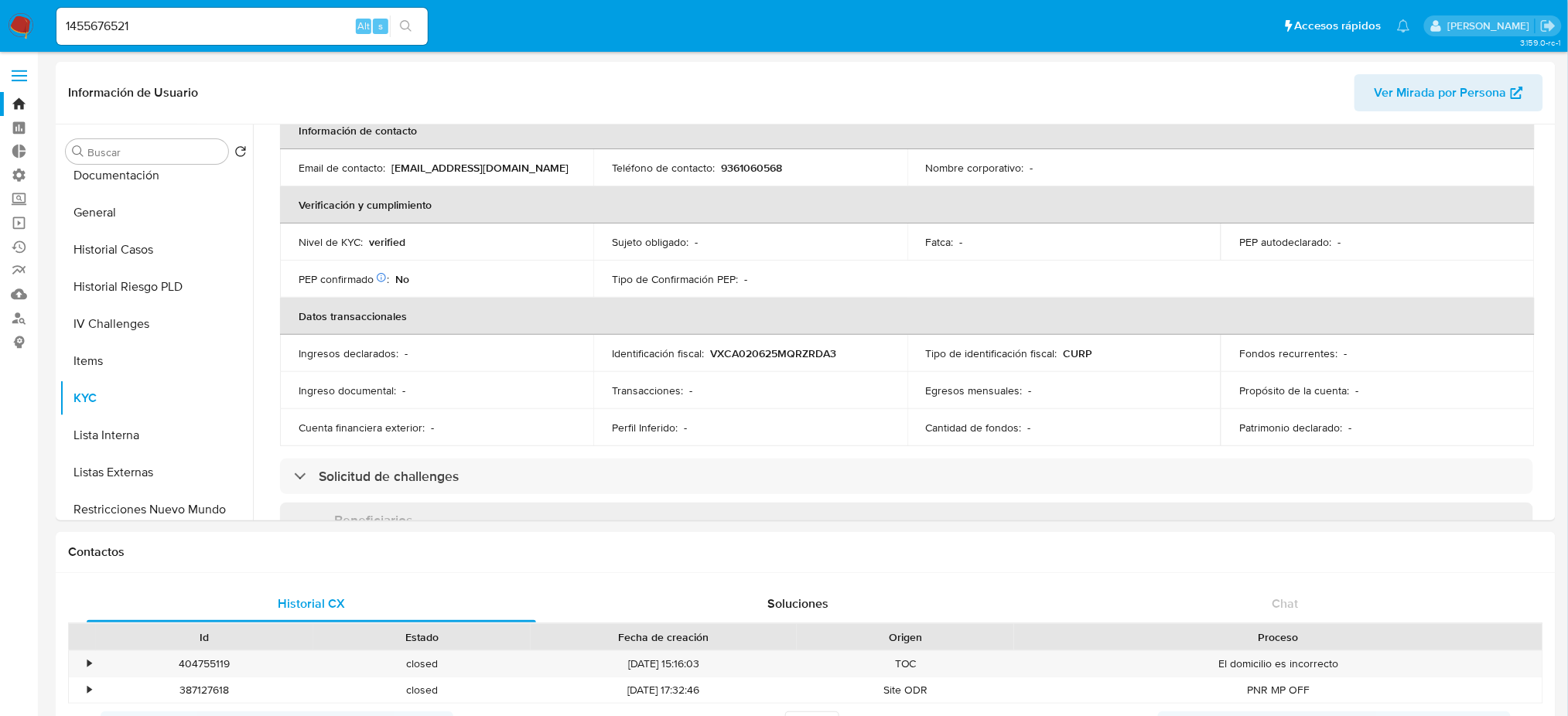
scroll to position [242, 0]
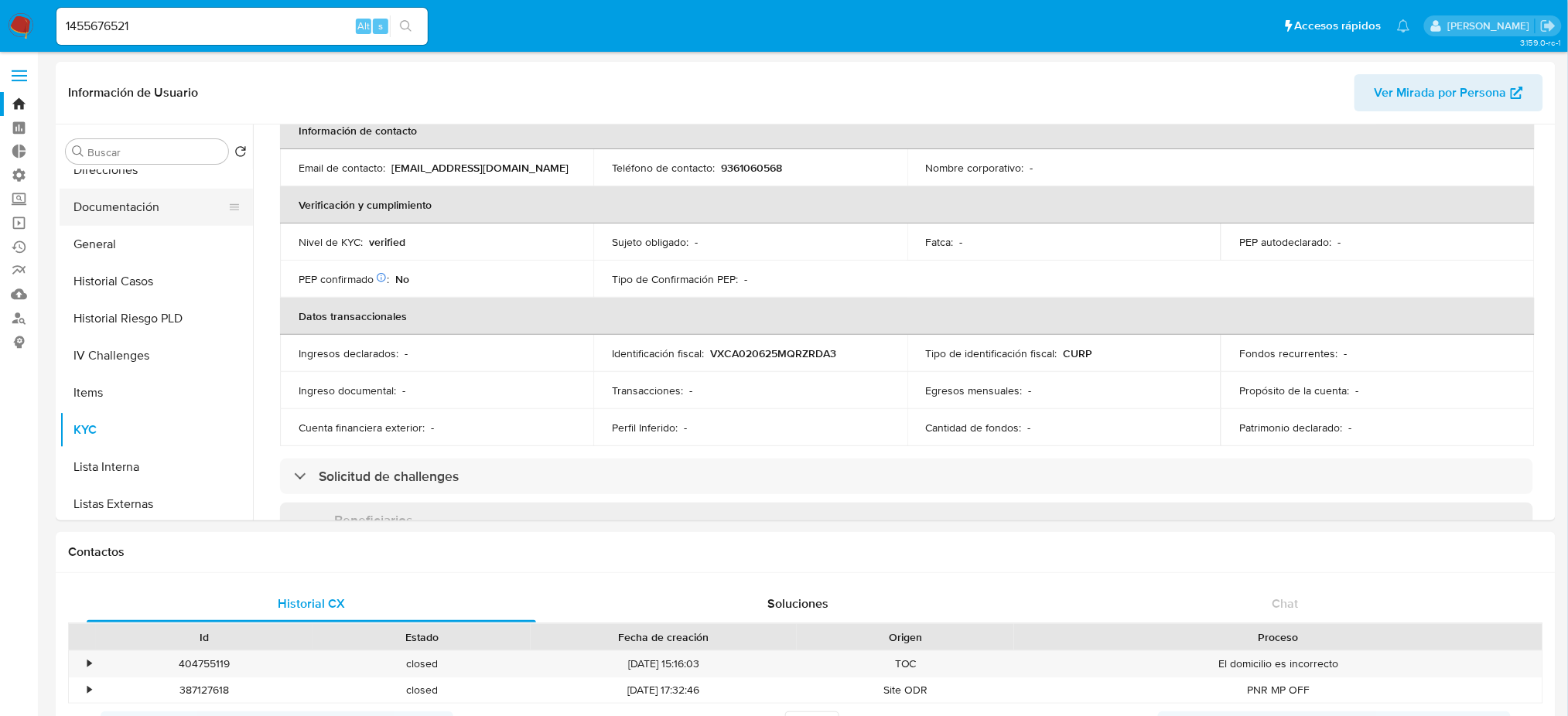
click at [153, 220] on button "Documentación" at bounding box center [150, 207] width 181 height 37
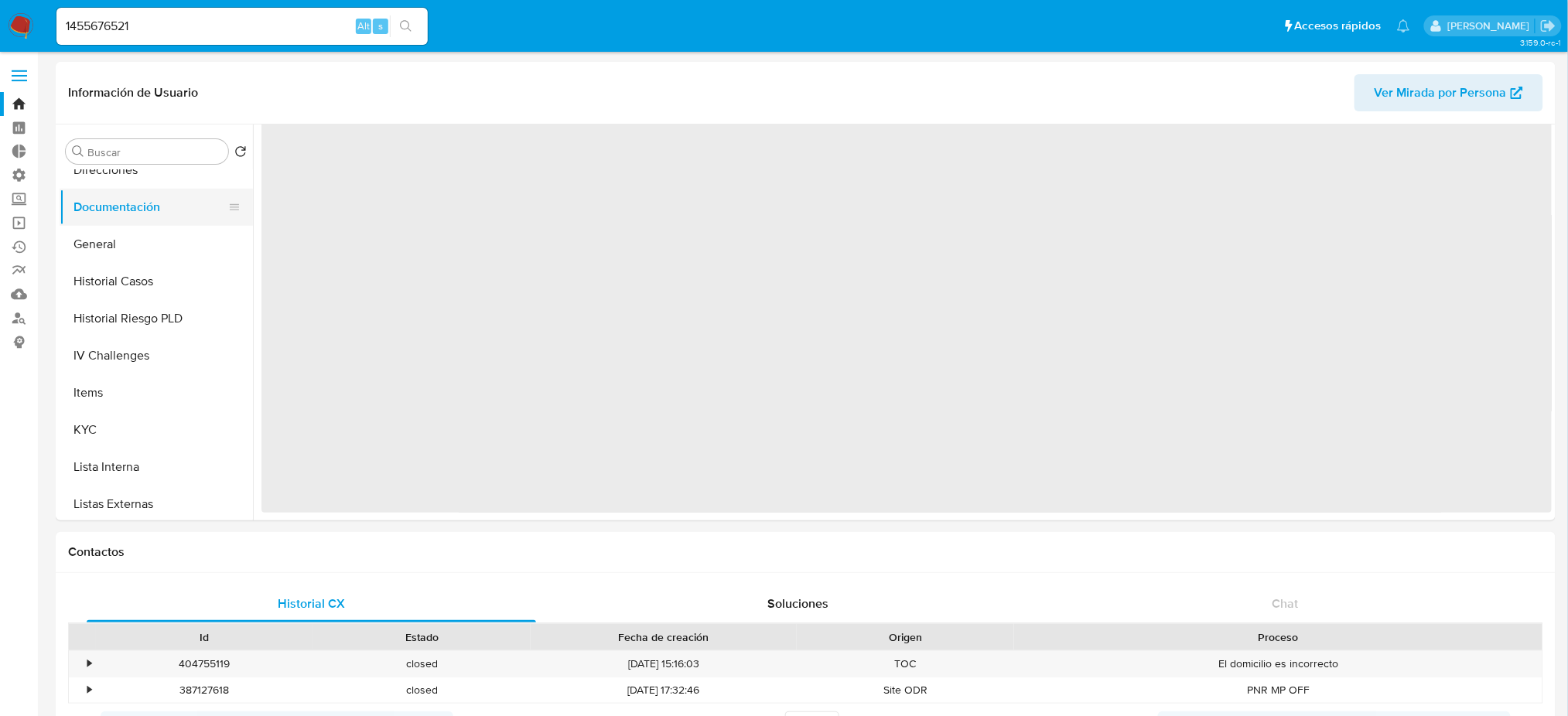
scroll to position [0, 0]
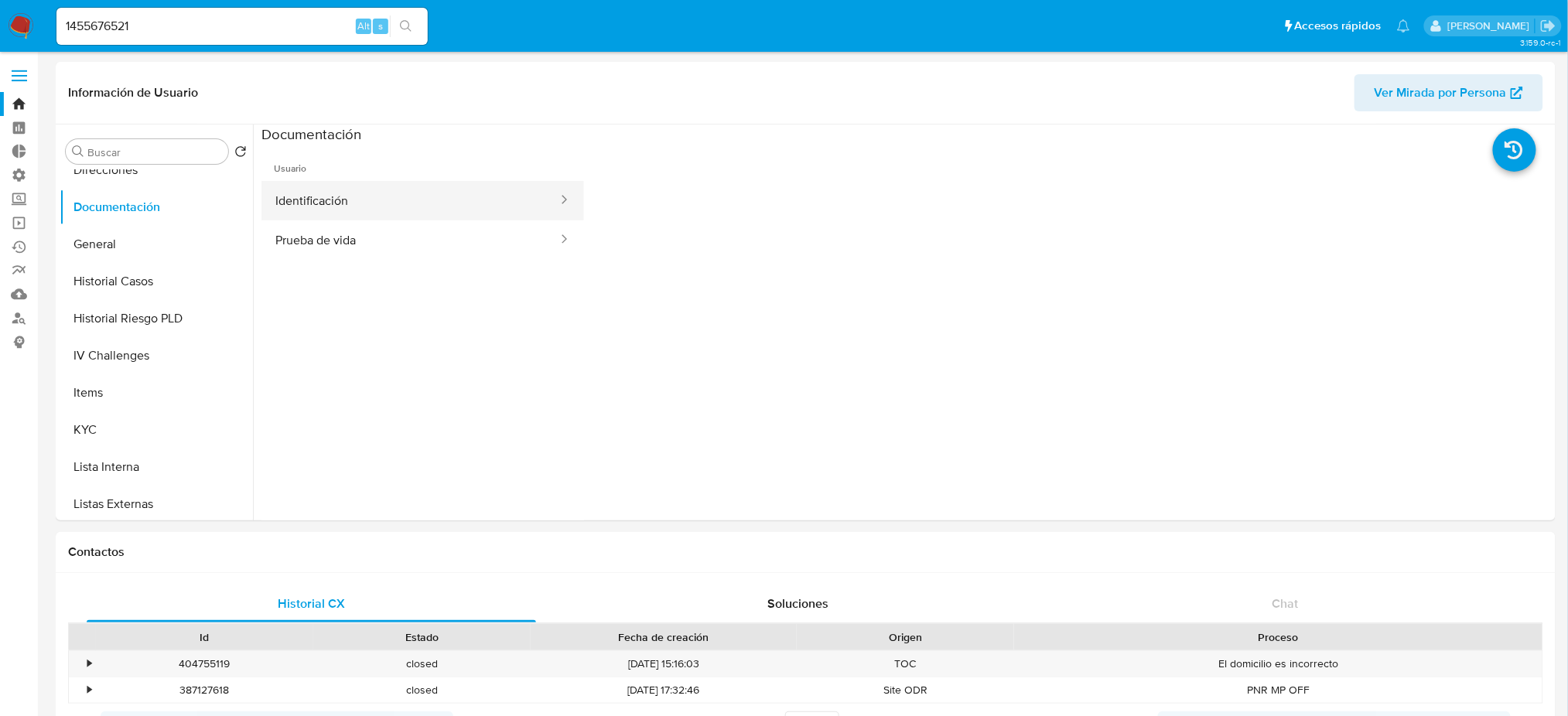
click at [285, 210] on button "Identificación" at bounding box center [410, 201] width 297 height 39
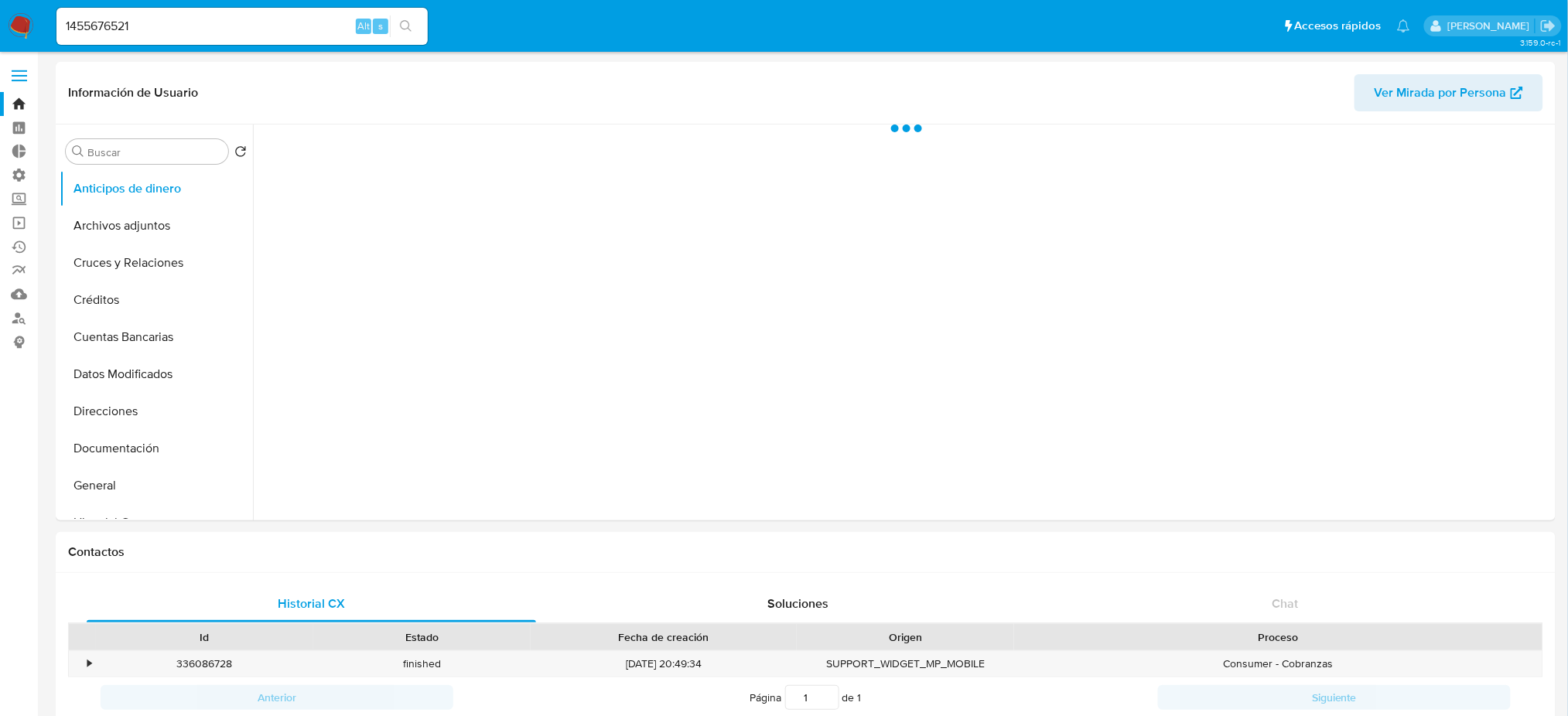
select select "10"
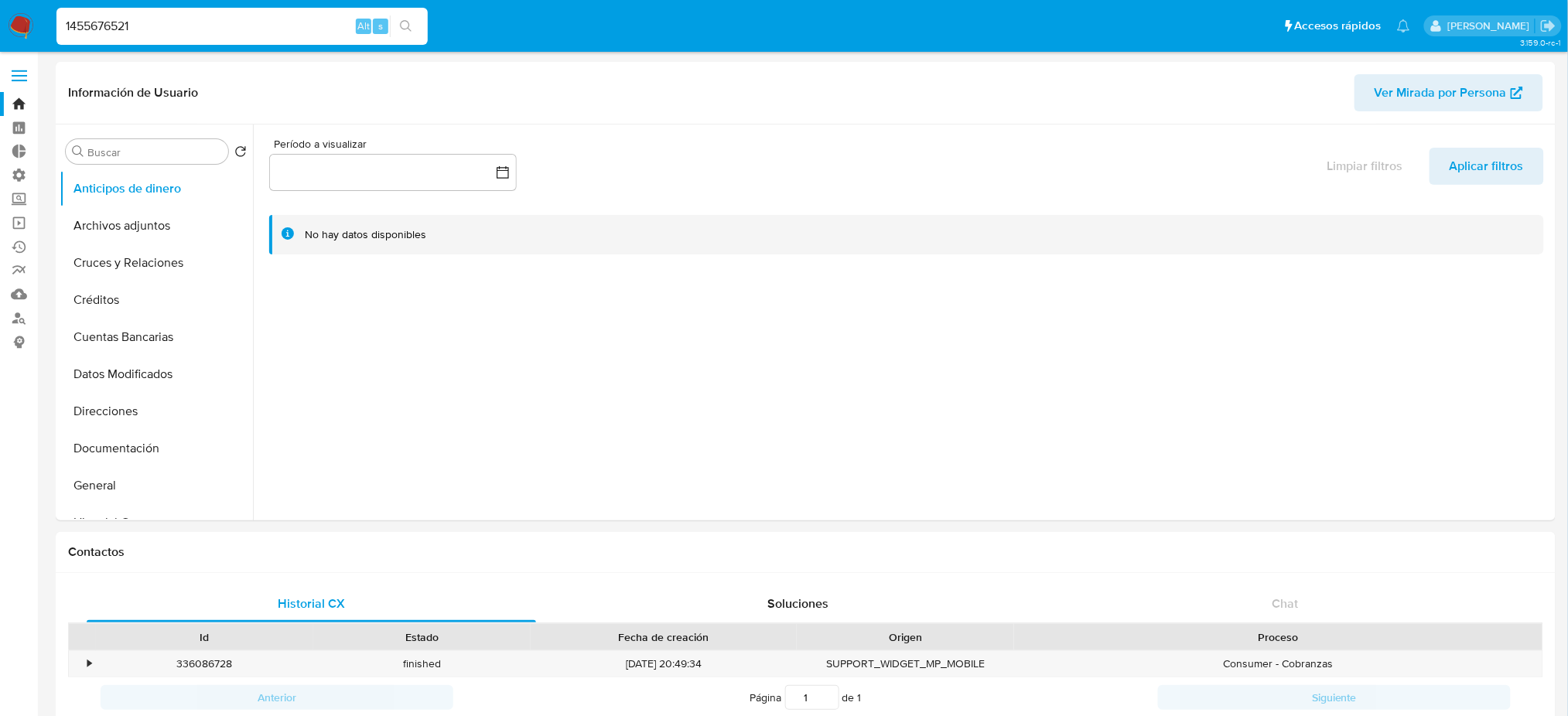
drag, startPoint x: 192, startPoint y: 29, endPoint x: 0, endPoint y: 17, distance: 192.4
click at [0, 17] on nav "Pausado Ver notificaciones 1455676521 Alt s Accesos rápidos Presiona las siguie…" at bounding box center [784, 25] width 1568 height 52
paste input "910885486"
type input "1910885486"
click at [402, 25] on icon "search-icon" at bounding box center [406, 25] width 12 height 12
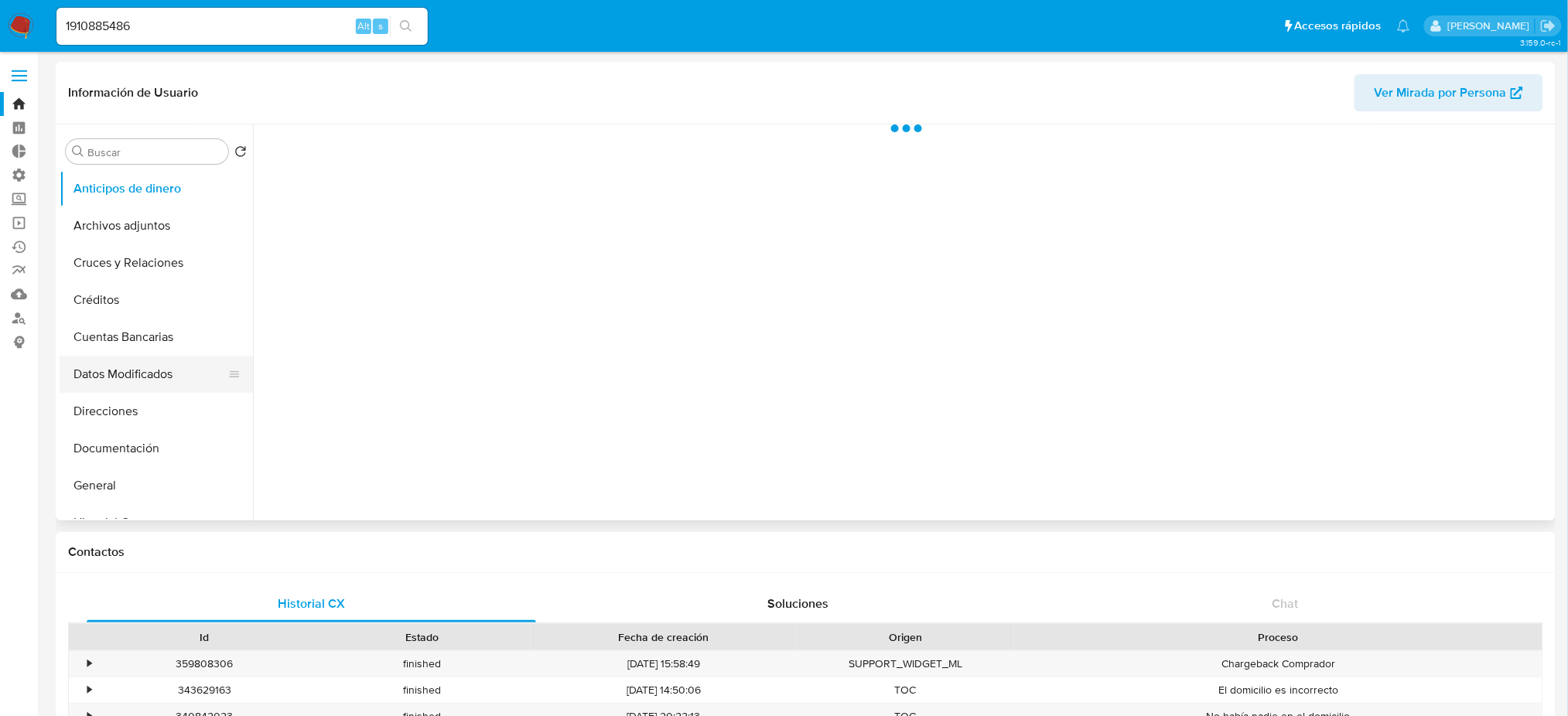
select select "10"
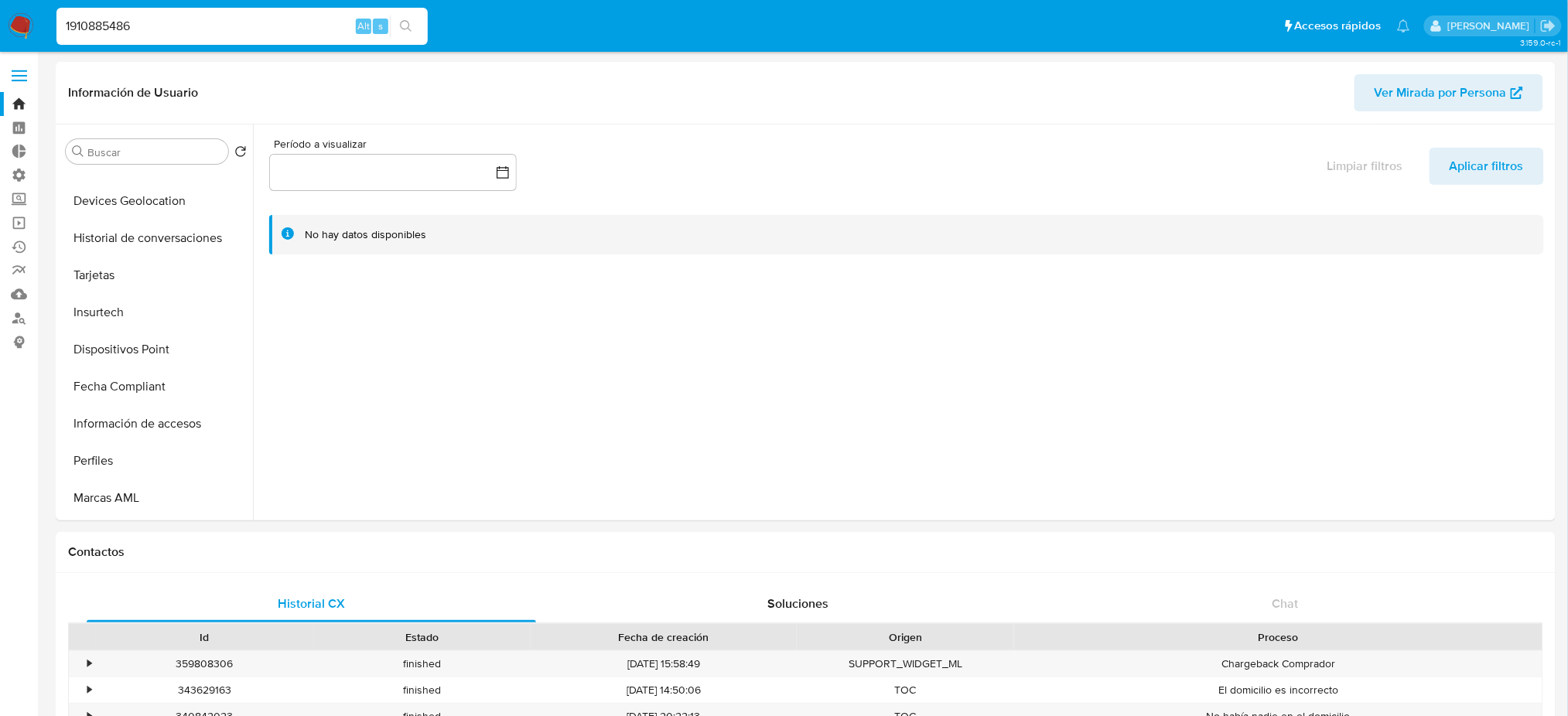
drag, startPoint x: 168, startPoint y: 30, endPoint x: 63, endPoint y: 23, distance: 105.2
click at [28, 22] on nav "Pausado Ver notificaciones 1910885486 Alt s Accesos rápidos Presiona las siguie…" at bounding box center [784, 25] width 1568 height 52
paste input "566077275"
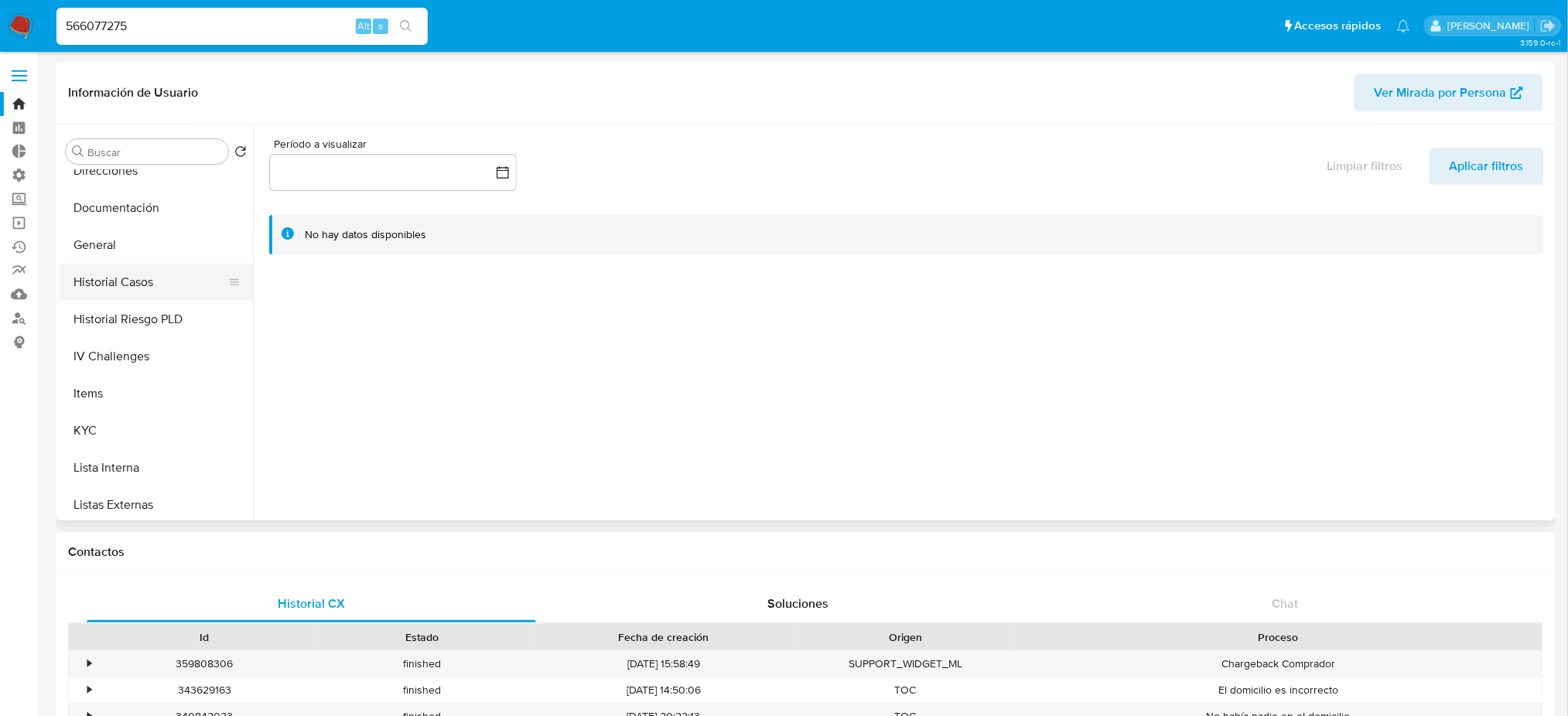
type input "566077275"
click at [158, 289] on button "Historial Casos" at bounding box center [150, 282] width 181 height 37
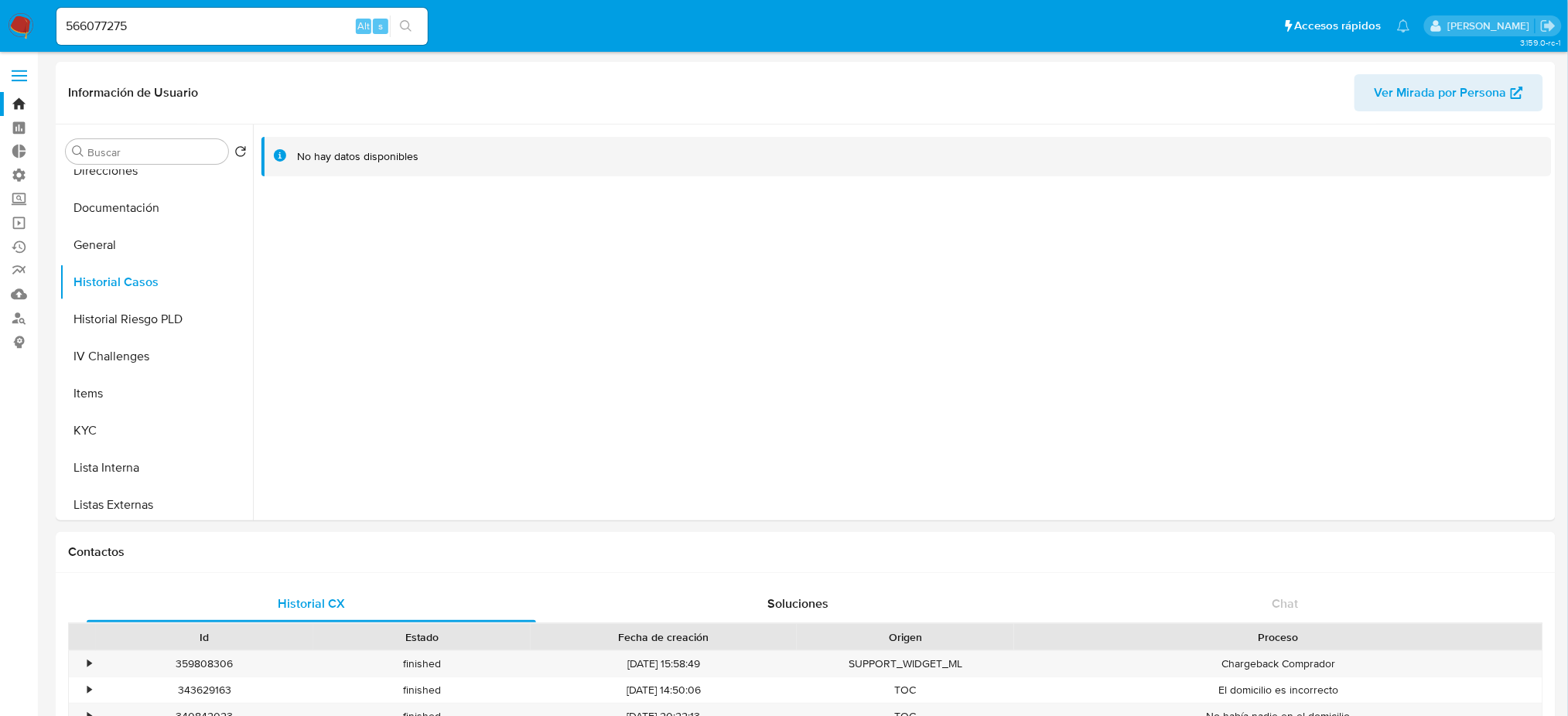
click at [412, 35] on button "search-icon" at bounding box center [405, 26] width 32 height 21
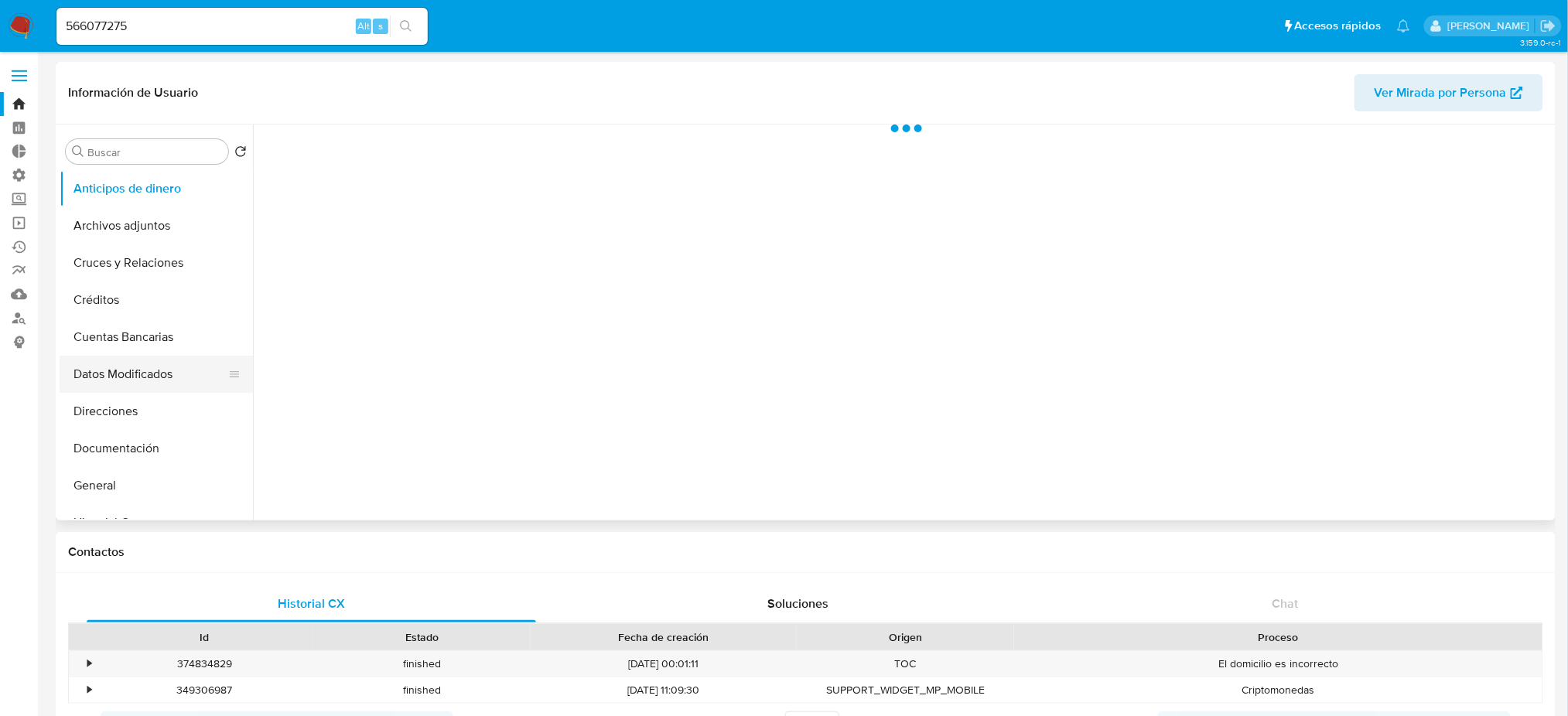
select select "10"
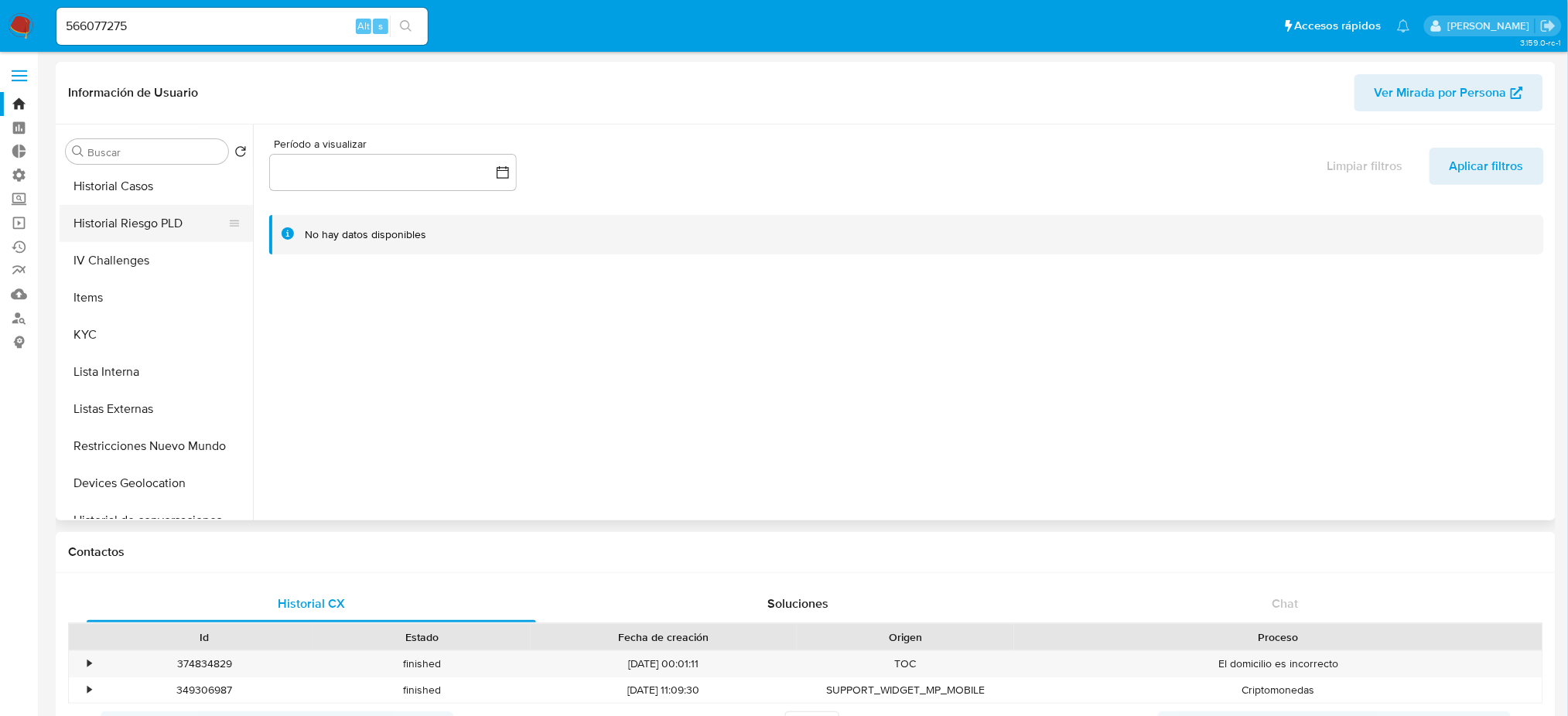
scroll to position [206, 0]
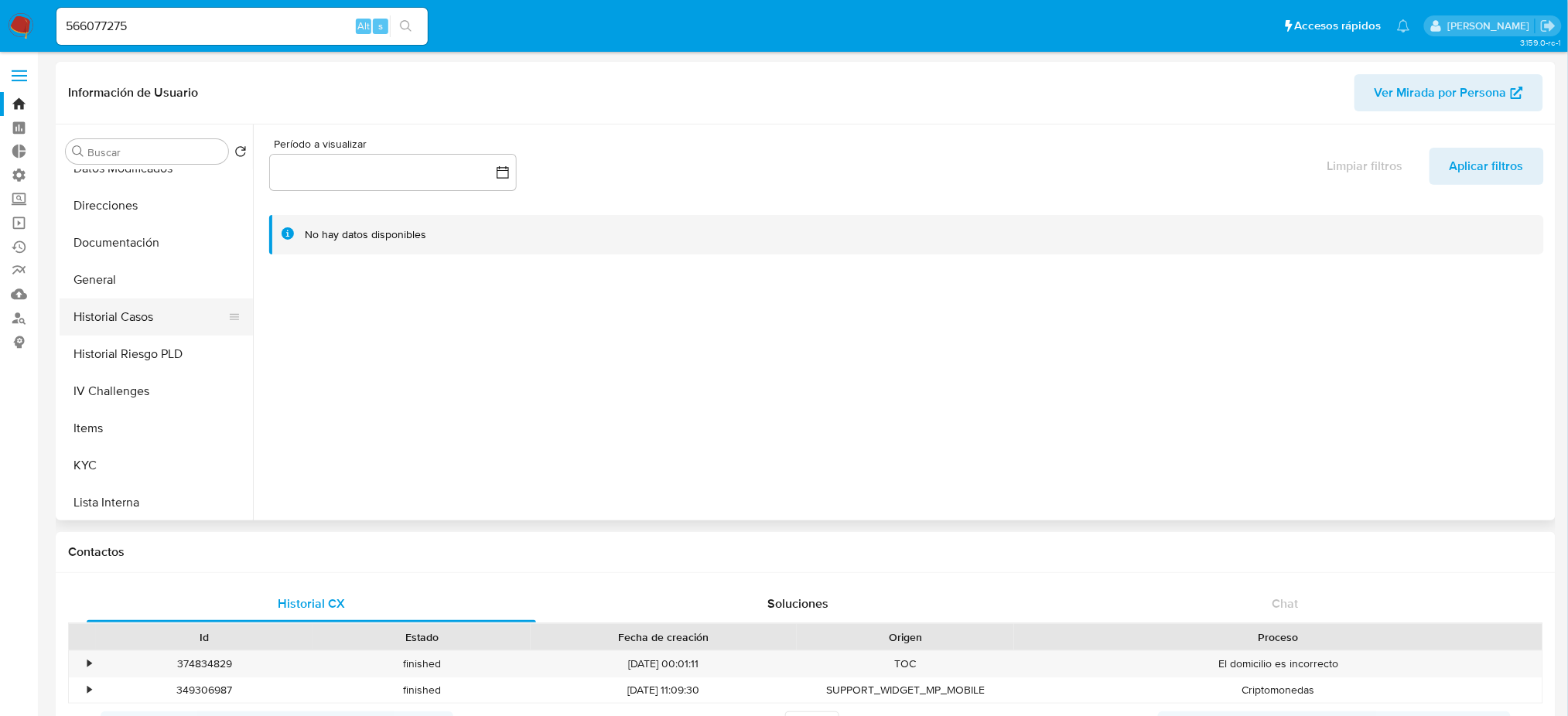
click at [149, 308] on button "Historial Casos" at bounding box center [150, 316] width 181 height 37
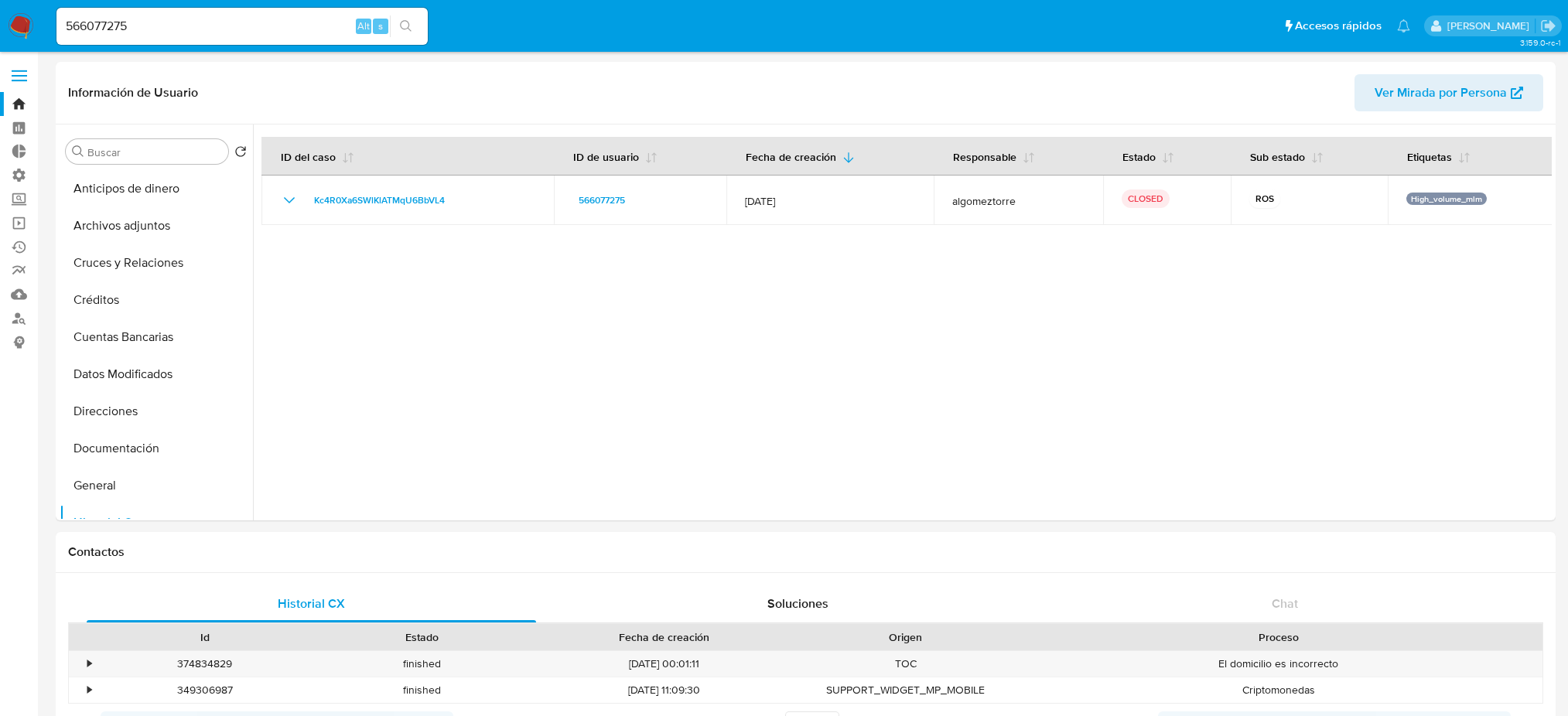
select select "10"
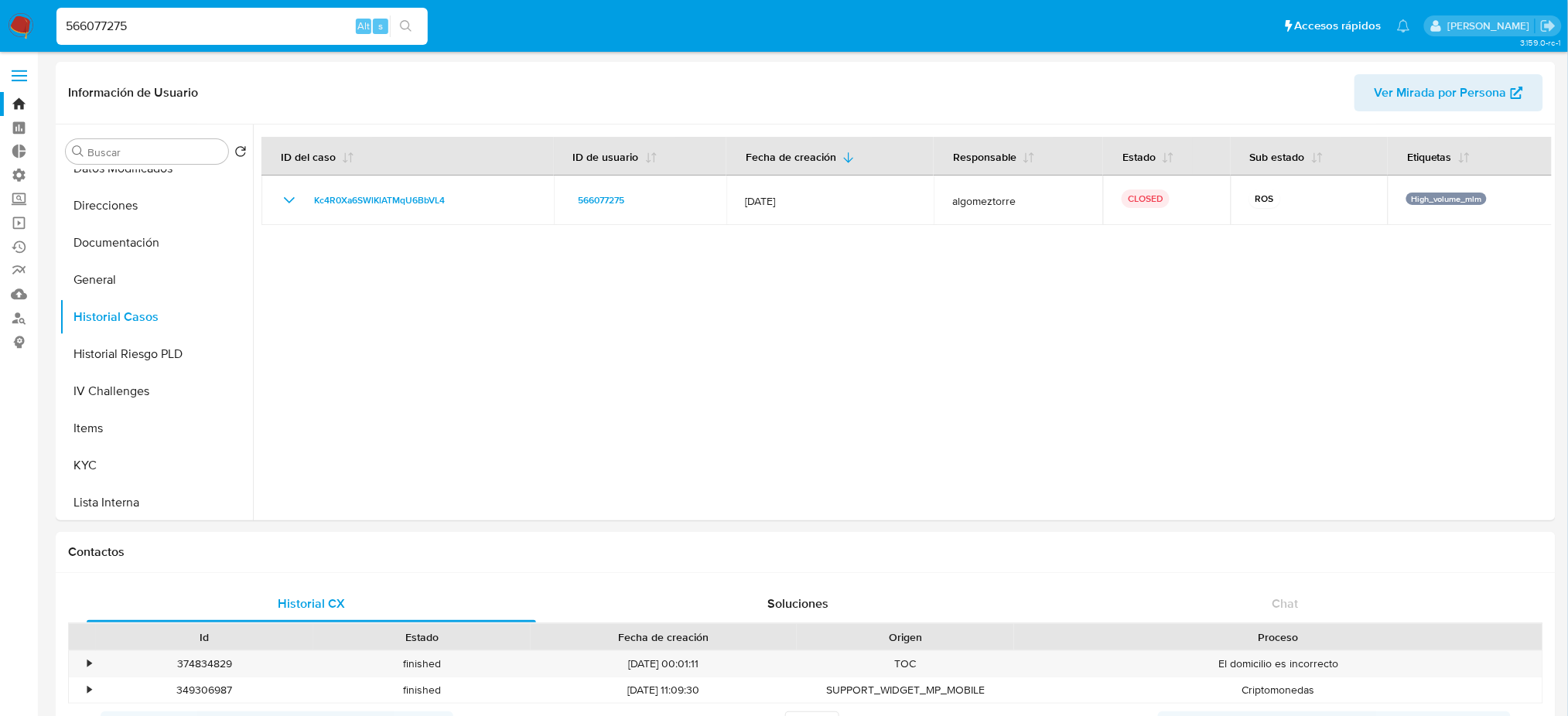
drag, startPoint x: 210, startPoint y: 23, endPoint x: 0, endPoint y: 9, distance: 210.5
click at [0, 9] on nav "Pausado Ver notificaciones 566077275 Alt s Accesos rápidos Presiona las siguien…" at bounding box center [784, 25] width 1568 height 52
paste input "168065041"
type input "168065041"
click at [396, 25] on button "search-icon" at bounding box center [405, 26] width 32 height 21
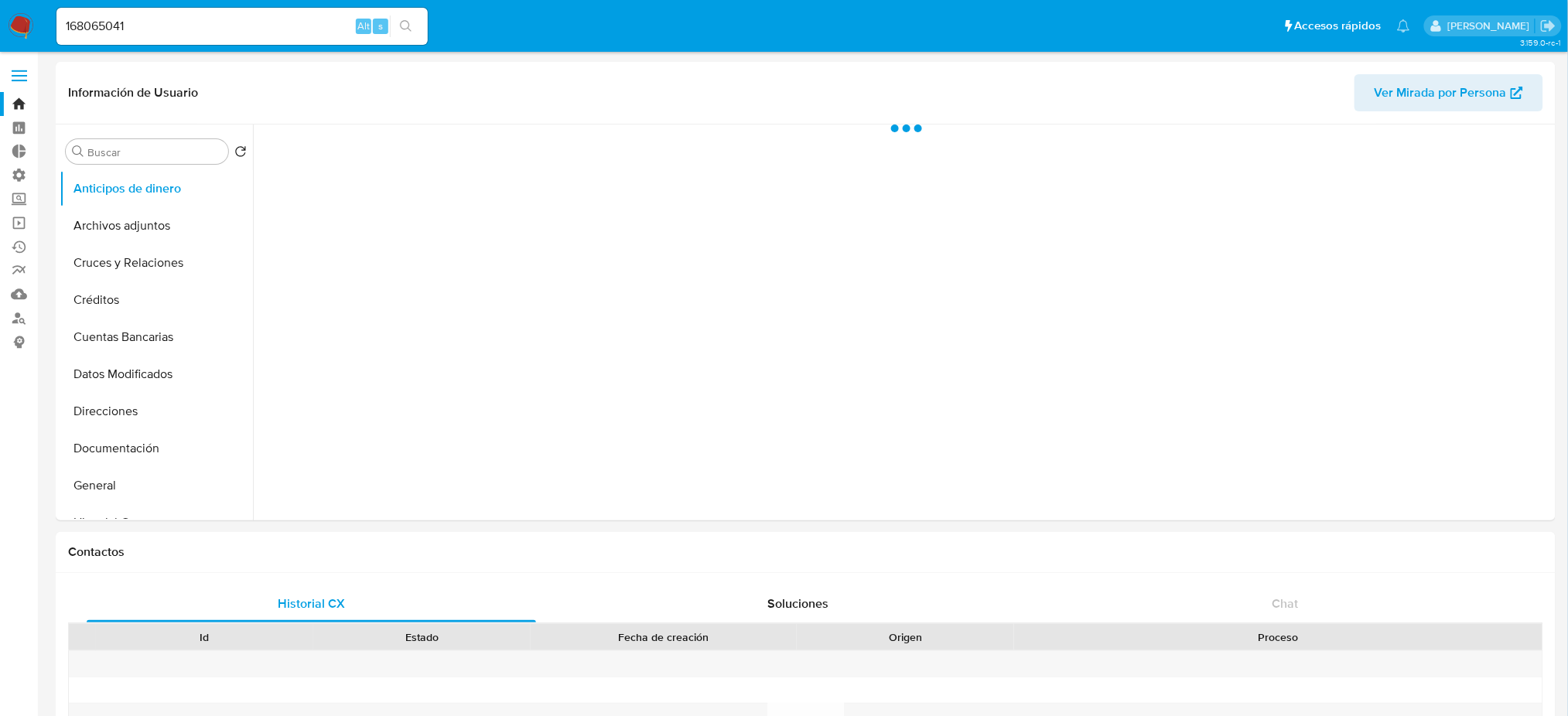
select select "10"
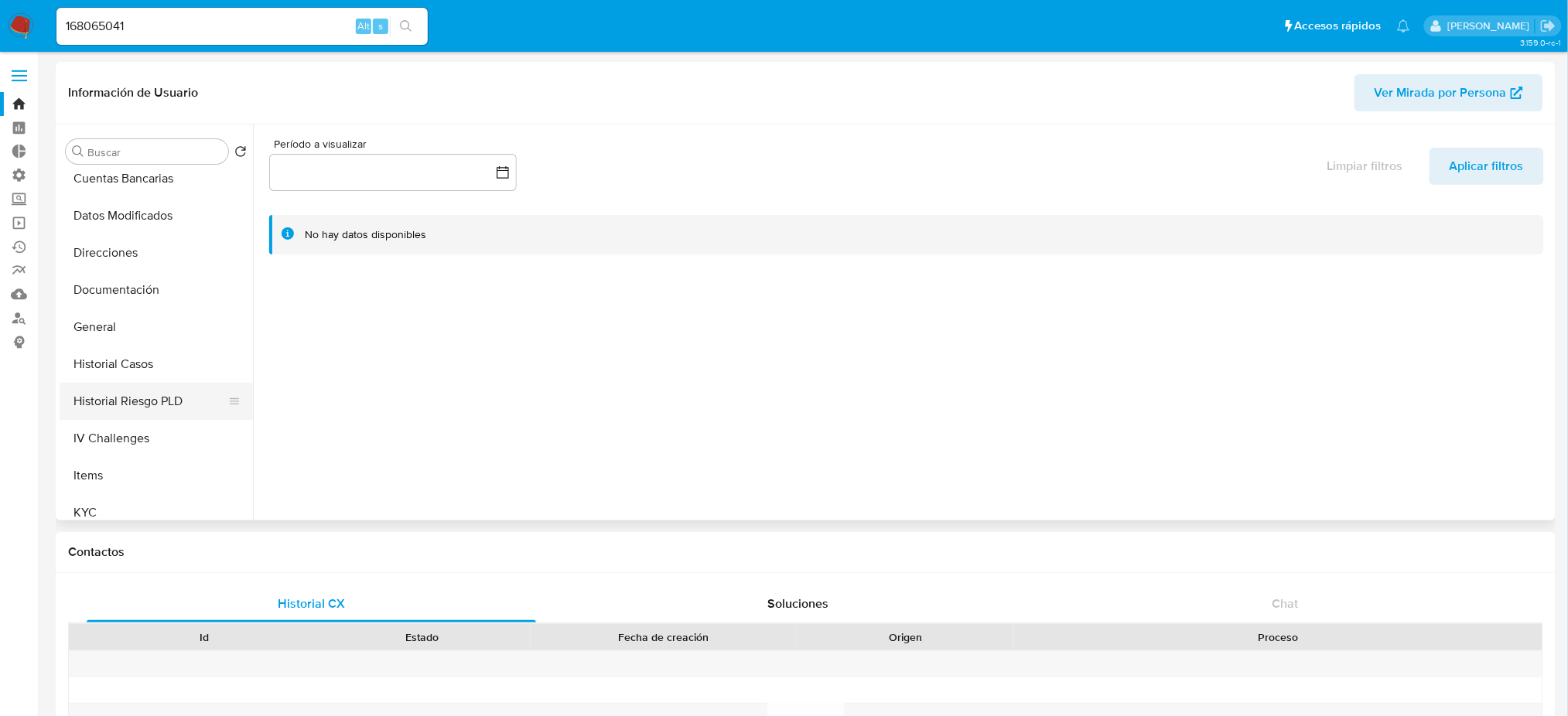
scroll to position [206, 0]
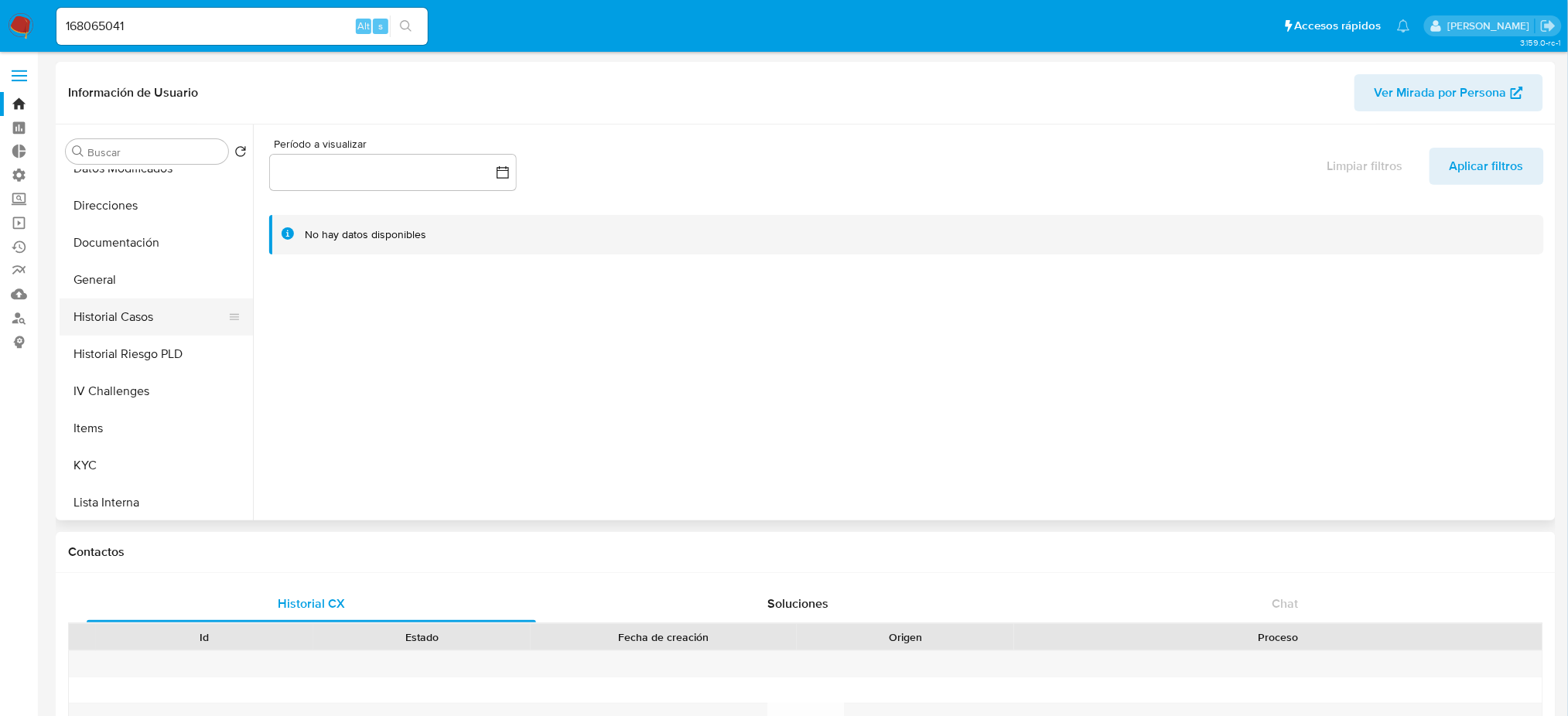
click at [151, 321] on button "Historial Casos" at bounding box center [150, 316] width 181 height 37
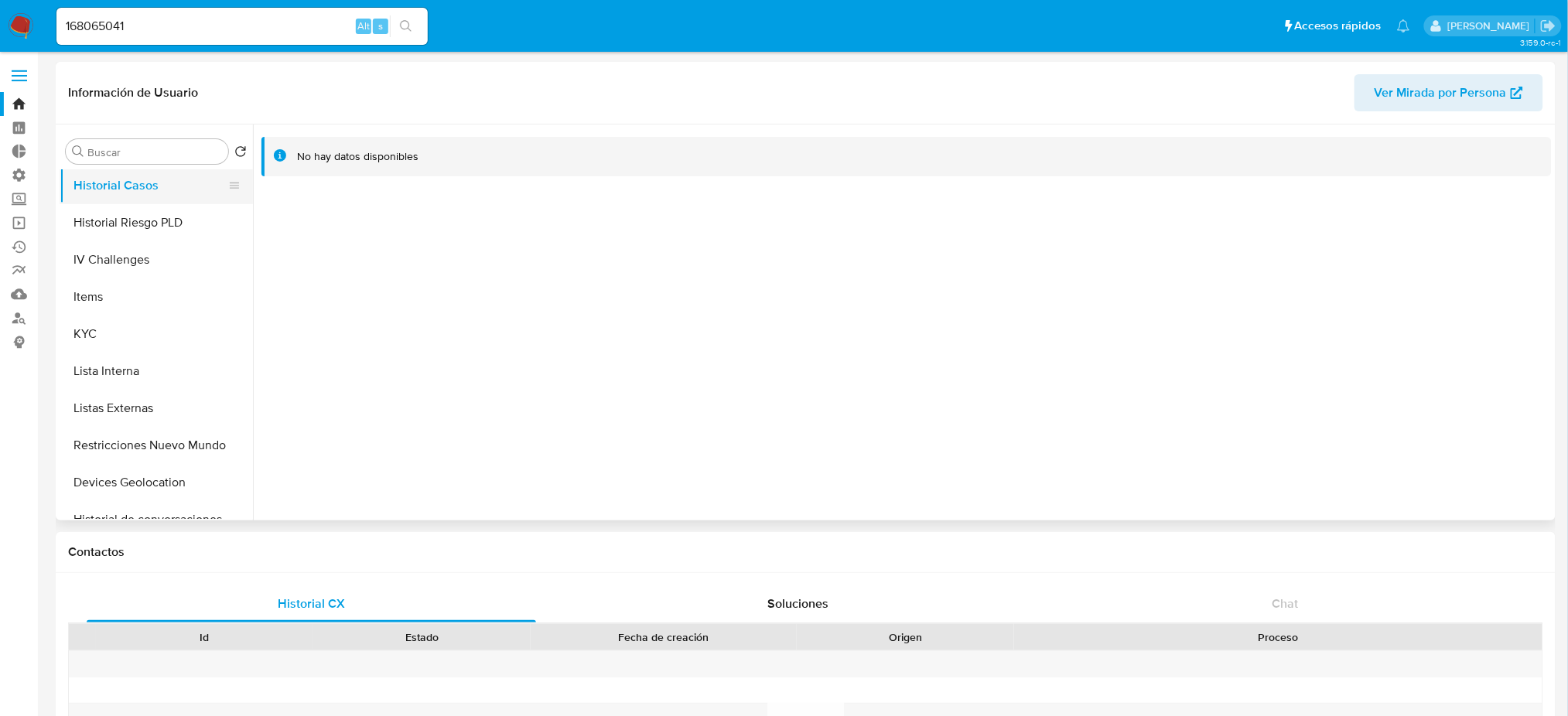
scroll to position [515, 0]
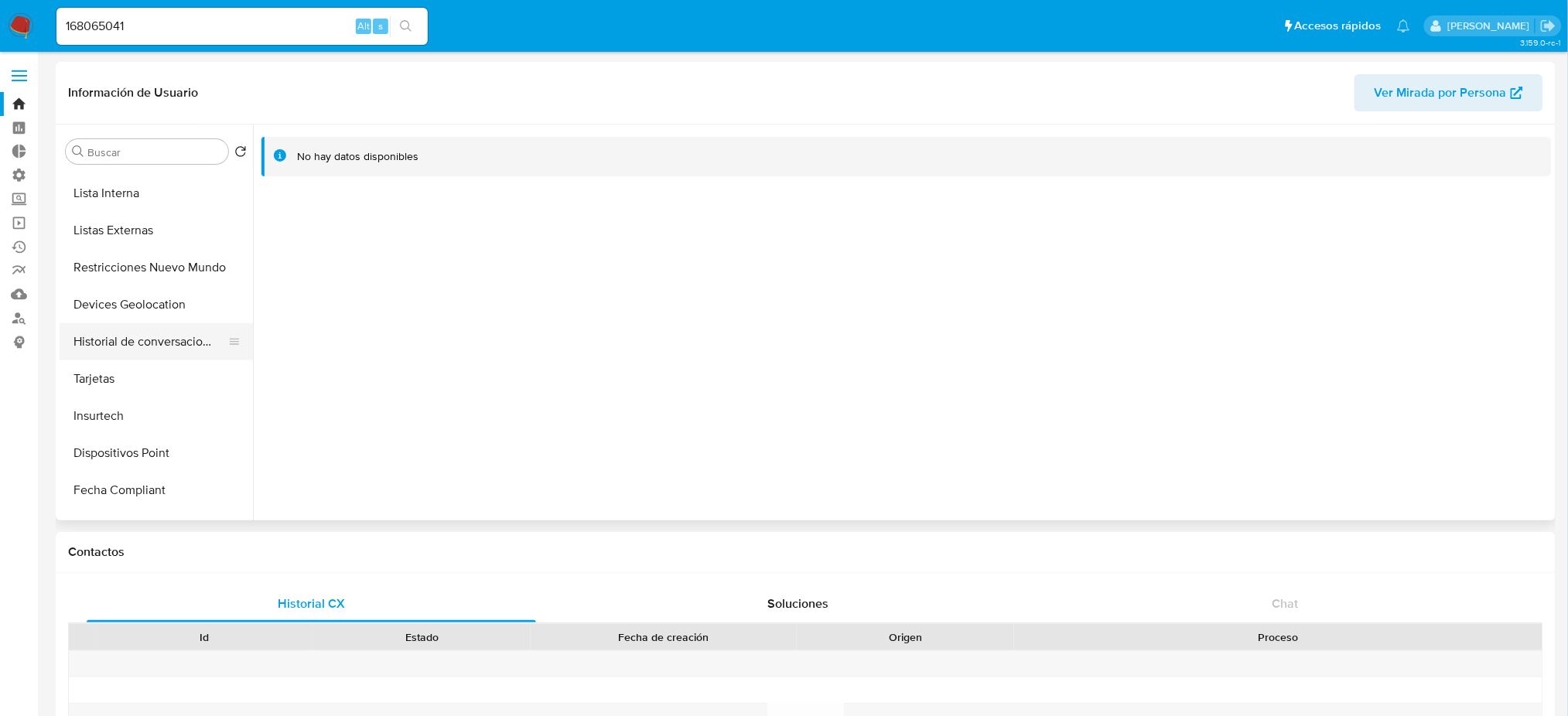
click at [164, 355] on button "Historial de conversaciones" at bounding box center [150, 341] width 181 height 37
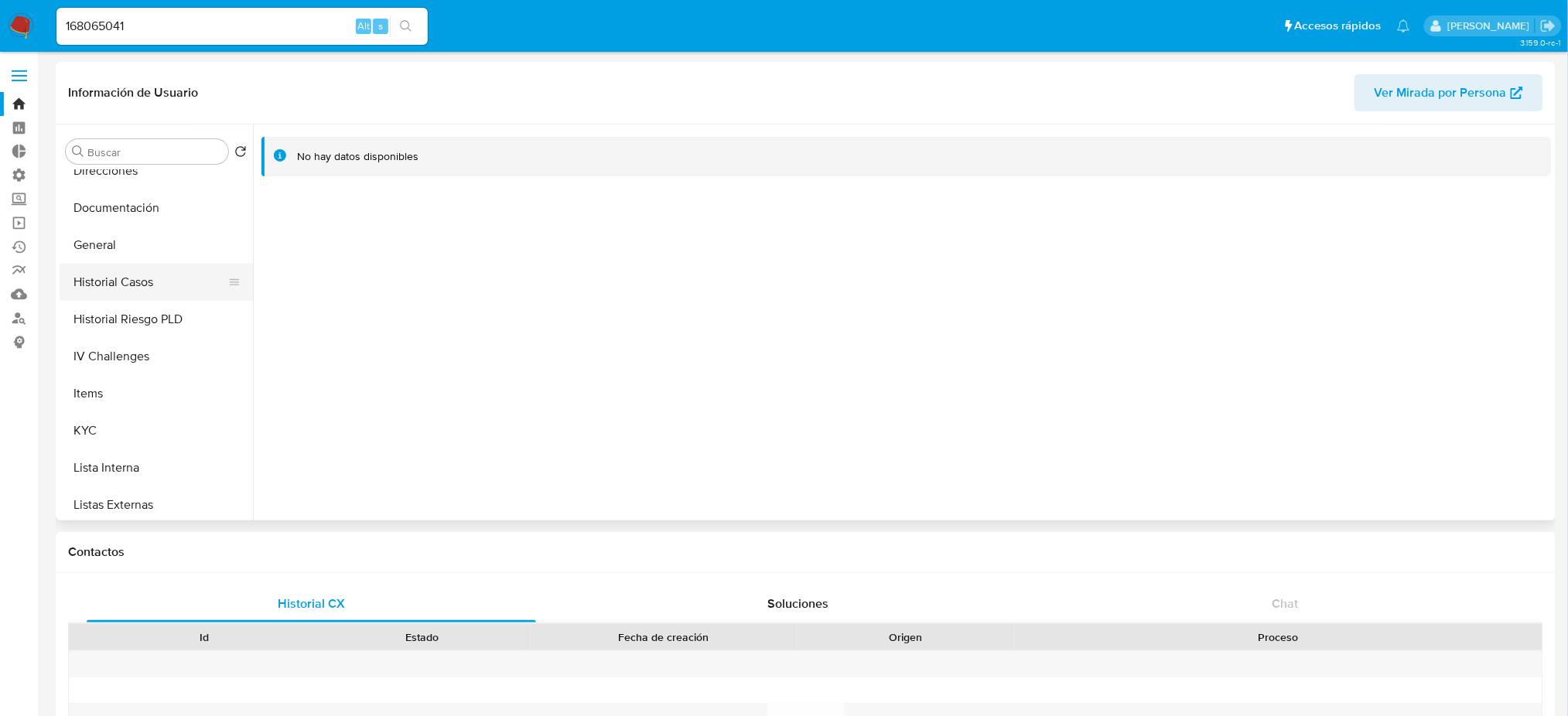
click at [174, 283] on button "Historial Casos" at bounding box center [150, 282] width 181 height 37
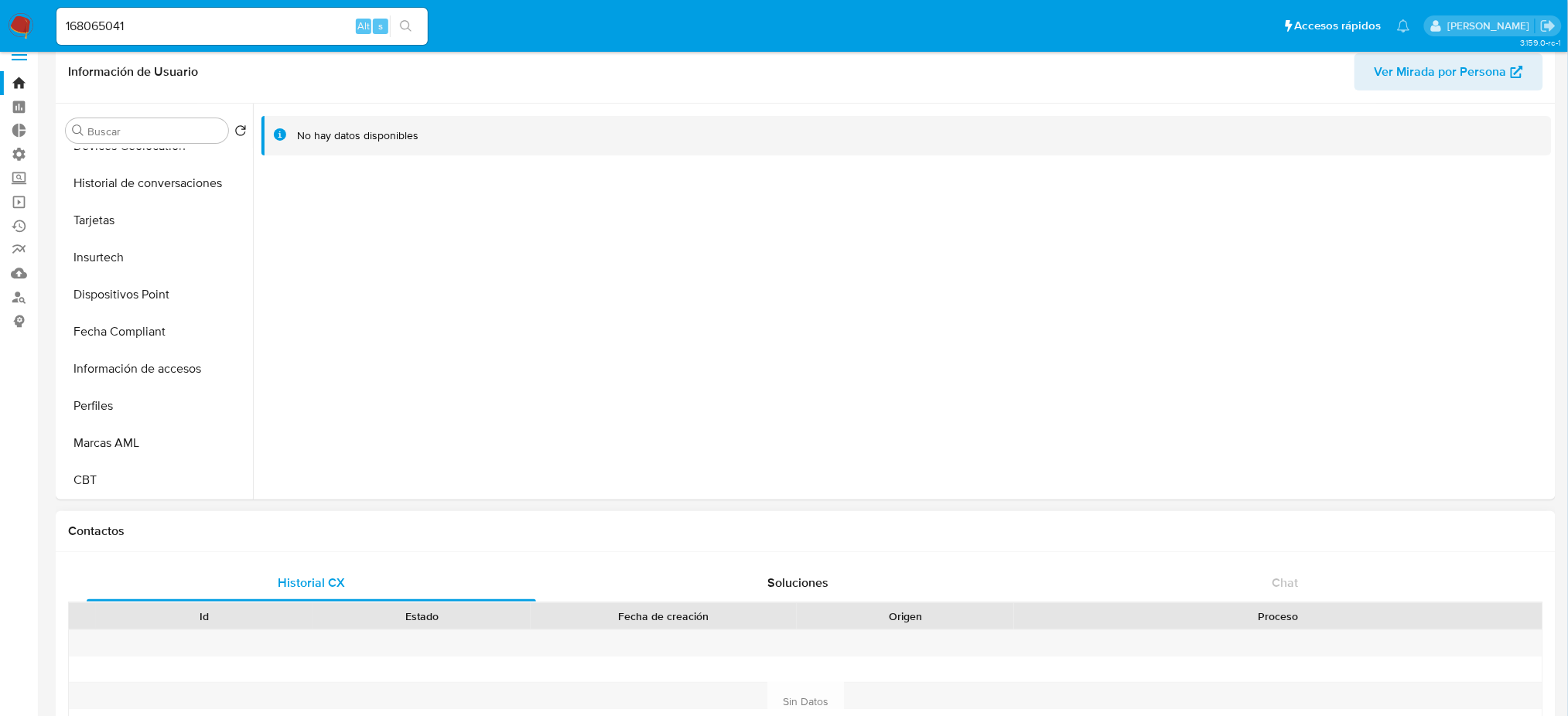
scroll to position [0, 0]
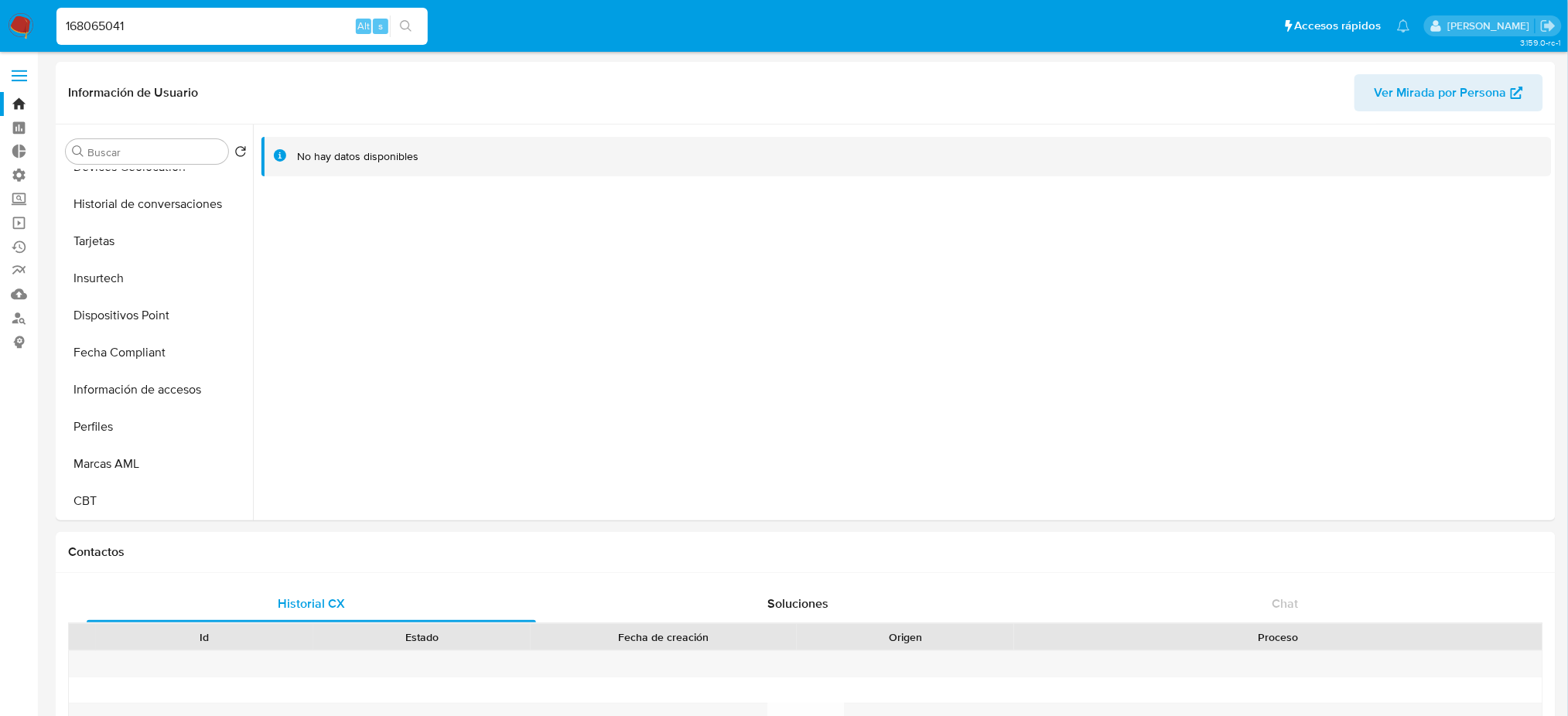
drag, startPoint x: 91, startPoint y: 21, endPoint x: 0, endPoint y: 18, distance: 91.0
click at [0, 17] on nav "Pausado Ver notificaciones 168065041 Alt s Accesos rápidos Presiona las siguien…" at bounding box center [784, 25] width 1568 height 52
paste input "627925923"
type input "627925923"
click at [412, 26] on button "search-icon" at bounding box center [405, 26] width 32 height 21
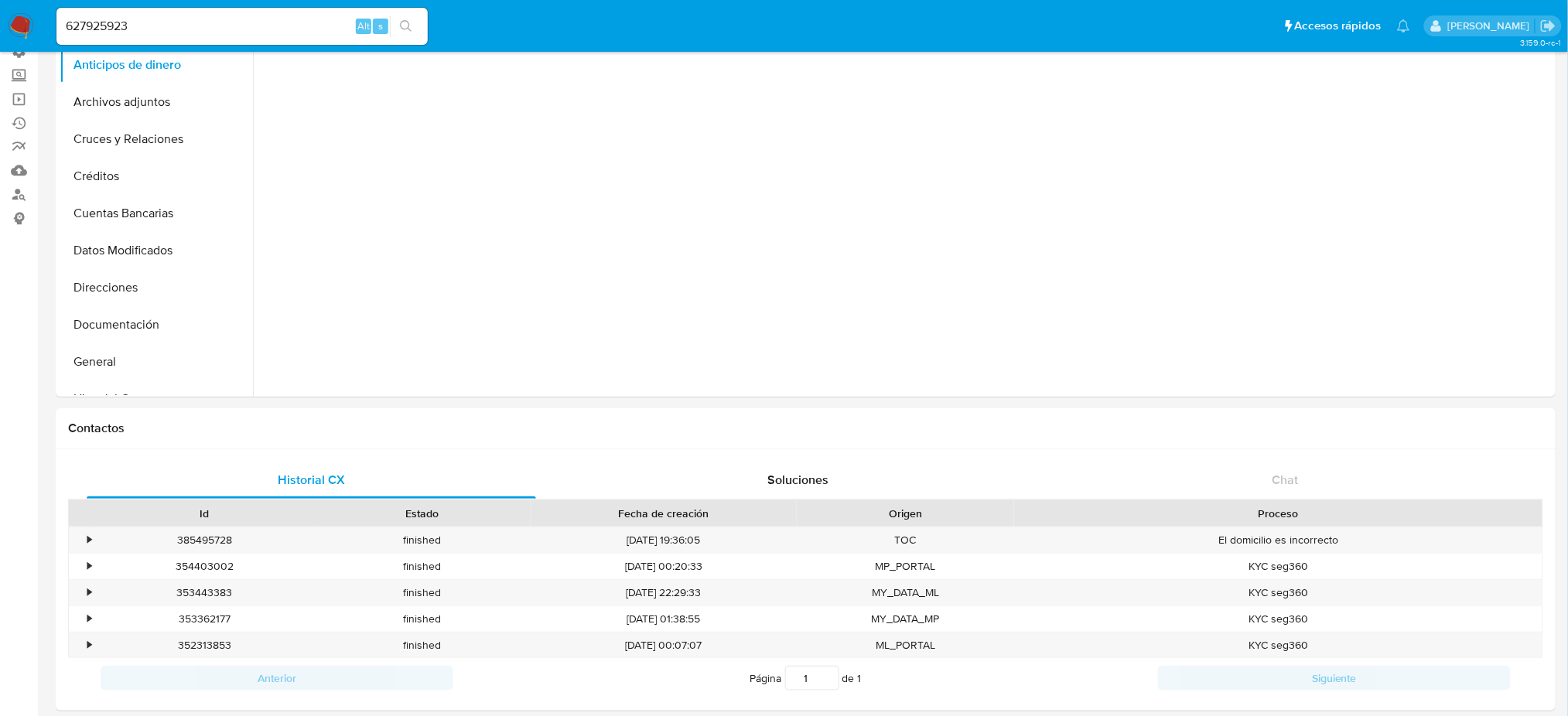
select select "10"
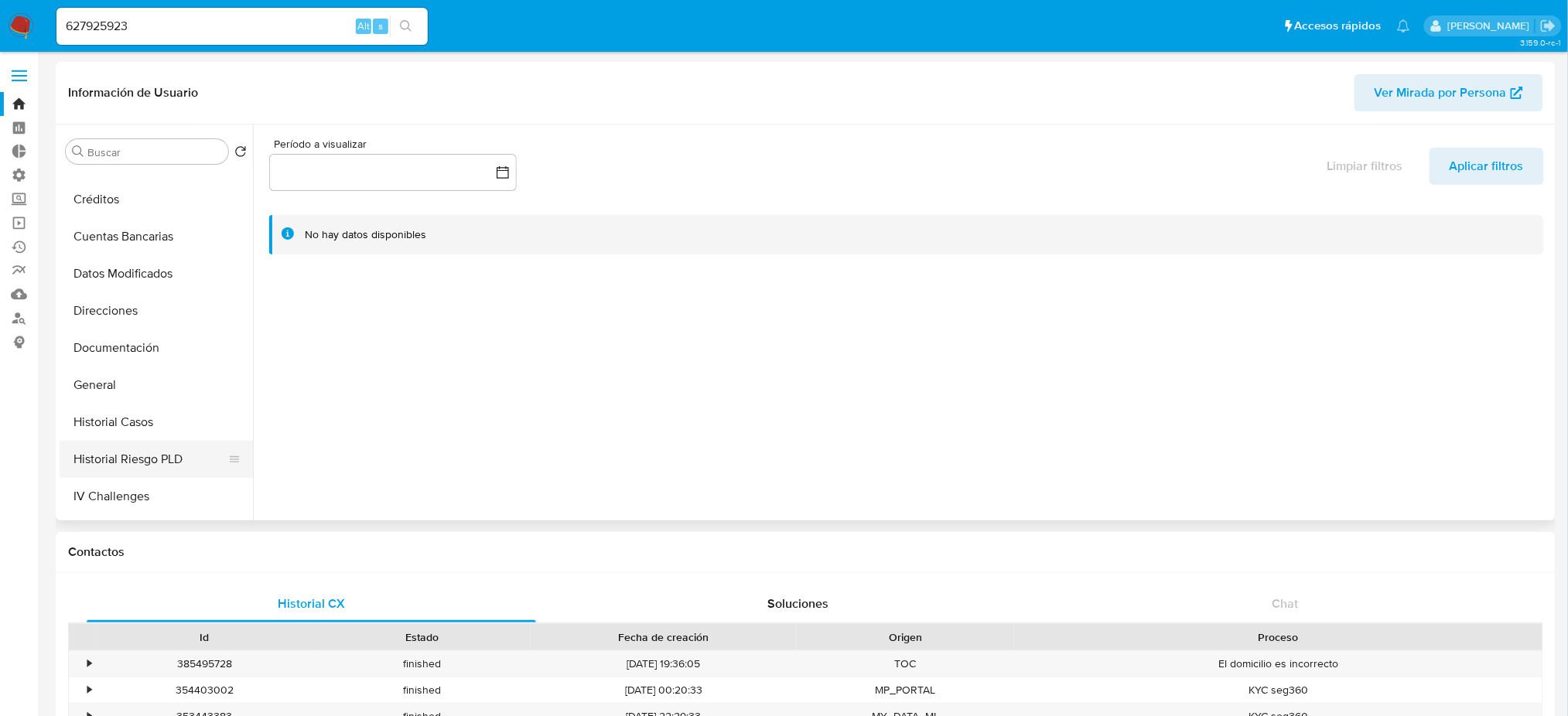
scroll to position [206, 0]
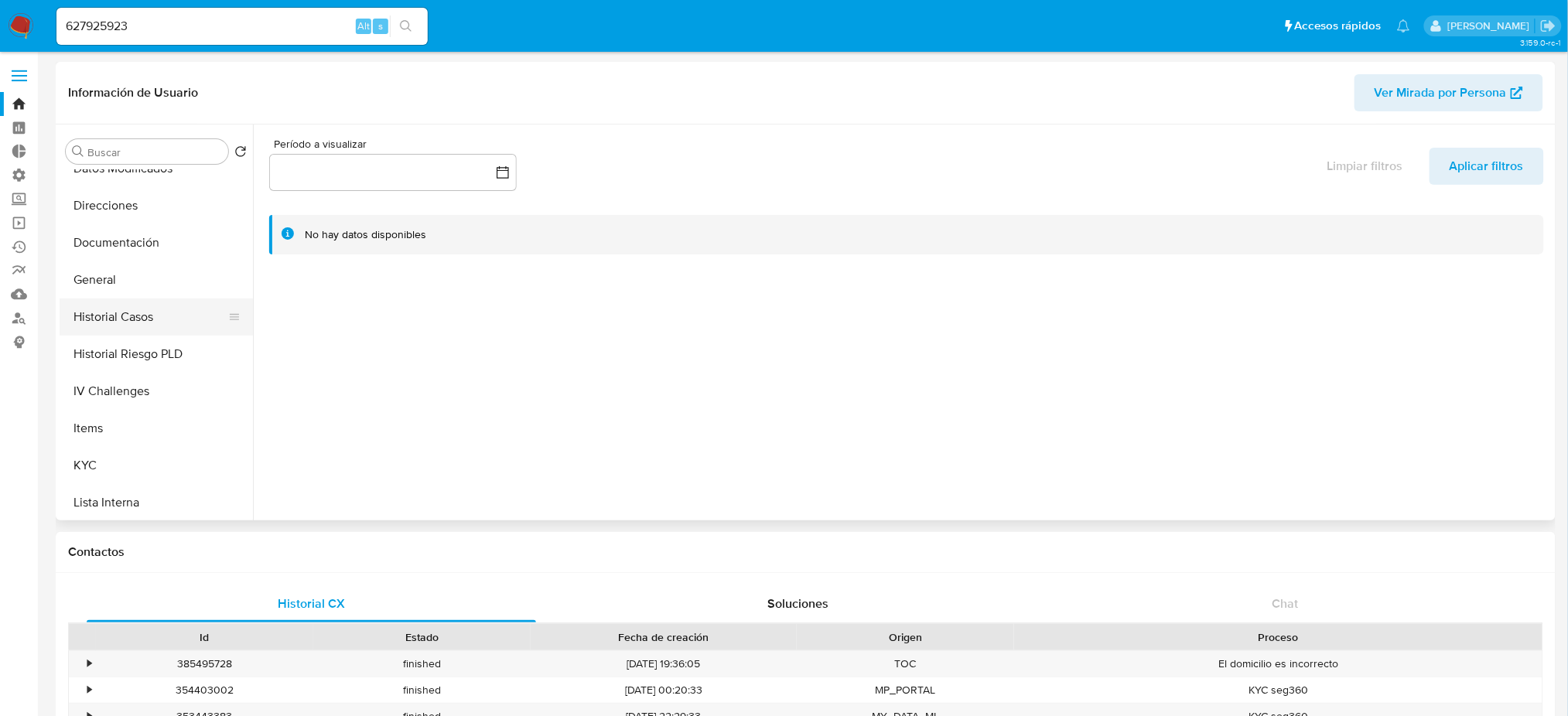
click at [174, 321] on button "Historial Casos" at bounding box center [150, 316] width 181 height 37
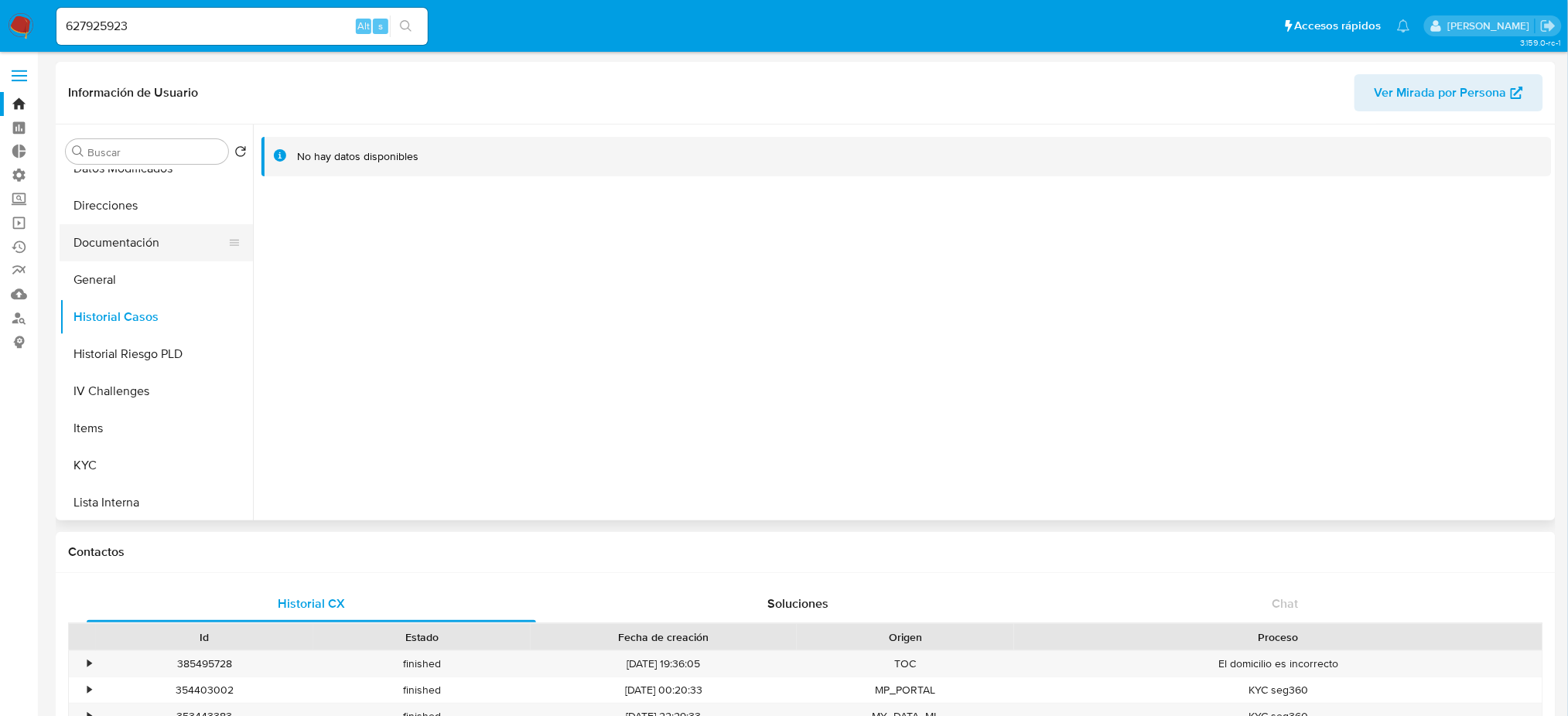
click at [165, 243] on button "Documentación" at bounding box center [150, 243] width 181 height 37
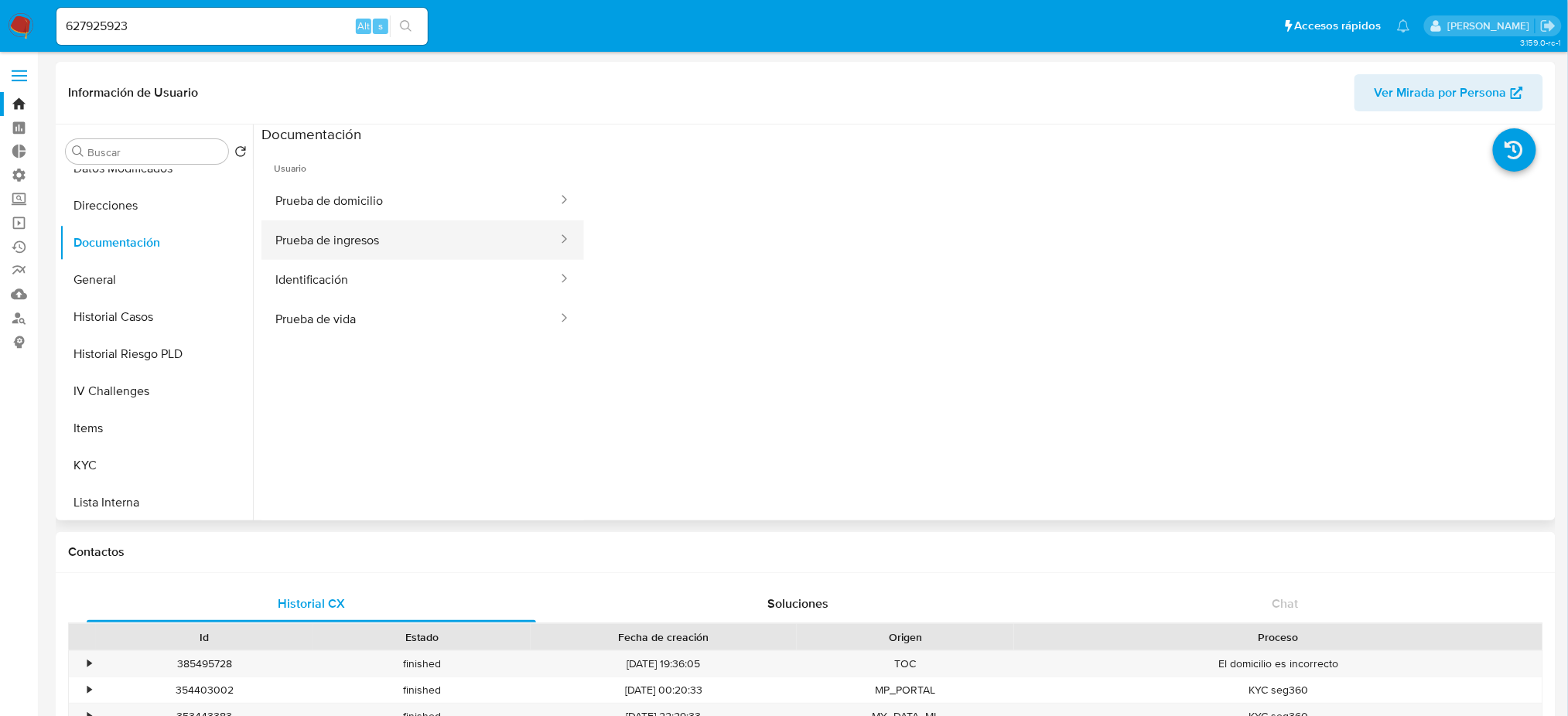
click at [327, 243] on button "Prueba de ingresos" at bounding box center [410, 240] width 297 height 39
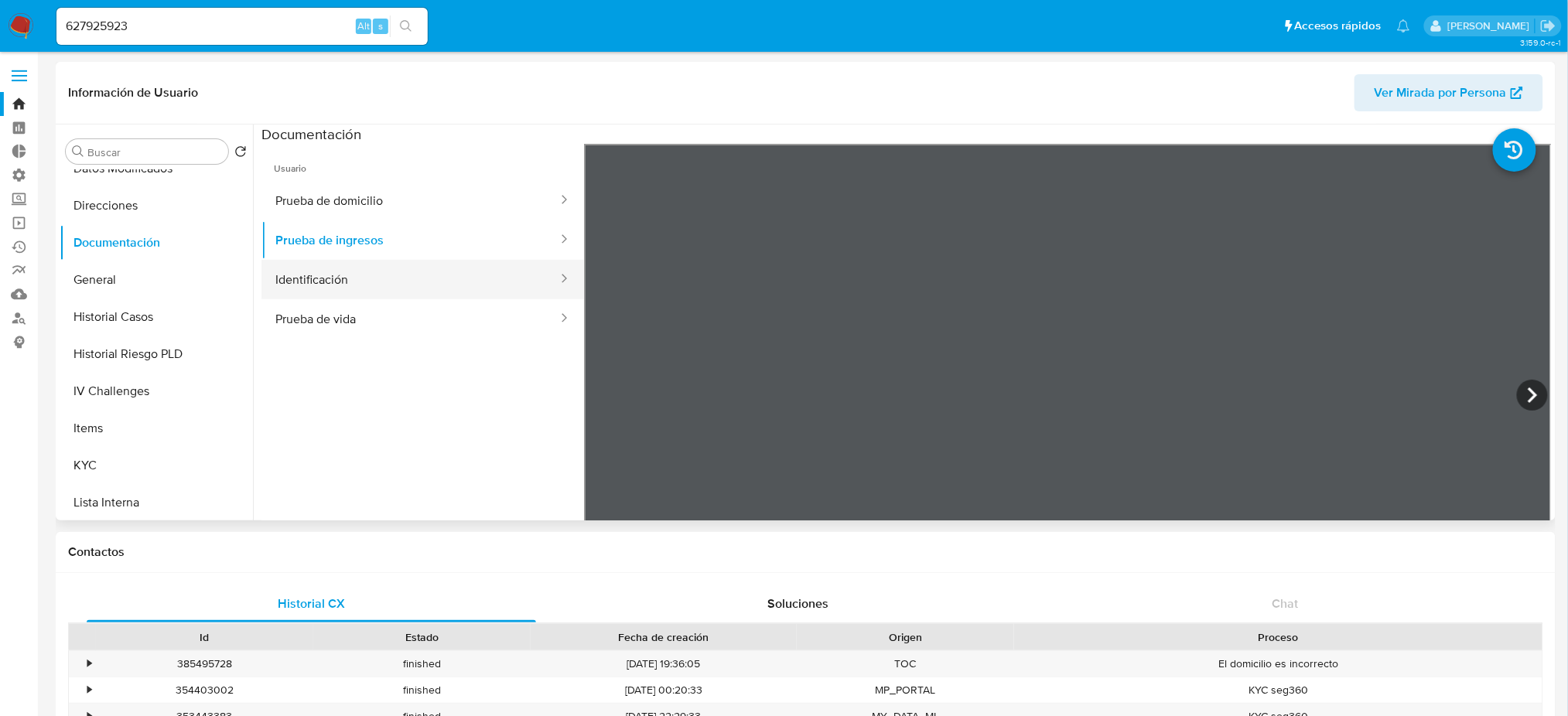
click at [411, 275] on button "Identificación" at bounding box center [410, 279] width 297 height 39
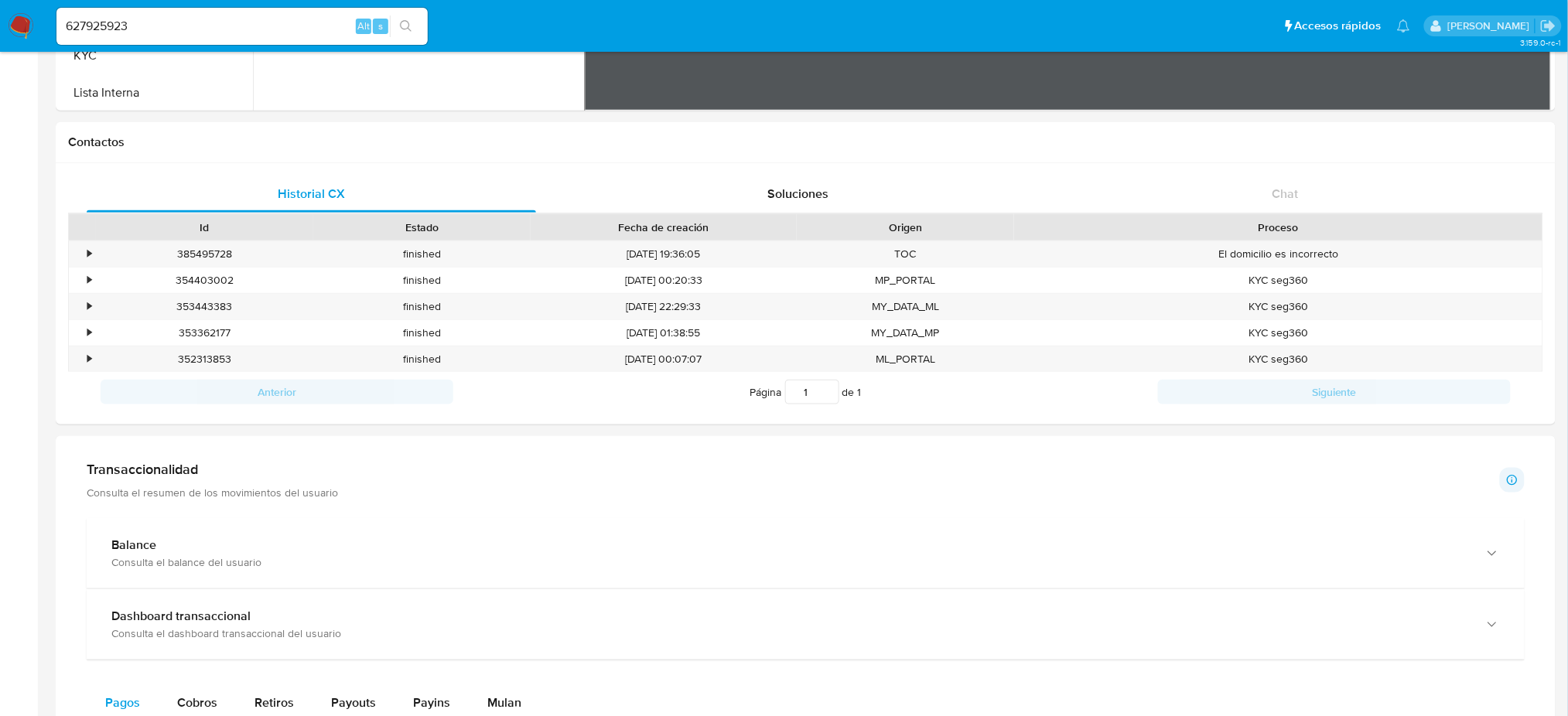
scroll to position [413, 0]
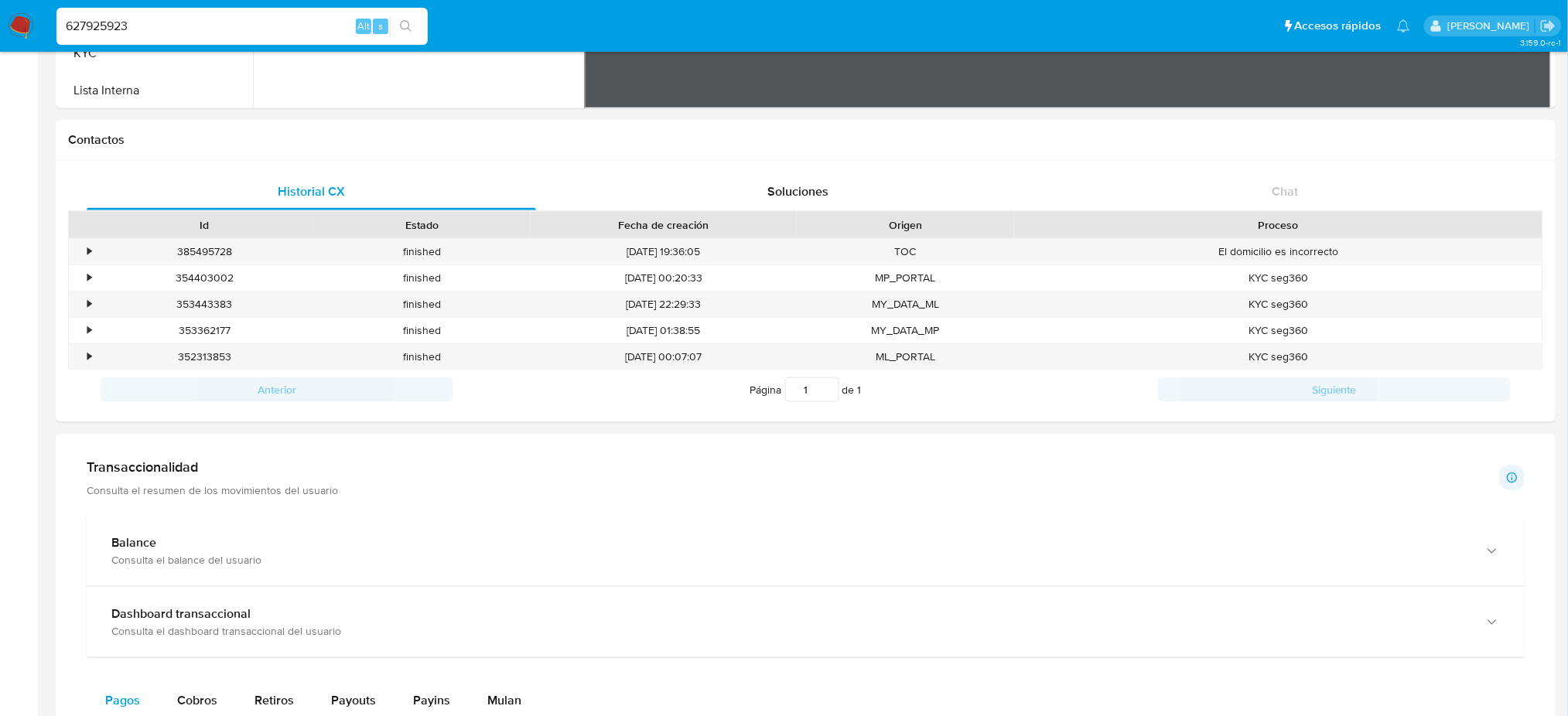
drag, startPoint x: 273, startPoint y: 30, endPoint x: 0, endPoint y: 21, distance: 273.1
click at [0, 21] on nav "Pausado Ver notificaciones 627925923 Alt s Accesos rápidos Presiona las siguien…" at bounding box center [784, 25] width 1568 height 52
paste input "6878281"
type input "66878281"
click at [409, 20] on icon "search-icon" at bounding box center [406, 25] width 12 height 12
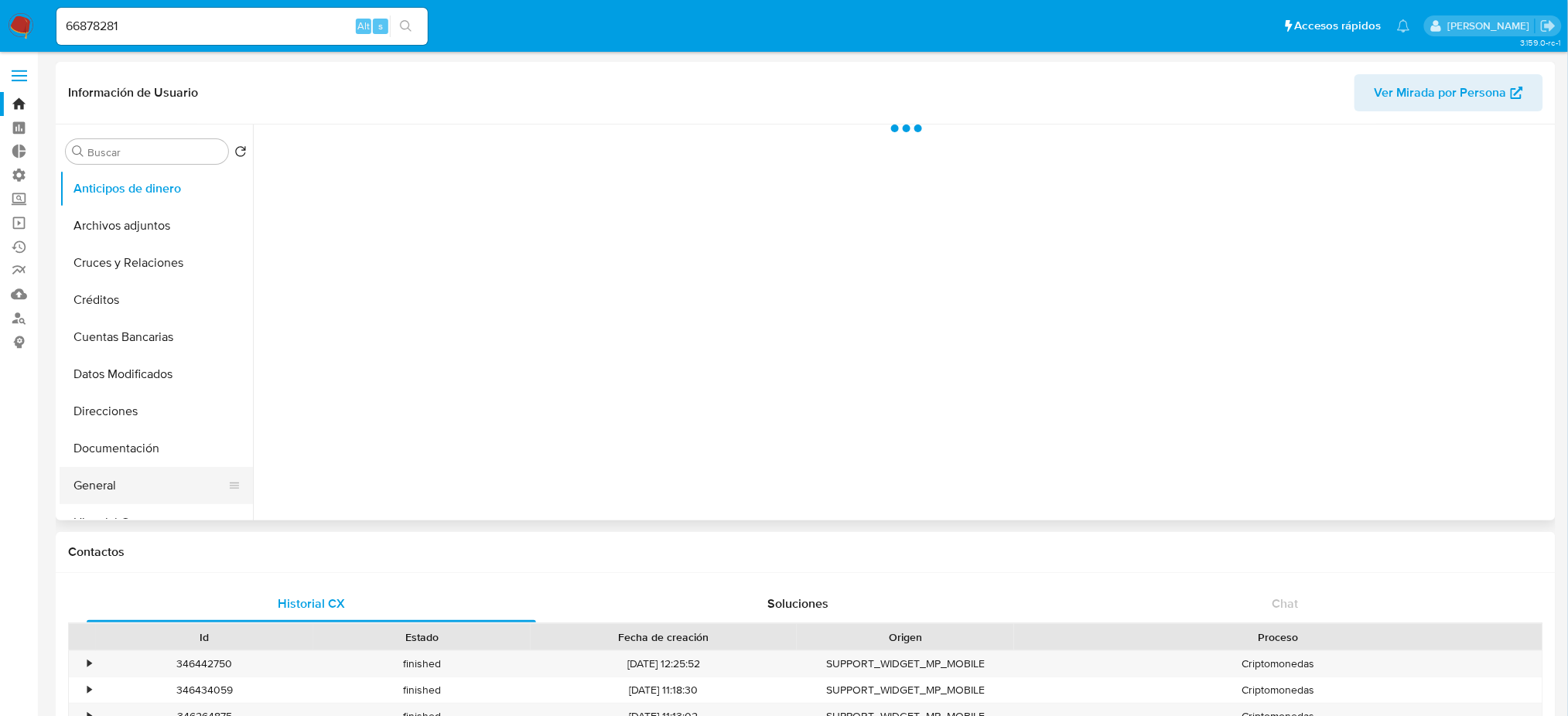
select select "10"
click at [182, 492] on button "General" at bounding box center [150, 485] width 181 height 37
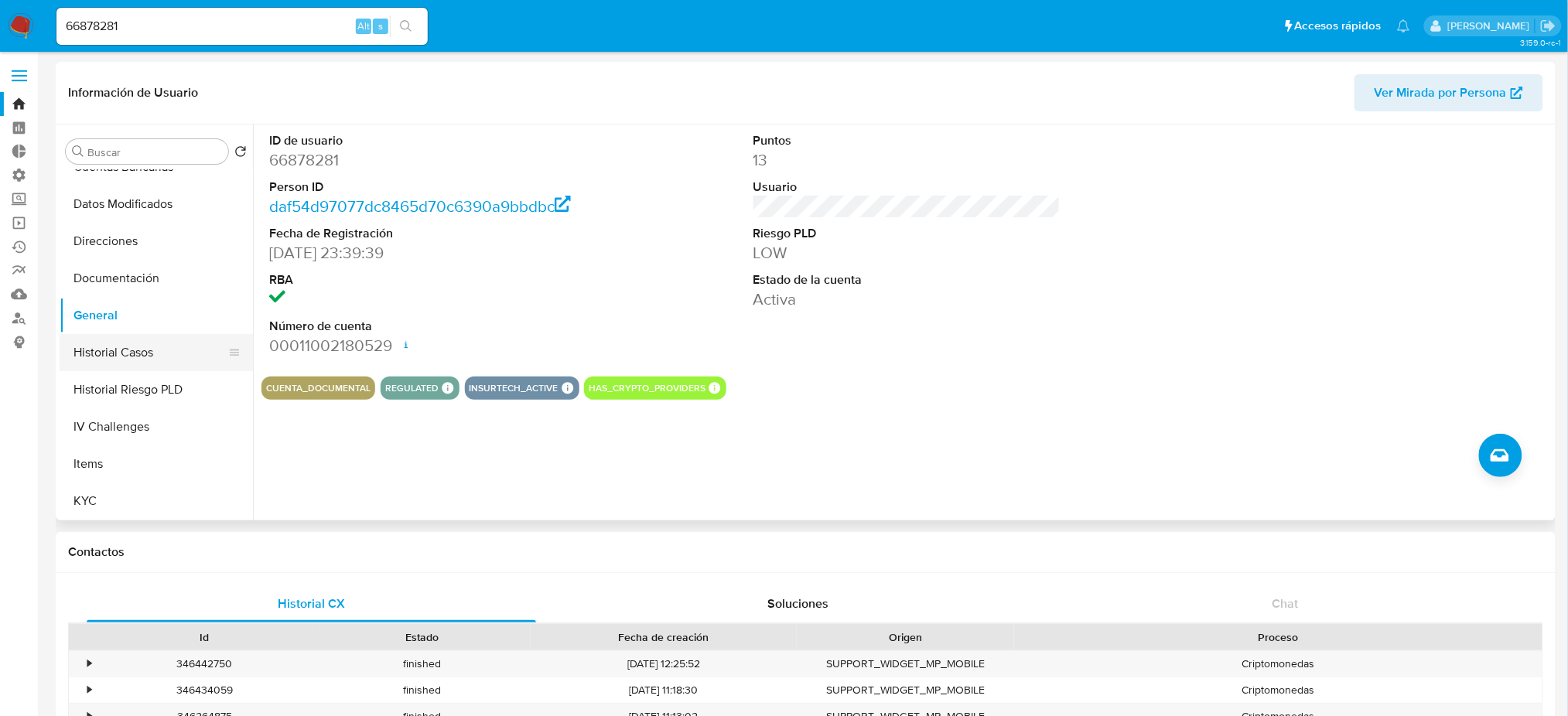
scroll to position [206, 0]
click at [177, 328] on button "Historial Casos" at bounding box center [150, 316] width 181 height 37
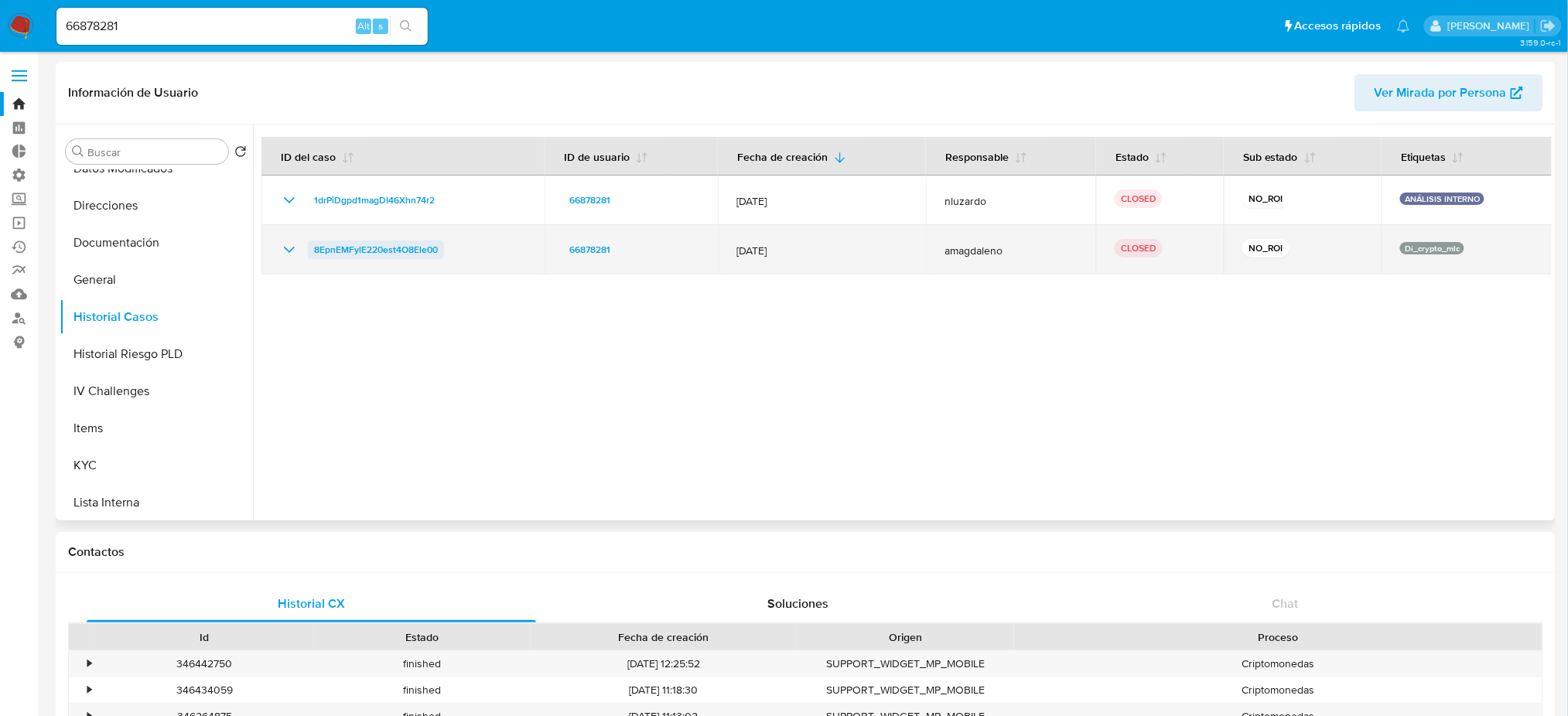
drag, startPoint x: 1479, startPoint y: 252, endPoint x: 402, endPoint y: 246, distance: 1077.0
click at [374, 243] on tr "8EpnEMFylE220est4O8Ele00 66878281 [DATE] amagdaleno CLOSED NO_ROI Di_crypto_mlc" at bounding box center [907, 250] width 1292 height 49
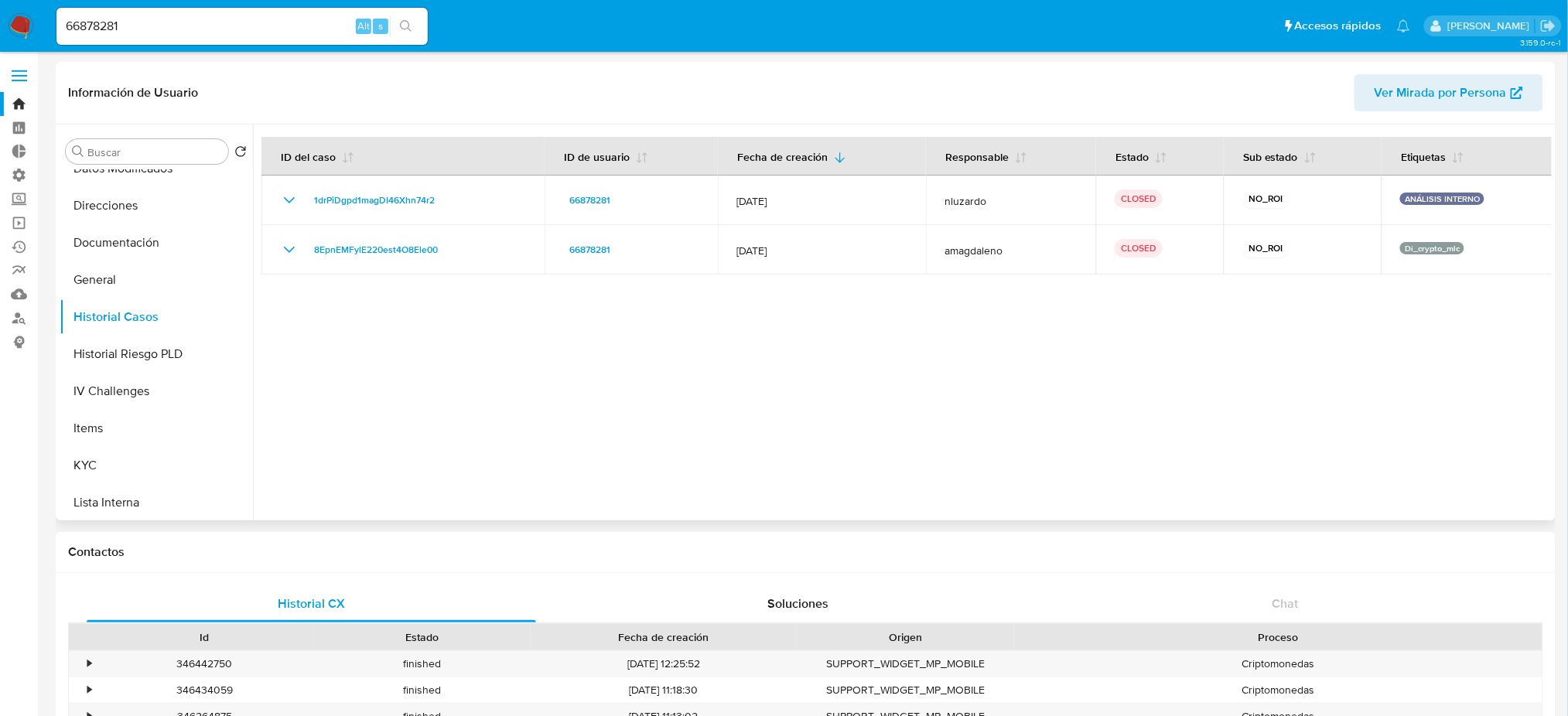
click at [707, 281] on div at bounding box center [902, 323] width 1298 height 396
drag, startPoint x: 623, startPoint y: 466, endPoint x: 619, endPoint y: 454, distance: 12.6
click at [619, 453] on div at bounding box center [902, 323] width 1298 height 396
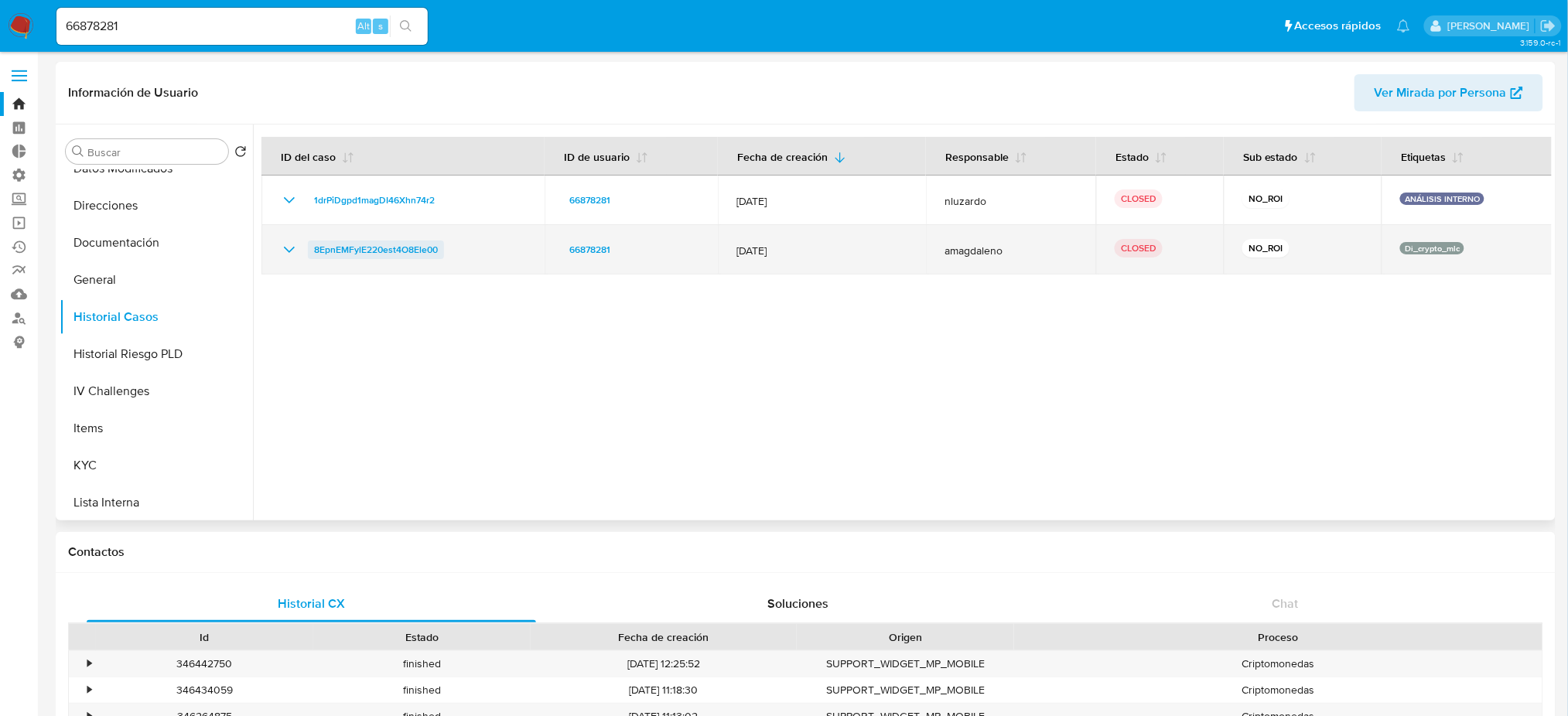
drag, startPoint x: 452, startPoint y: 253, endPoint x: 308, endPoint y: 246, distance: 144.2
click at [308, 246] on div "8EpnEMFylE220est4O8Ele00" at bounding box center [403, 250] width 246 height 19
drag, startPoint x: 749, startPoint y: 254, endPoint x: 800, endPoint y: 251, distance: 51.1
click at [800, 251] on span "[DATE]" at bounding box center [822, 250] width 171 height 14
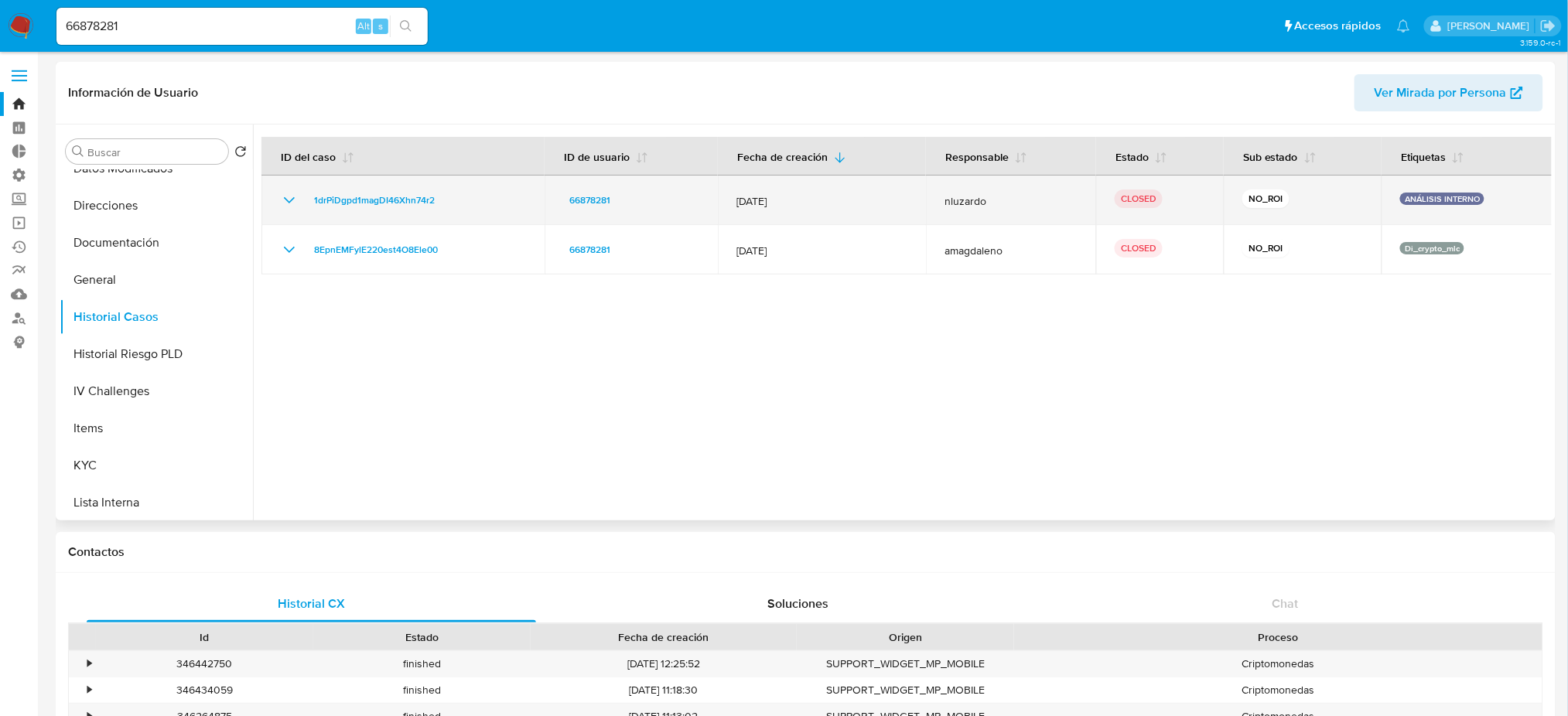
click at [754, 206] on span "[DATE]" at bounding box center [822, 201] width 171 height 14
drag, startPoint x: 751, startPoint y: 206, endPoint x: 831, endPoint y: 204, distance: 80.0
click at [831, 204] on span "[DATE]" at bounding box center [822, 201] width 171 height 14
drag, startPoint x: 480, startPoint y: 208, endPoint x: 331, endPoint y: 199, distance: 149.3
click at [317, 200] on div "1drPiDgpd1magDI46Xhn74r2" at bounding box center [403, 200] width 246 height 19
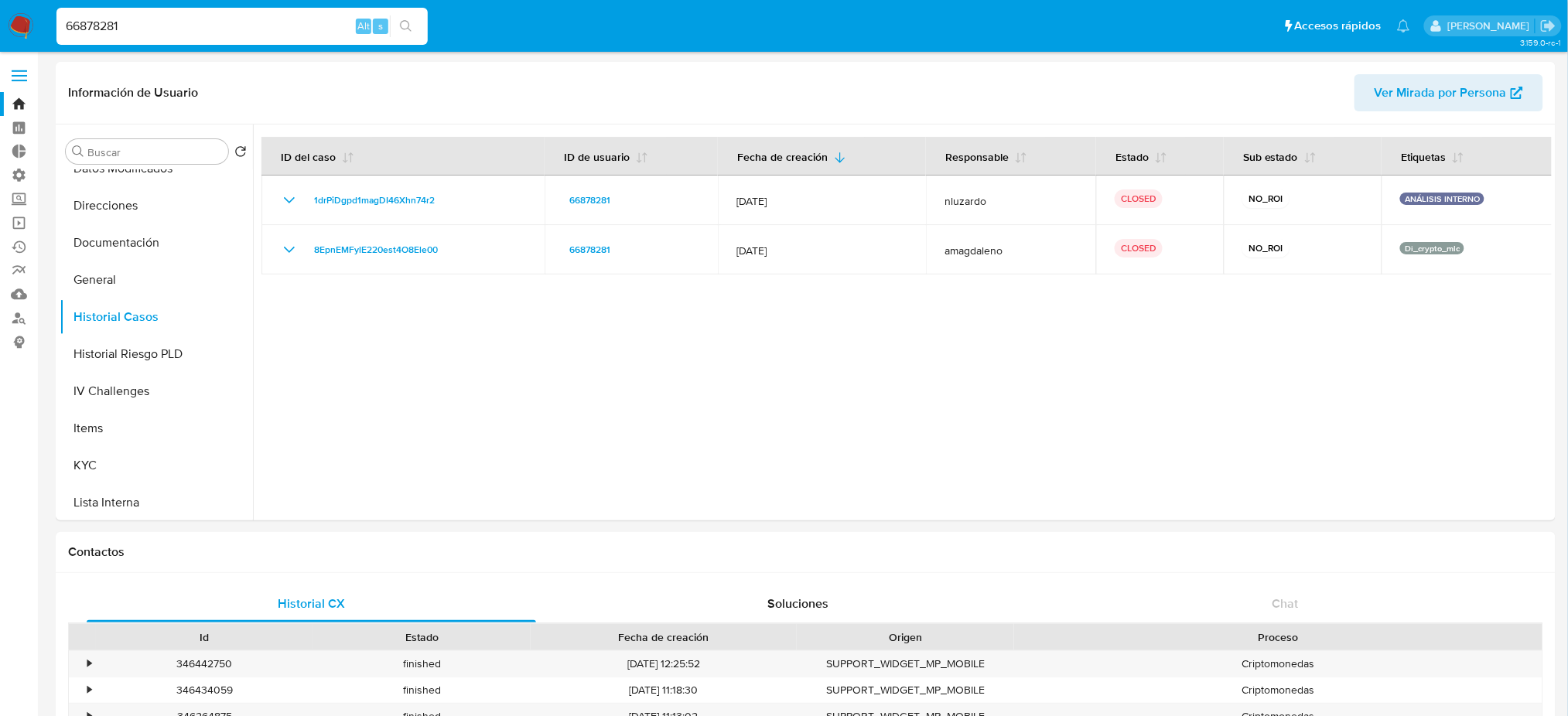
drag, startPoint x: 191, startPoint y: 25, endPoint x: 241, endPoint y: 20, distance: 50.2
click at [4, 7] on nav "Pausado Ver notificaciones 66878281 Alt s Accesos rápidos Presiona las siguient…" at bounding box center [784, 25] width 1568 height 52
paste input "184881258"
type input "184881258"
click at [398, 30] on button "search-icon" at bounding box center [405, 26] width 32 height 21
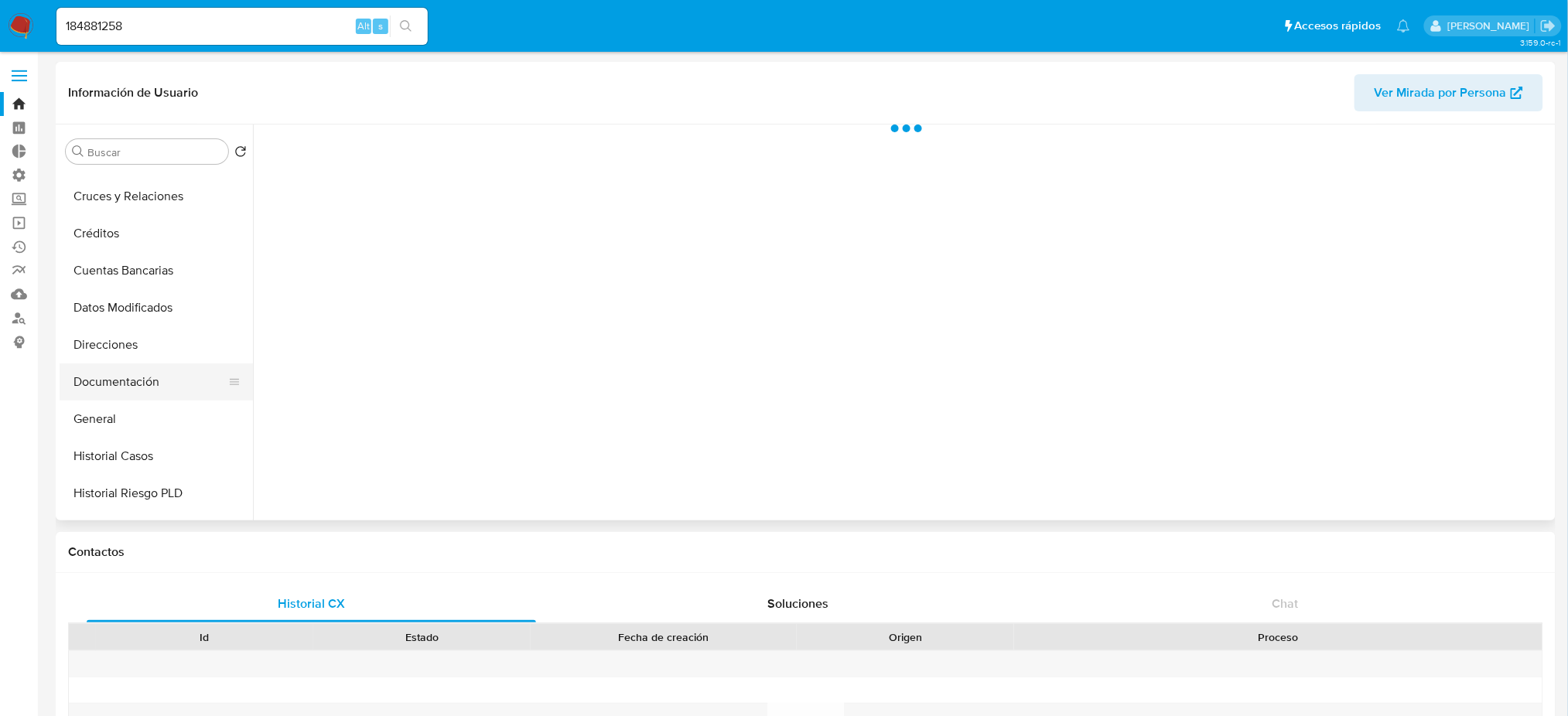
scroll to position [103, 0]
select select "10"
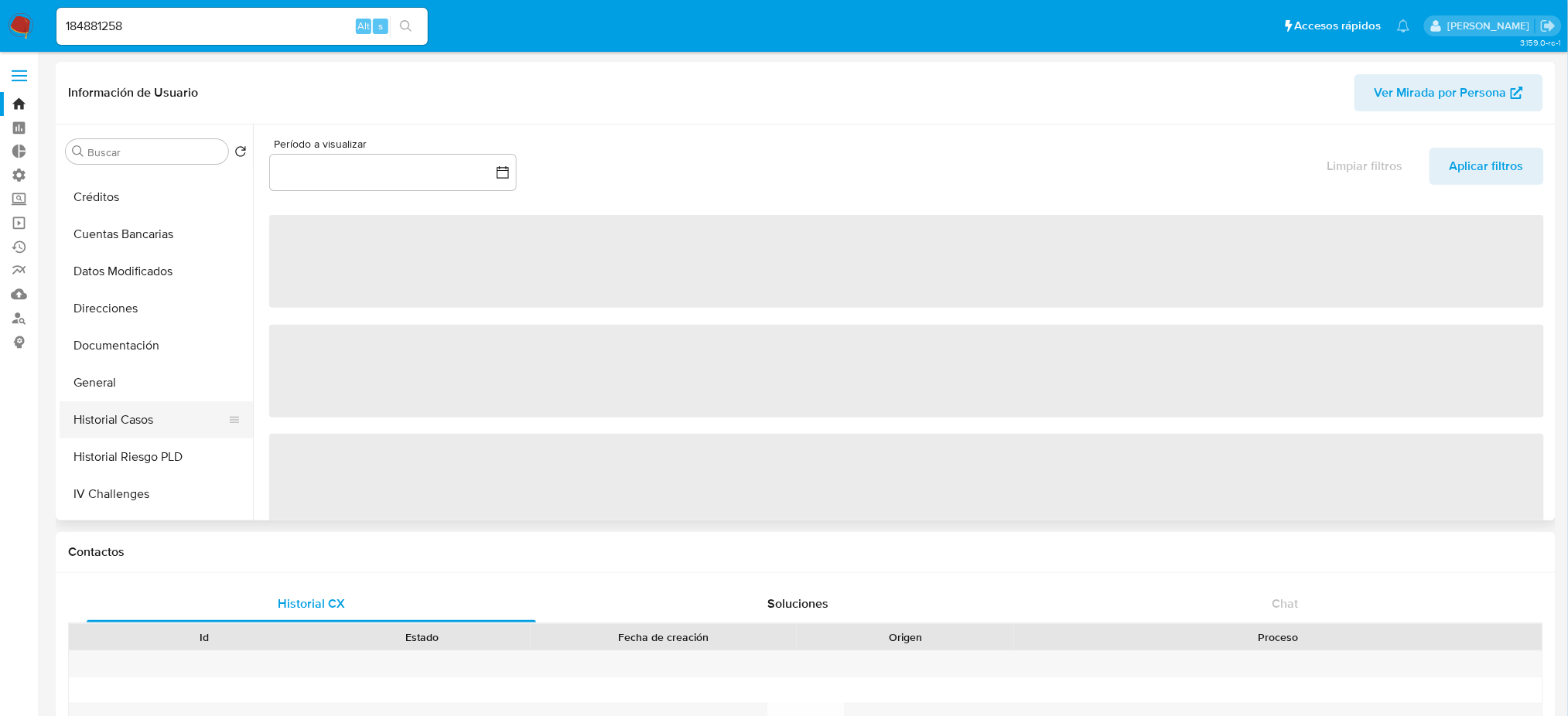
click at [182, 416] on button "Historial Casos" at bounding box center [150, 419] width 181 height 37
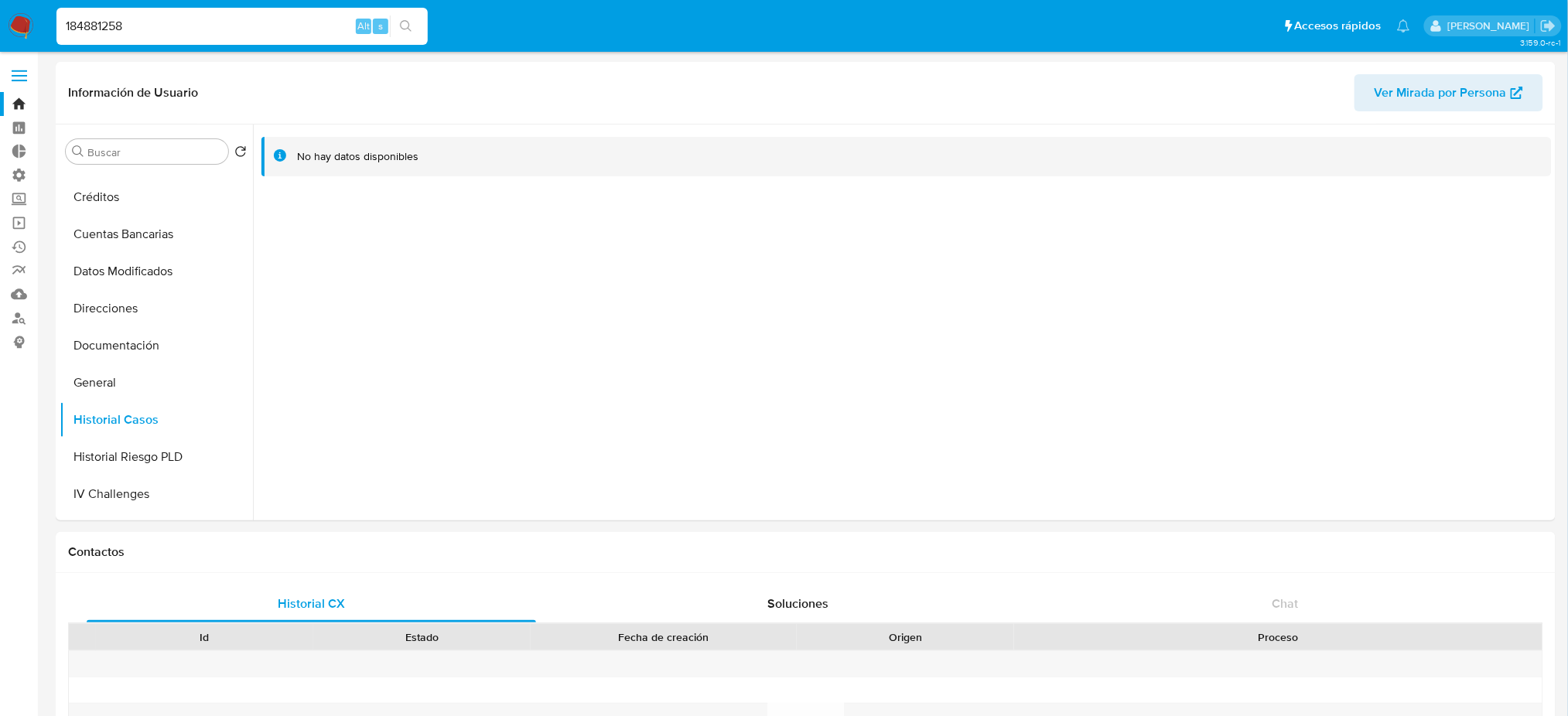
click at [242, 20] on input "184881258" at bounding box center [242, 26] width 371 height 20
drag, startPoint x: 241, startPoint y: 20, endPoint x: 0, endPoint y: -7, distance: 242.5
paste input "2022216292"
type input "2022216292"
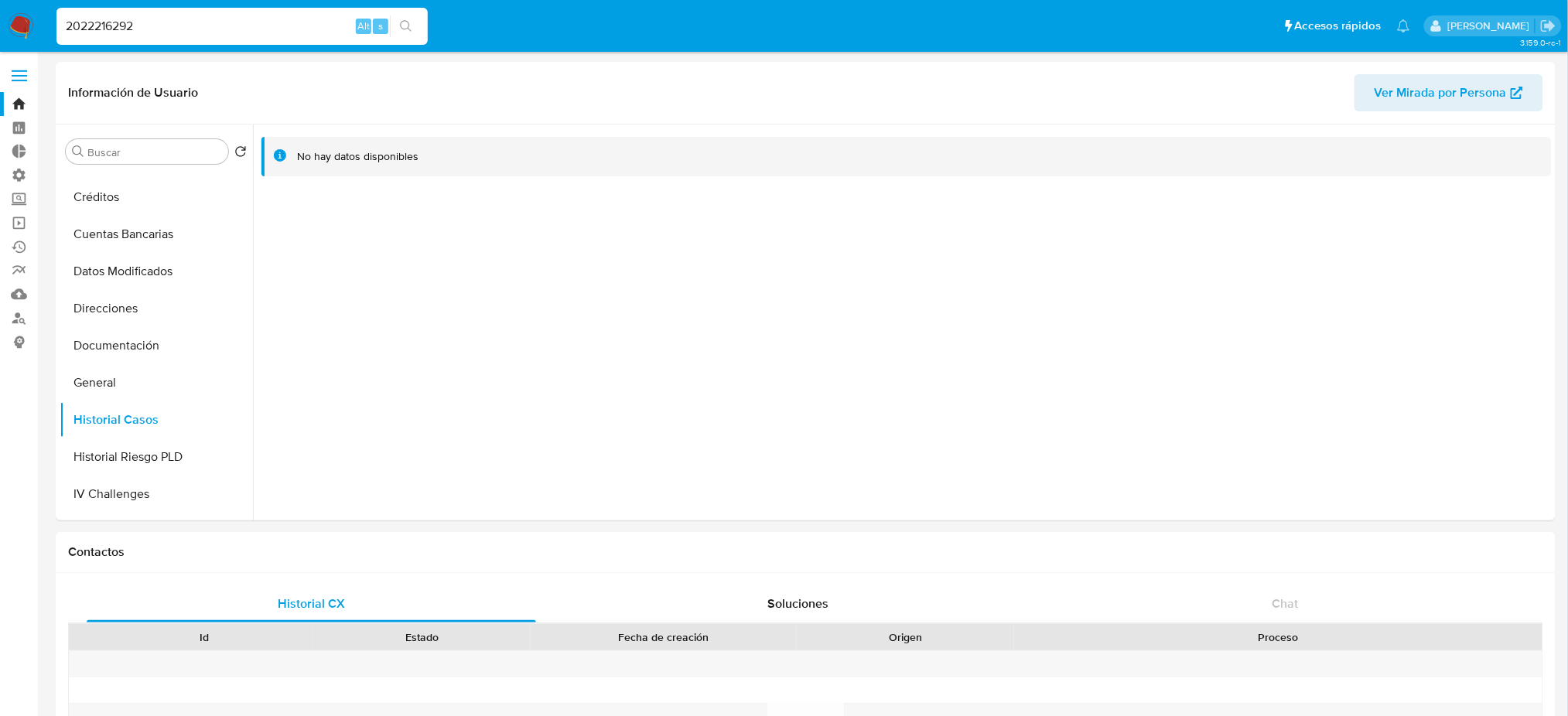
click at [396, 22] on button "search-icon" at bounding box center [405, 26] width 32 height 21
click at [404, 20] on button "search-icon" at bounding box center [405, 26] width 32 height 21
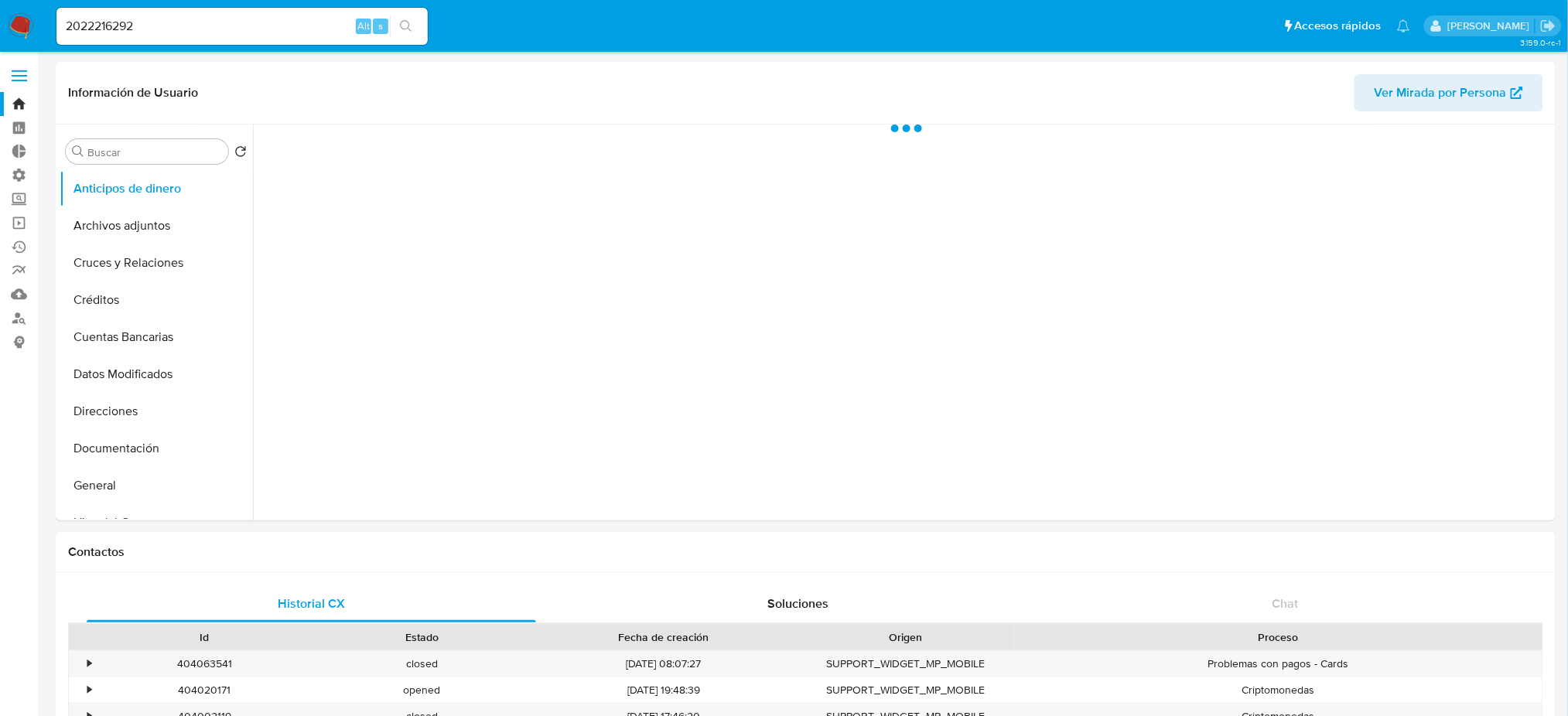
select select "10"
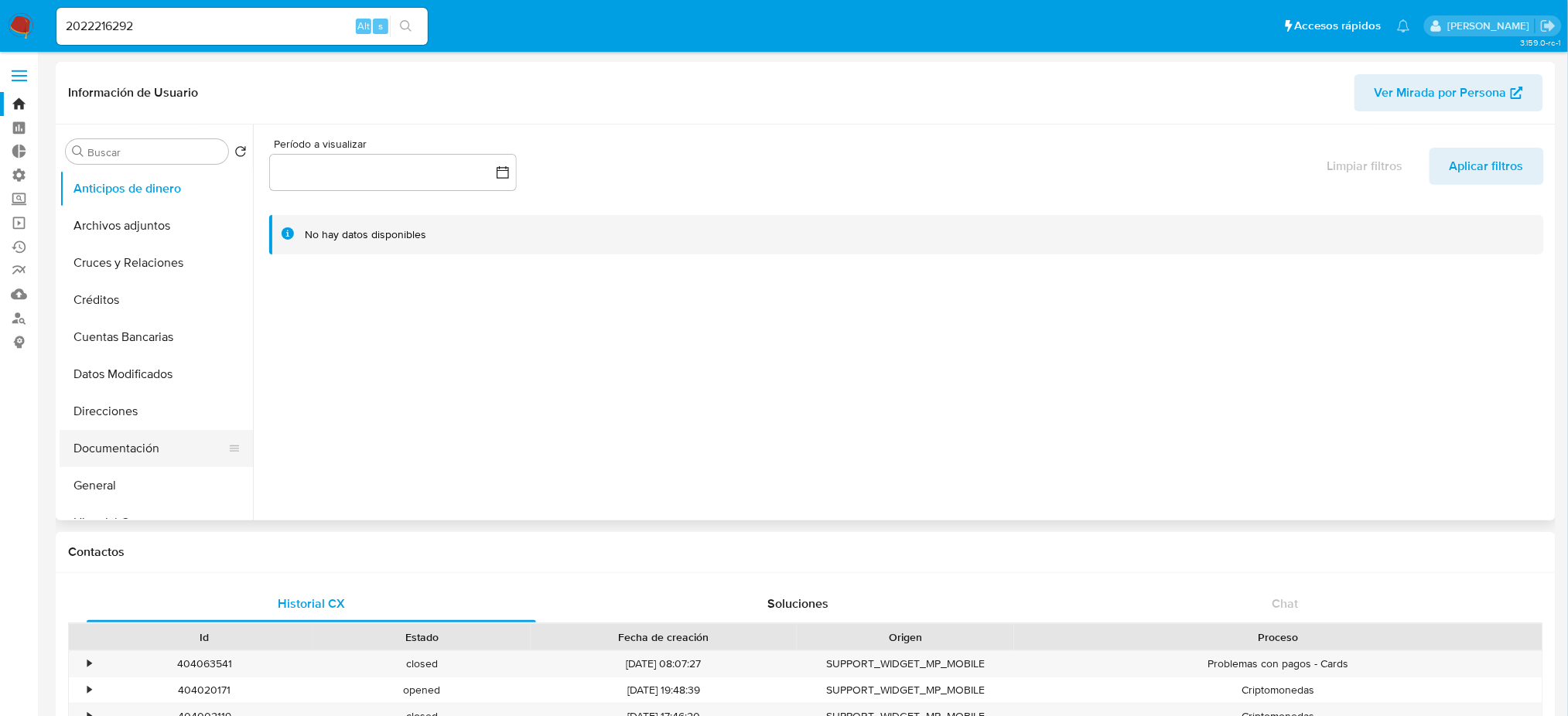
scroll to position [103, 0]
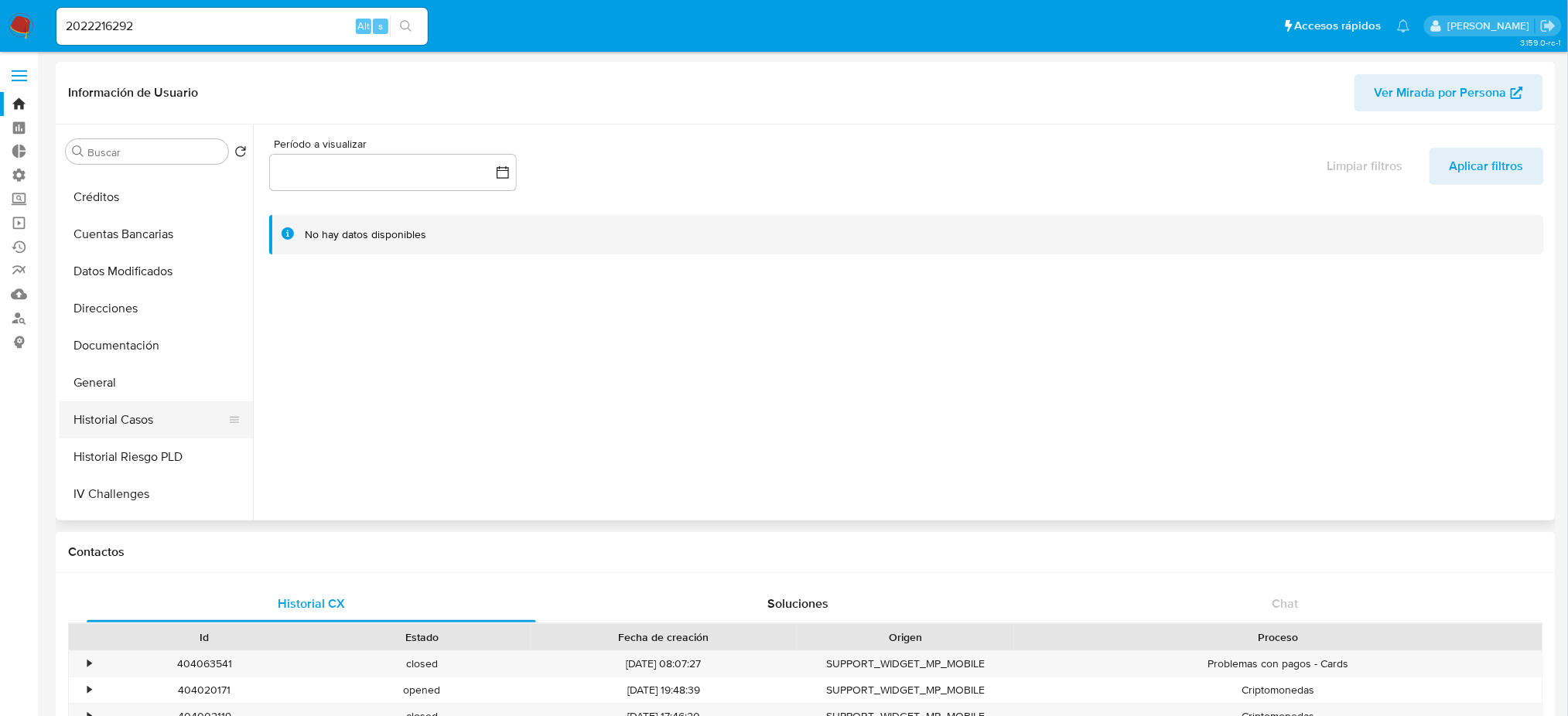
click at [164, 427] on button "Historial Casos" at bounding box center [150, 419] width 181 height 37
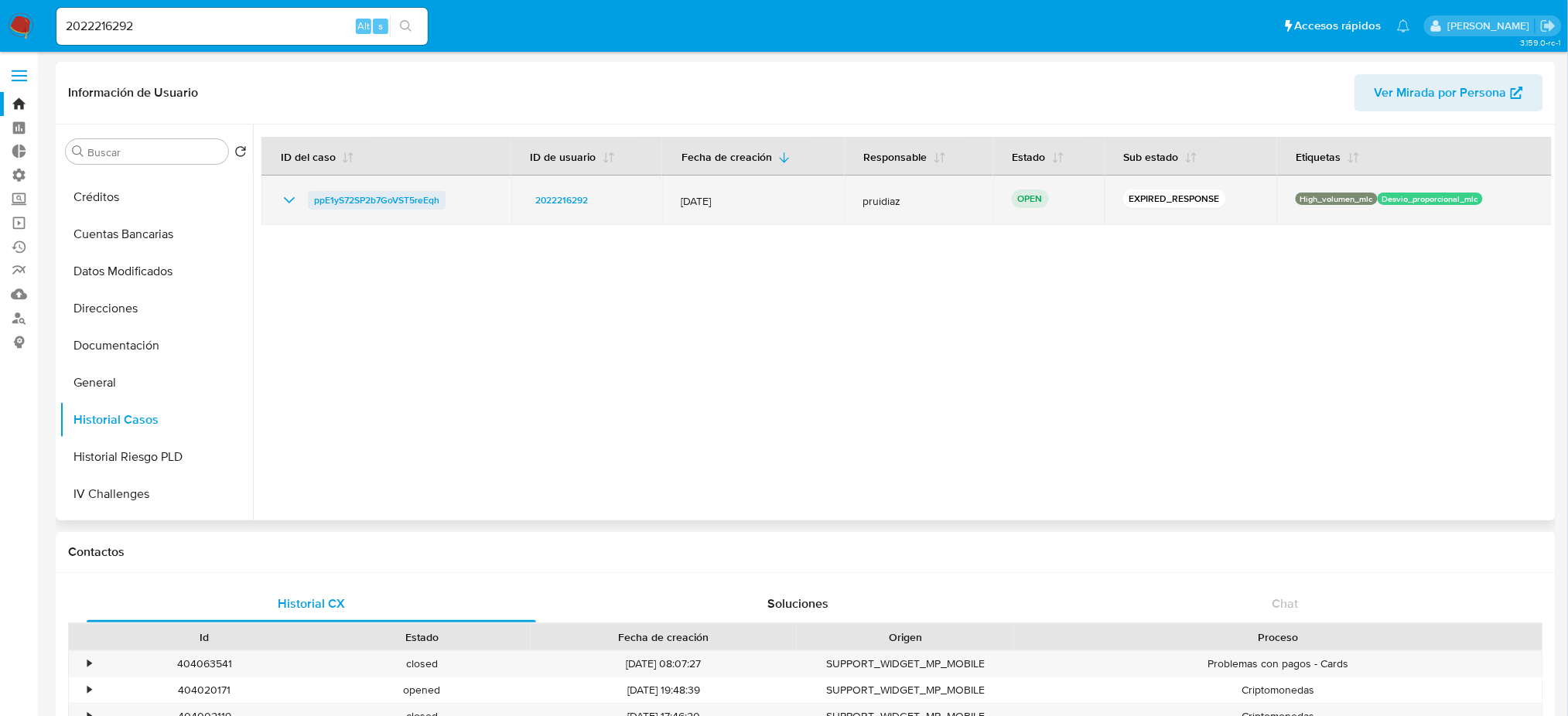
drag, startPoint x: 466, startPoint y: 201, endPoint x: 310, endPoint y: 205, distance: 156.1
click at [310, 205] on div "ppE1yS72SP2b7GoVST5reEqh" at bounding box center [386, 200] width 213 height 19
drag, startPoint x: 1291, startPoint y: 201, endPoint x: 1346, endPoint y: 202, distance: 55.0
click at [1346, 202] on p "High_volumen_mlc" at bounding box center [1336, 198] width 82 height 12
click at [1346, 201] on p "High_volumen_mlc" at bounding box center [1336, 198] width 82 height 12
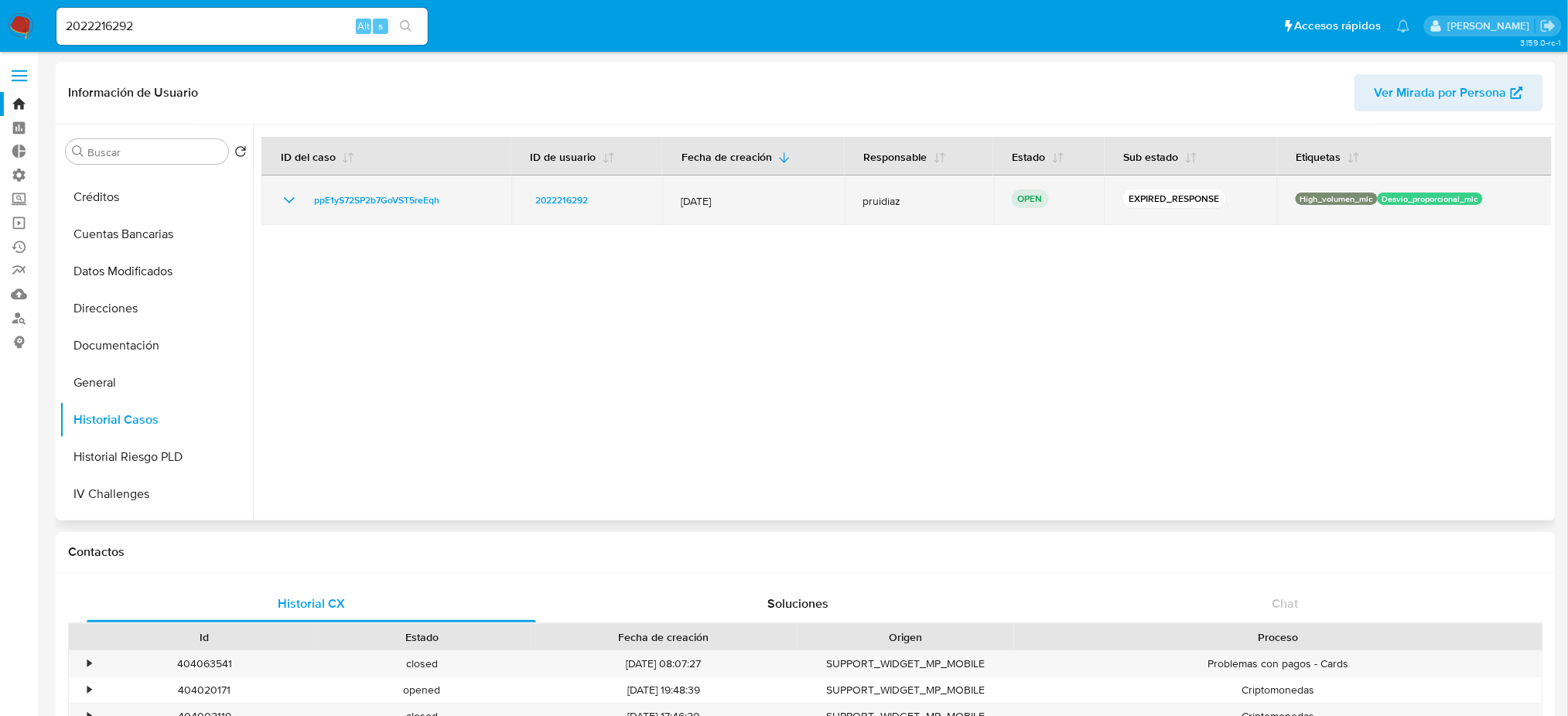
click at [1346, 201] on p "High_volumen_mlc" at bounding box center [1336, 198] width 82 height 12
drag, startPoint x: 682, startPoint y: 196, endPoint x: 714, endPoint y: 203, distance: 32.8
click at [714, 203] on span "[DATE]" at bounding box center [753, 201] width 145 height 14
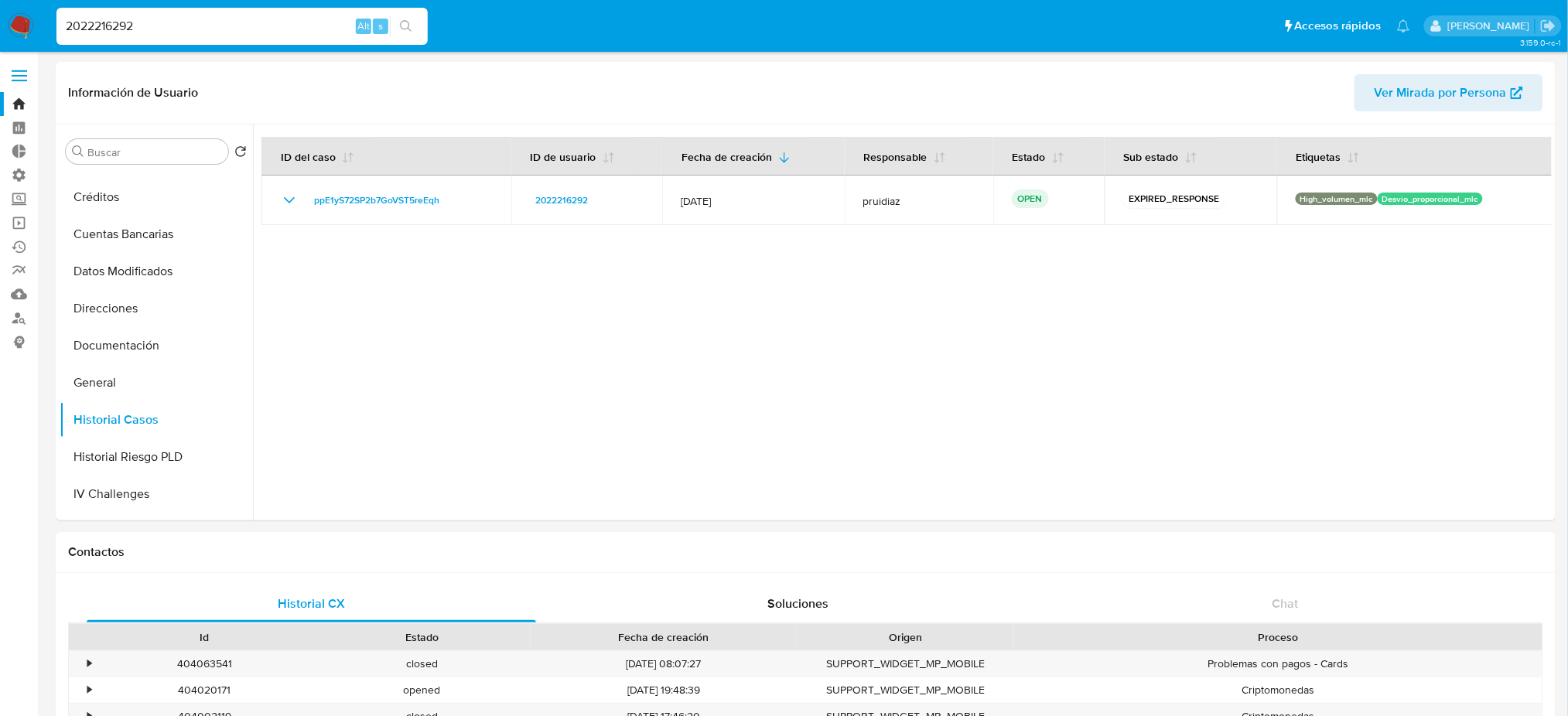
drag, startPoint x: 241, startPoint y: 25, endPoint x: 2, endPoint y: 28, distance: 239.0
click at [0, 26] on nav "Pausado Ver notificaciones 2022216292 Alt s Accesos rápidos Presiona las siguie…" at bounding box center [784, 25] width 1568 height 52
paste input "1603779729"
type input "1603779729"
click at [419, 16] on button "search-icon" at bounding box center [405, 26] width 32 height 21
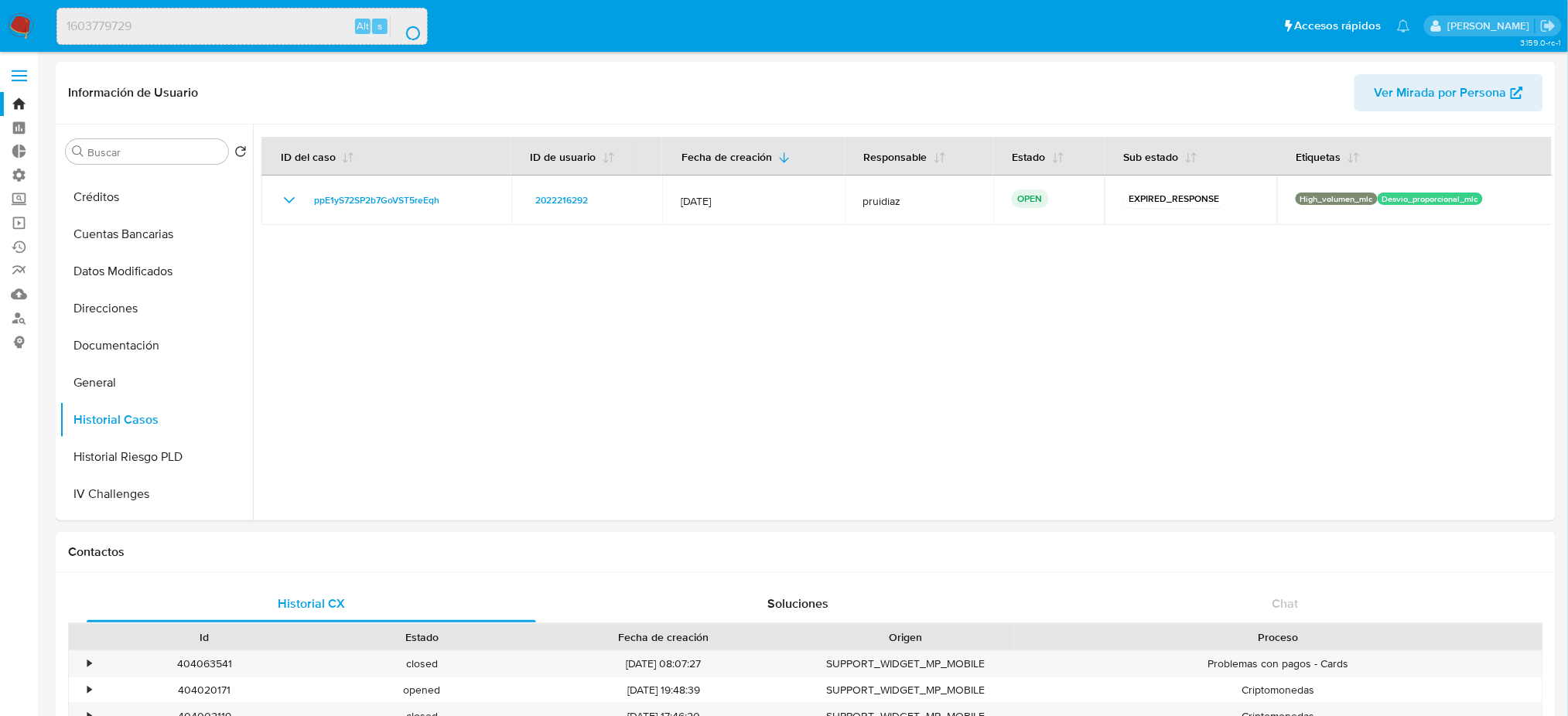
click at [415, 20] on button "search-icon" at bounding box center [405, 26] width 32 height 21
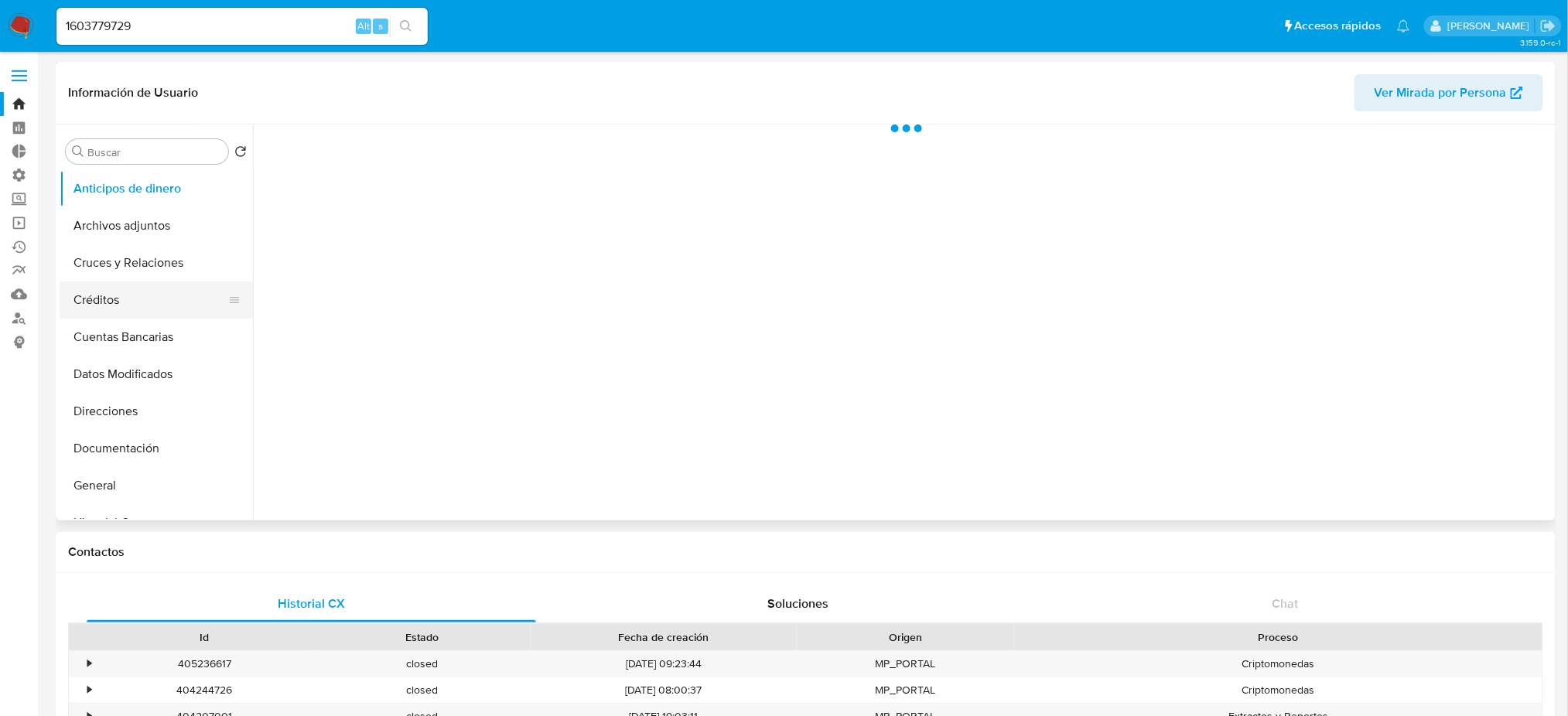
select select "10"
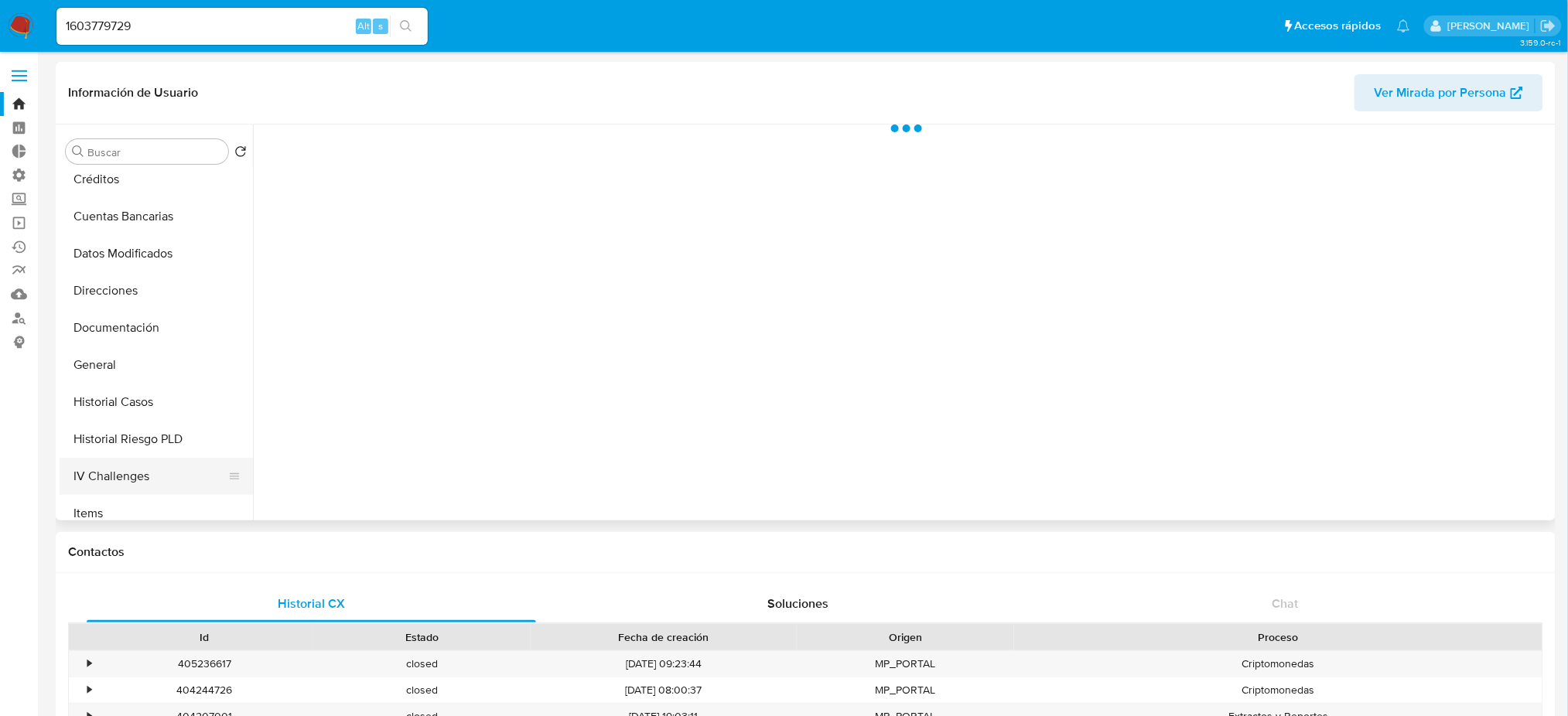
scroll to position [206, 0]
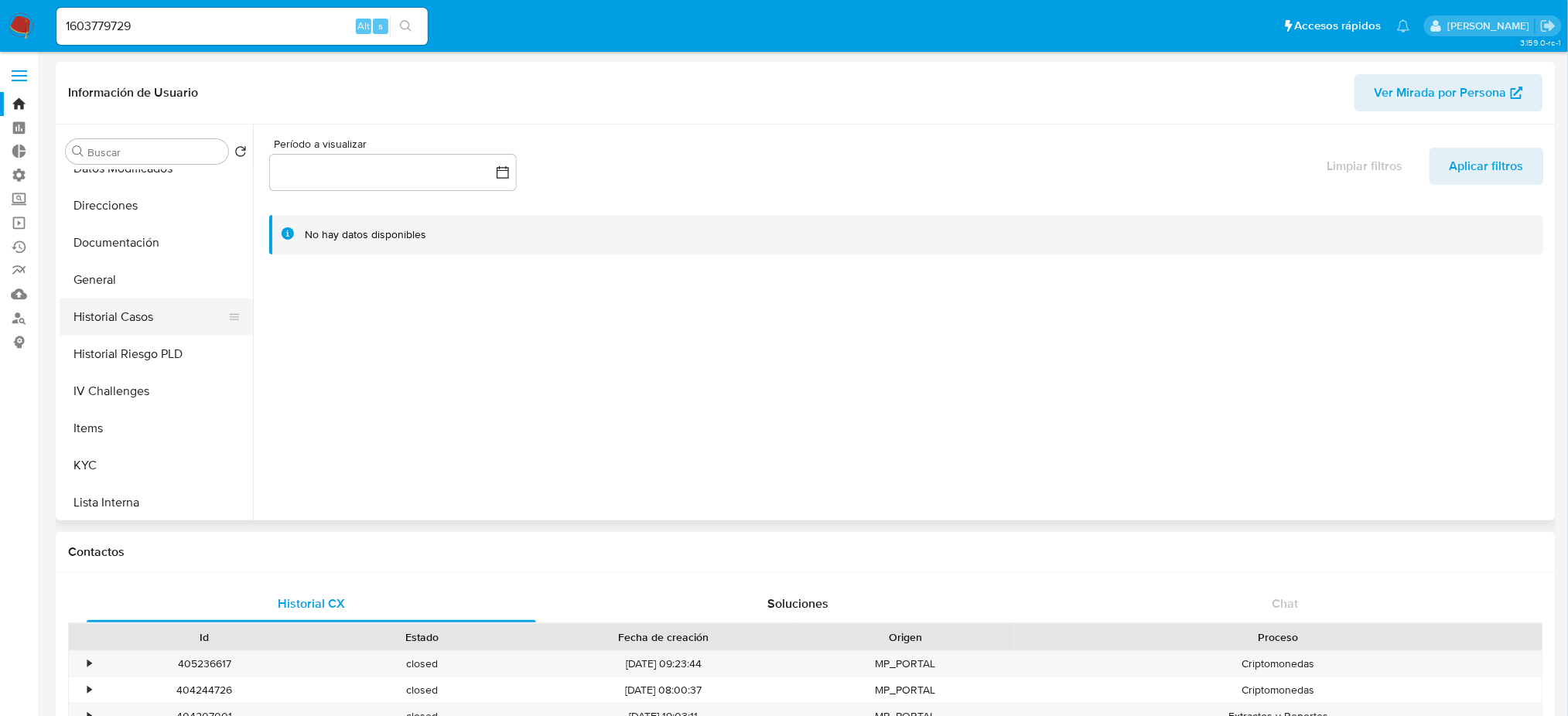
click at [136, 326] on button "Historial Casos" at bounding box center [150, 316] width 181 height 37
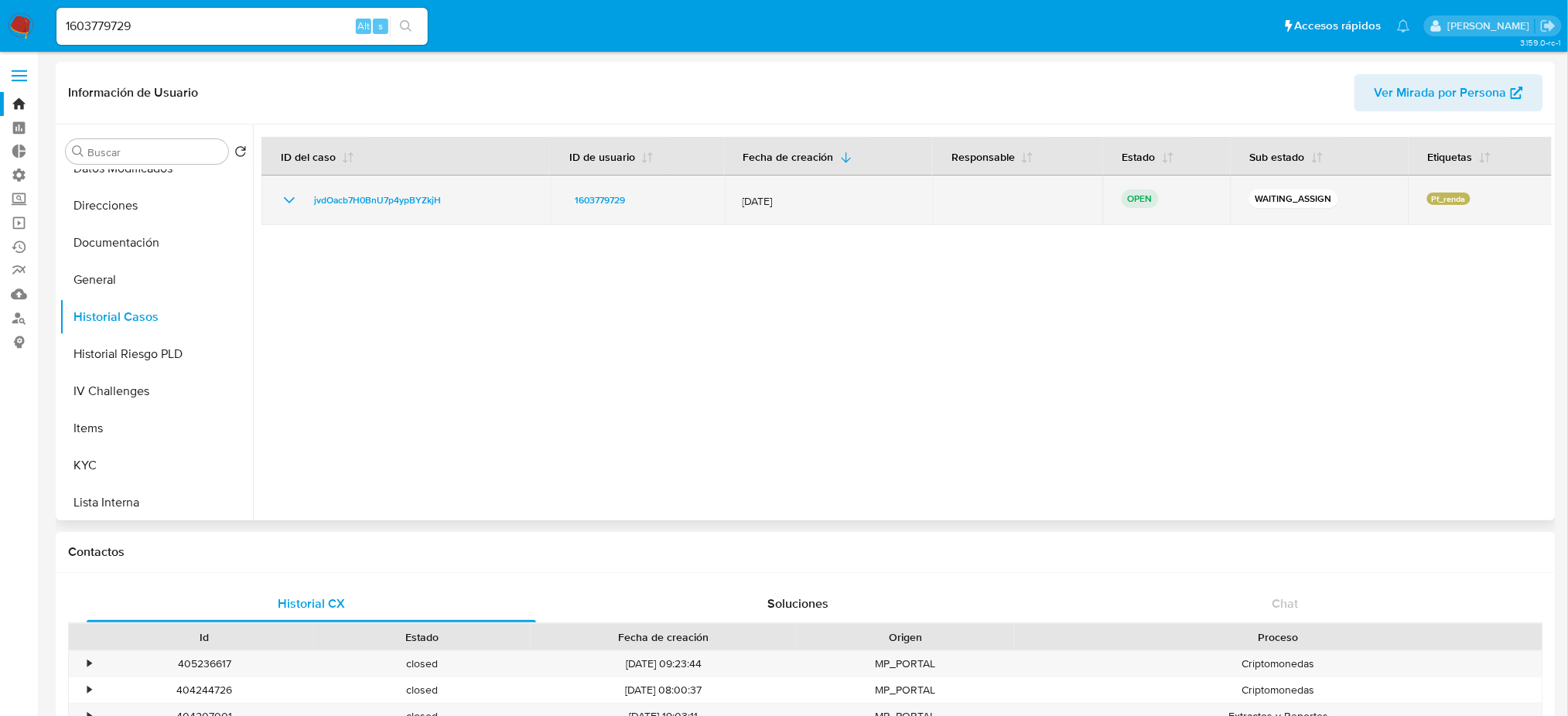
drag, startPoint x: 1167, startPoint y: 199, endPoint x: 1137, endPoint y: 202, distance: 30.1
click at [1137, 202] on div "OPEN" at bounding box center [1167, 201] width 90 height 21
drag, startPoint x: 458, startPoint y: 205, endPoint x: 306, endPoint y: 207, distance: 152.0
click at [295, 210] on td "jvdOacb7H0BnU7p4ypBYZkjH" at bounding box center [405, 201] width 288 height 49
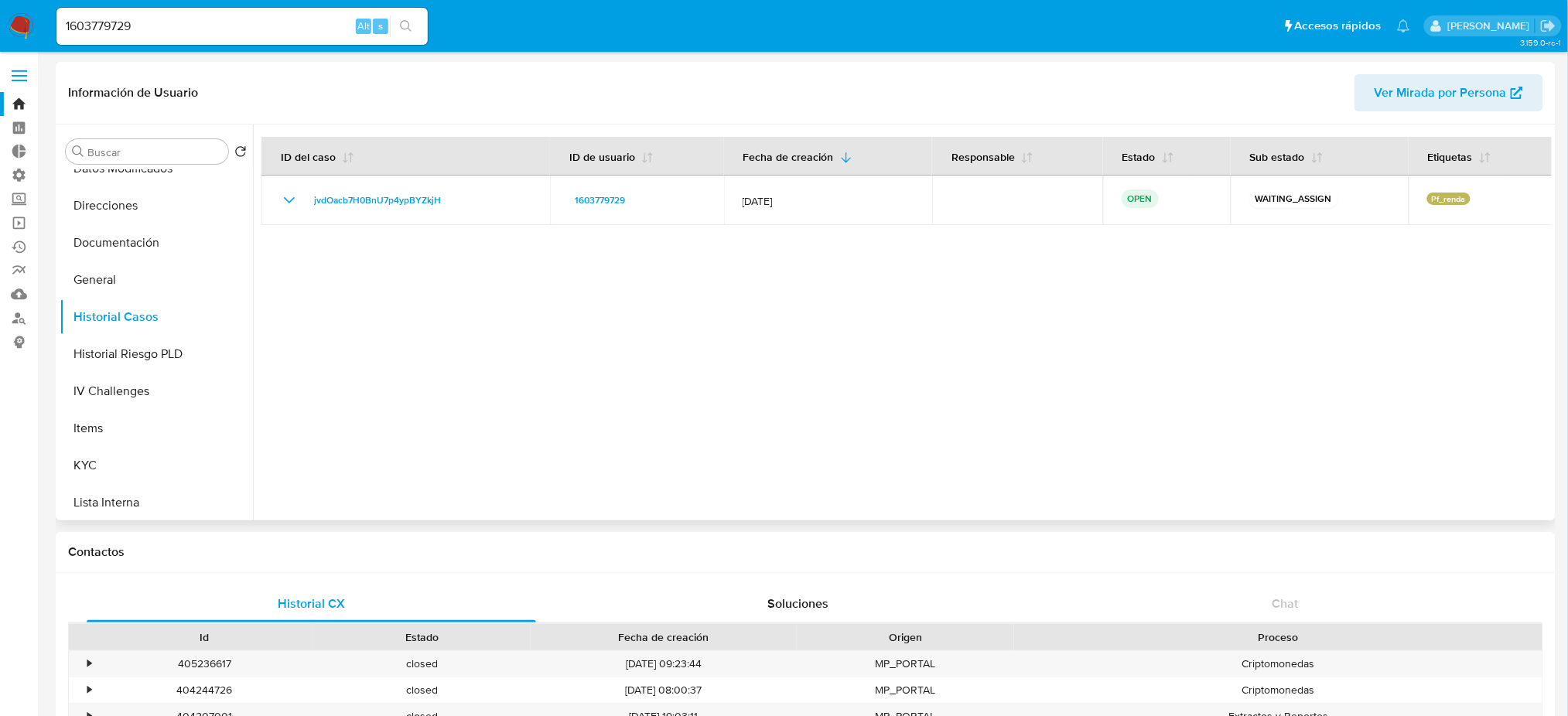
drag, startPoint x: 869, startPoint y: 413, endPoint x: 1061, endPoint y: 304, distance: 220.8
click at [869, 413] on div at bounding box center [902, 323] width 1298 height 396
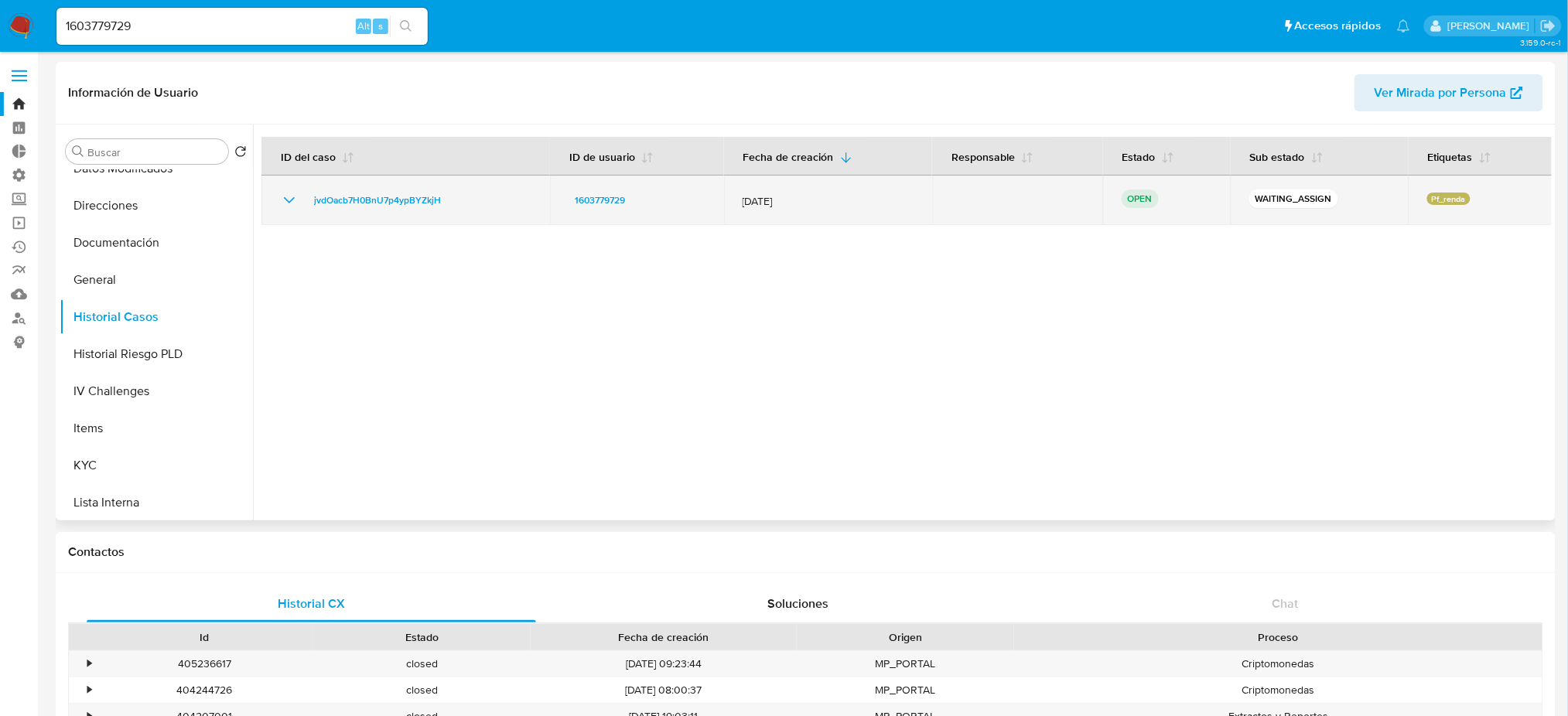
drag, startPoint x: 1427, startPoint y: 195, endPoint x: 1465, endPoint y: 194, distance: 38.0
click at [1465, 194] on div "Pf_renda" at bounding box center [1480, 200] width 108 height 16
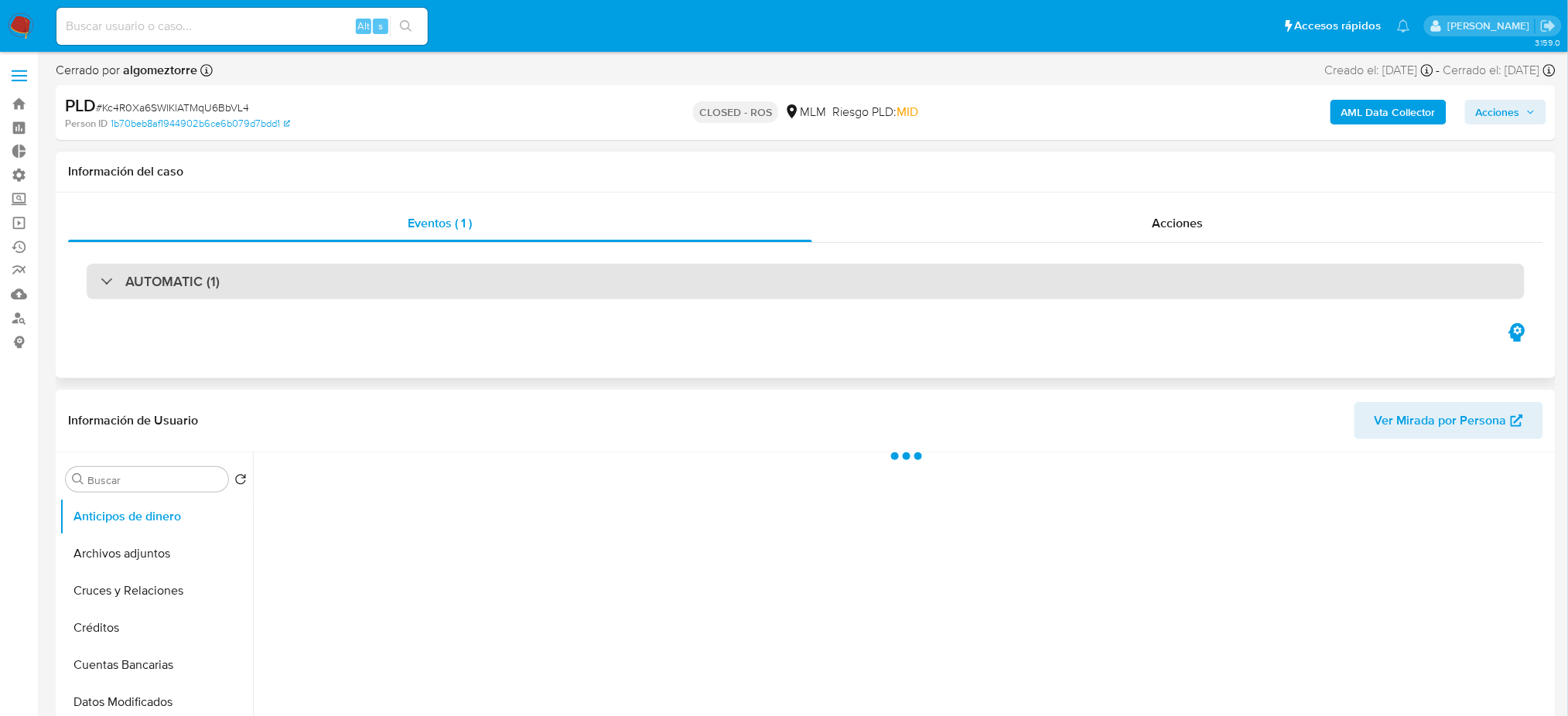
click at [500, 284] on div "AUTOMATIC (1)" at bounding box center [805, 281] width 1437 height 35
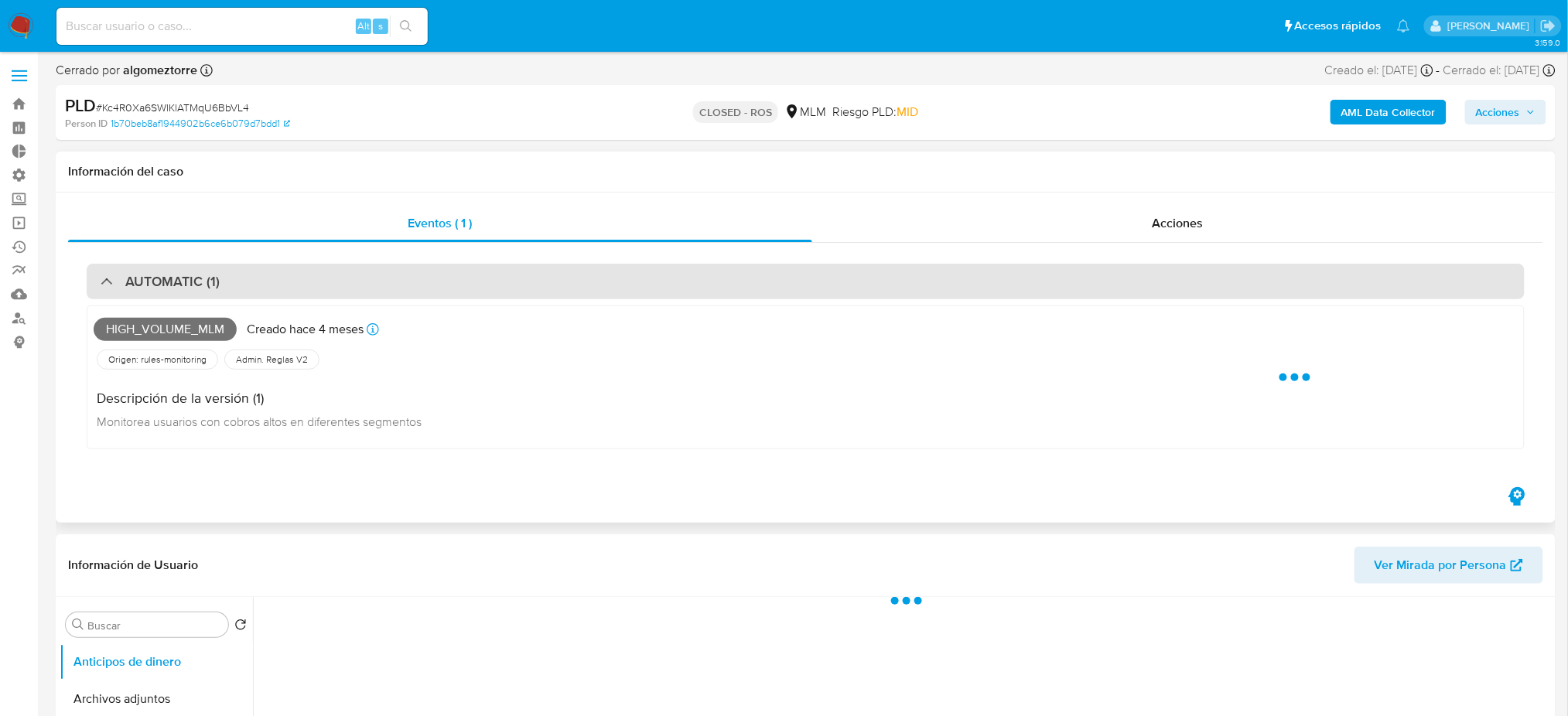
select select "10"
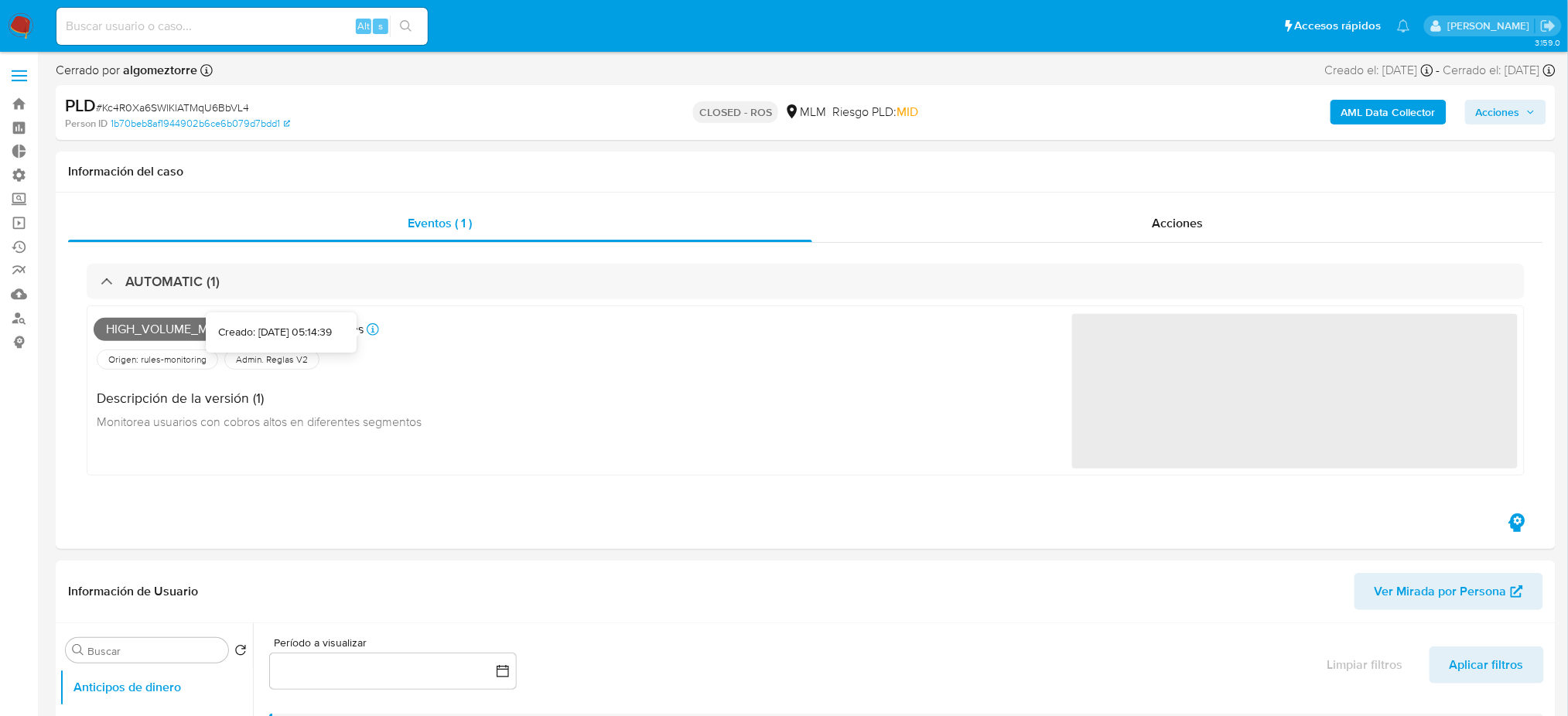
click at [319, 327] on div "Creado: 12/05/2025 05:14:39" at bounding box center [274, 332] width 113 height 16
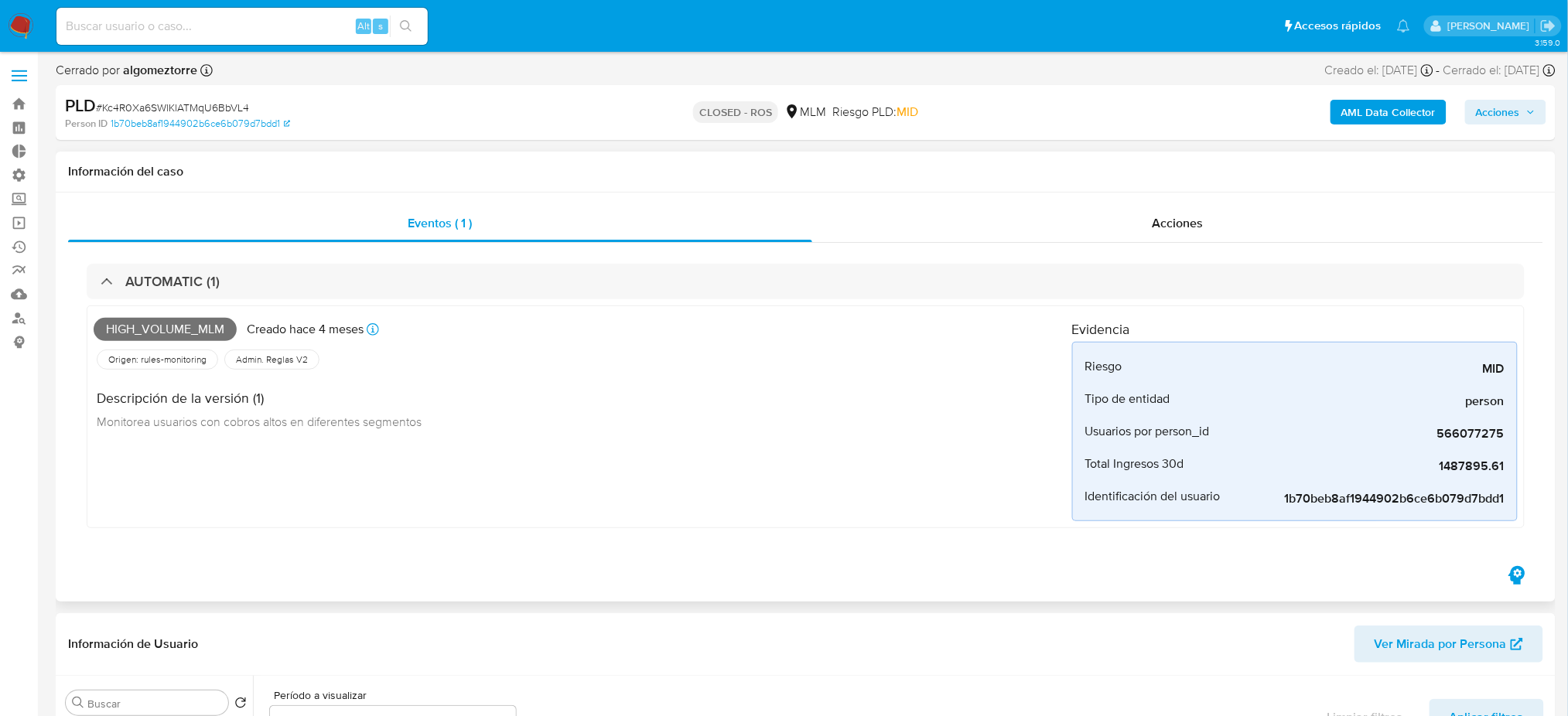
click at [449, 358] on div "Origen: rules-monitoring Referencia al id de la tabla rule-result en rules-moni…" at bounding box center [583, 360] width 978 height 26
